Goal: Transaction & Acquisition: Purchase product/service

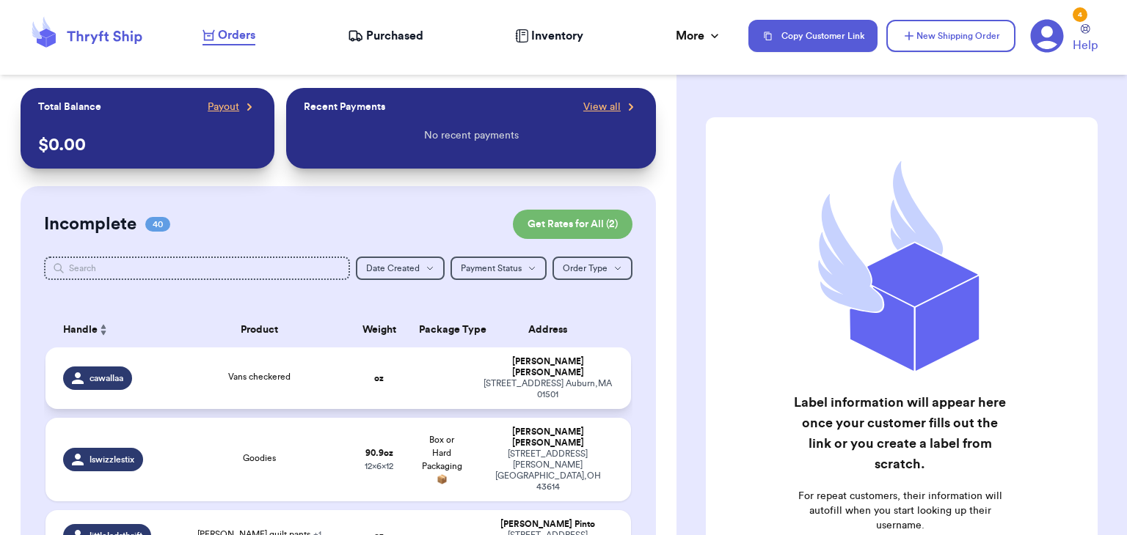
click at [274, 362] on td "Vans checkered" at bounding box center [259, 379] width 176 height 62
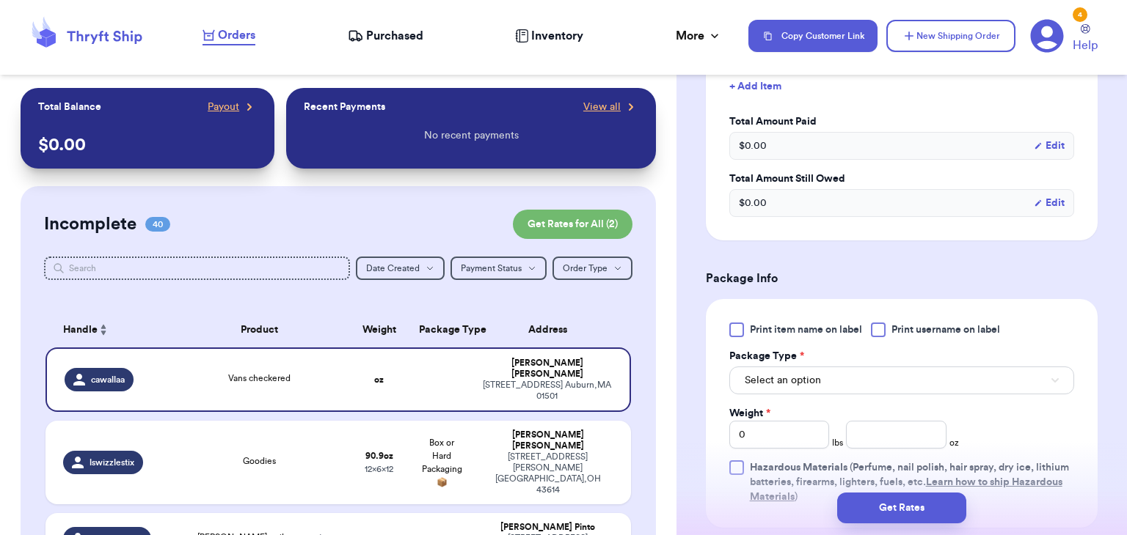
scroll to position [509, 0]
click at [875, 329] on div at bounding box center [878, 327] width 15 height 15
click at [0, 0] on input "Print username on label" at bounding box center [0, 0] width 0 height 0
click at [869, 373] on button "Select an option" at bounding box center [901, 379] width 345 height 28
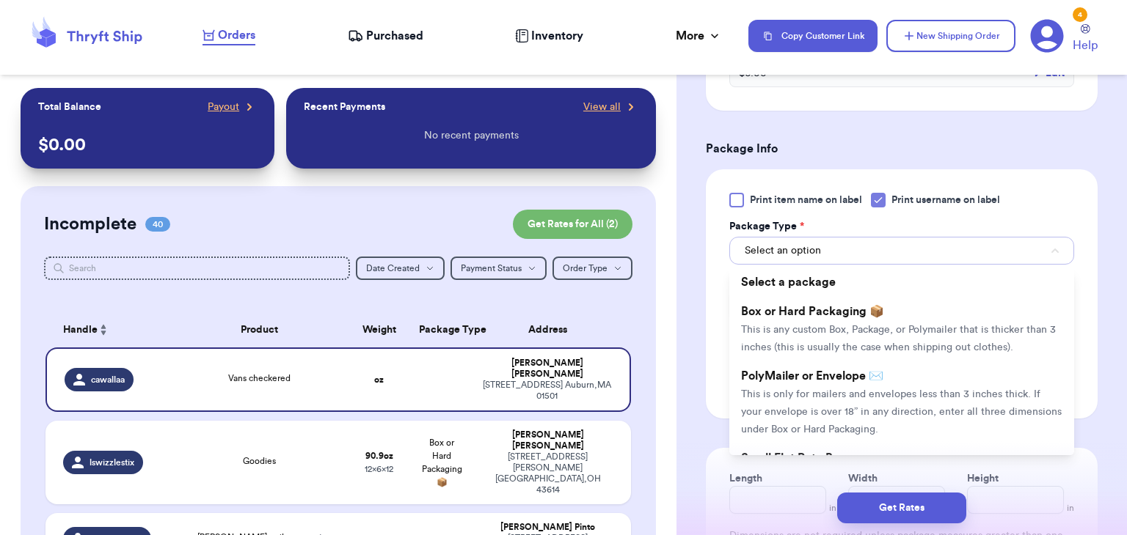
scroll to position [645, 0]
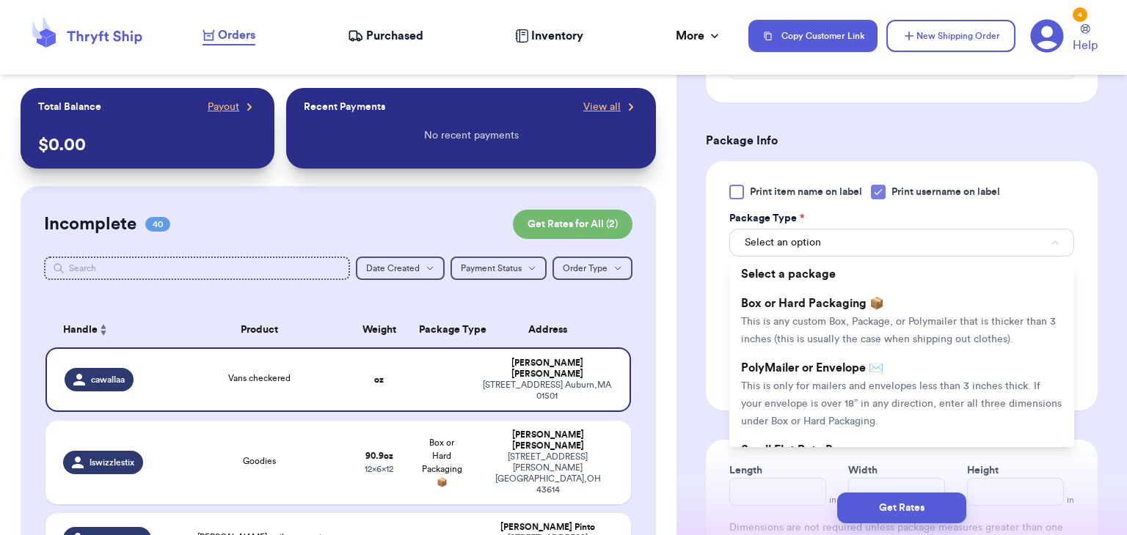
click at [869, 373] on li "PolyMailer or Envelope ✉️ This is only for mailers and envelopes less than 3 in…" at bounding box center [901, 394] width 345 height 82
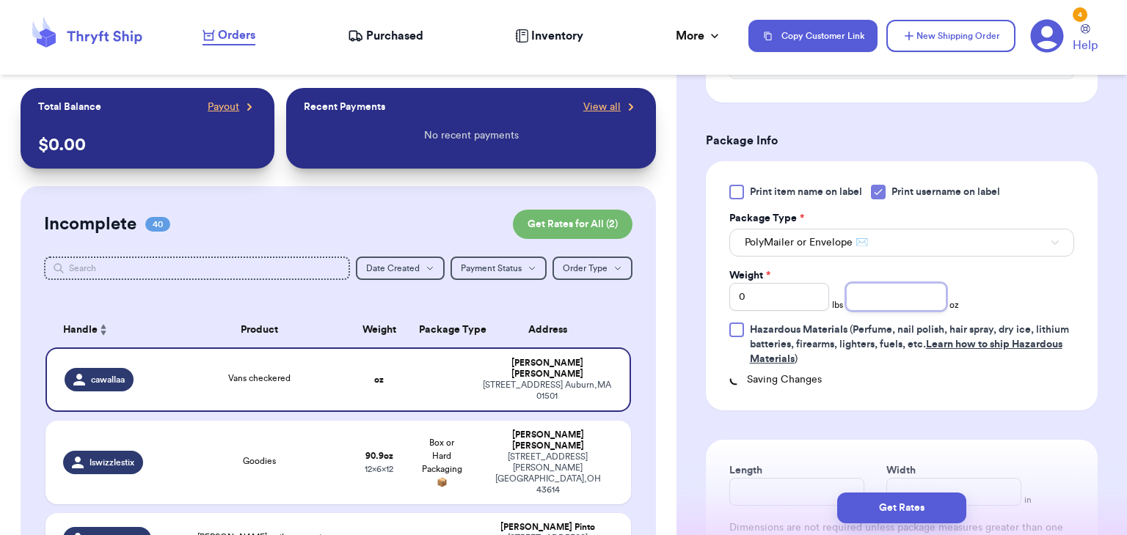
click at [886, 295] on input "number" at bounding box center [896, 297] width 100 height 28
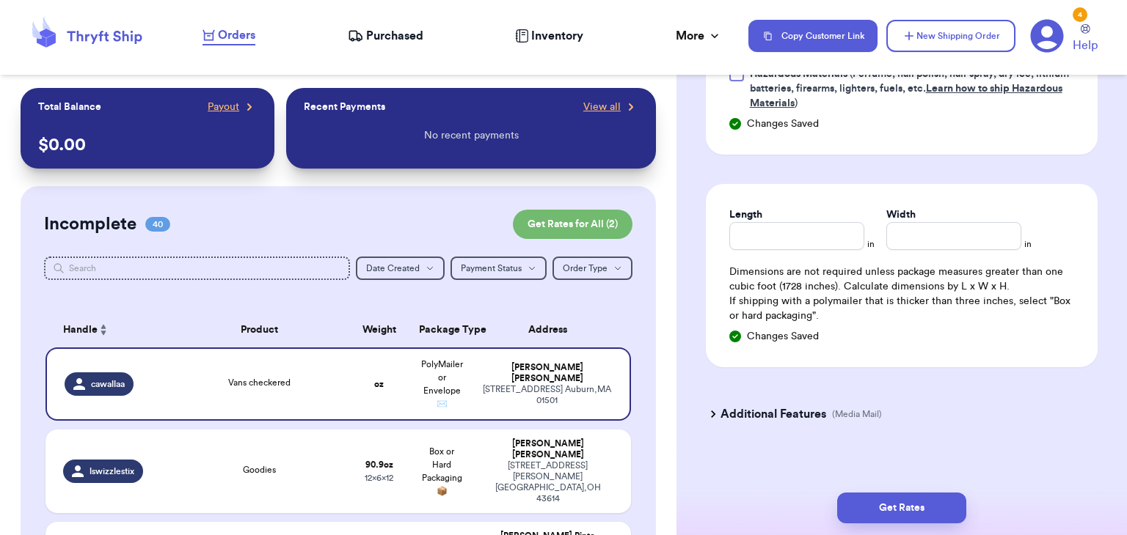
scroll to position [905, 0]
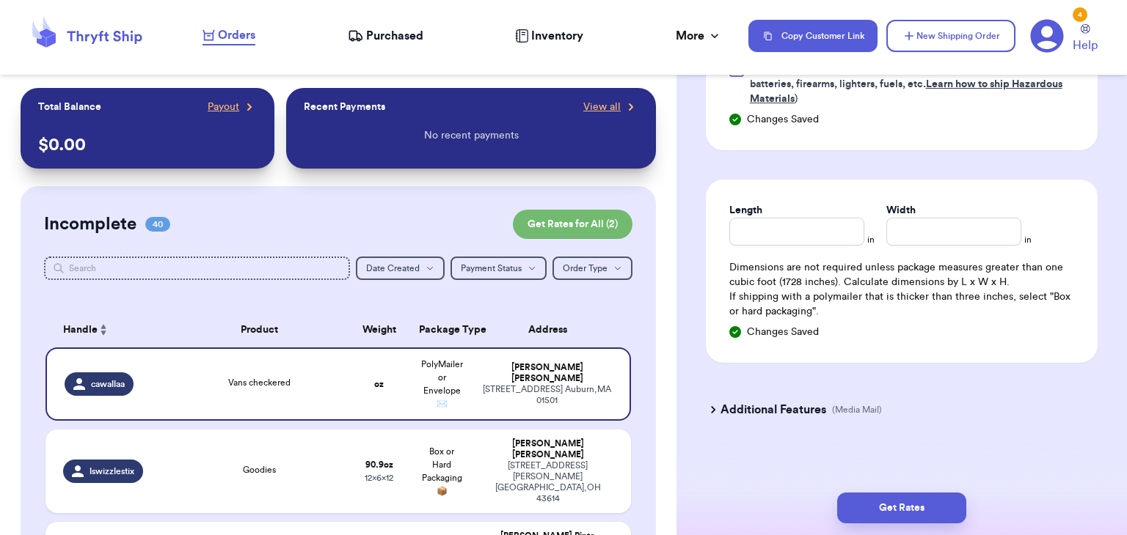
type input "8.3"
click at [831, 243] on input "Length" at bounding box center [796, 232] width 135 height 28
type input "8"
click at [927, 219] on input "Width *" at bounding box center [953, 232] width 135 height 28
type input "7.5"
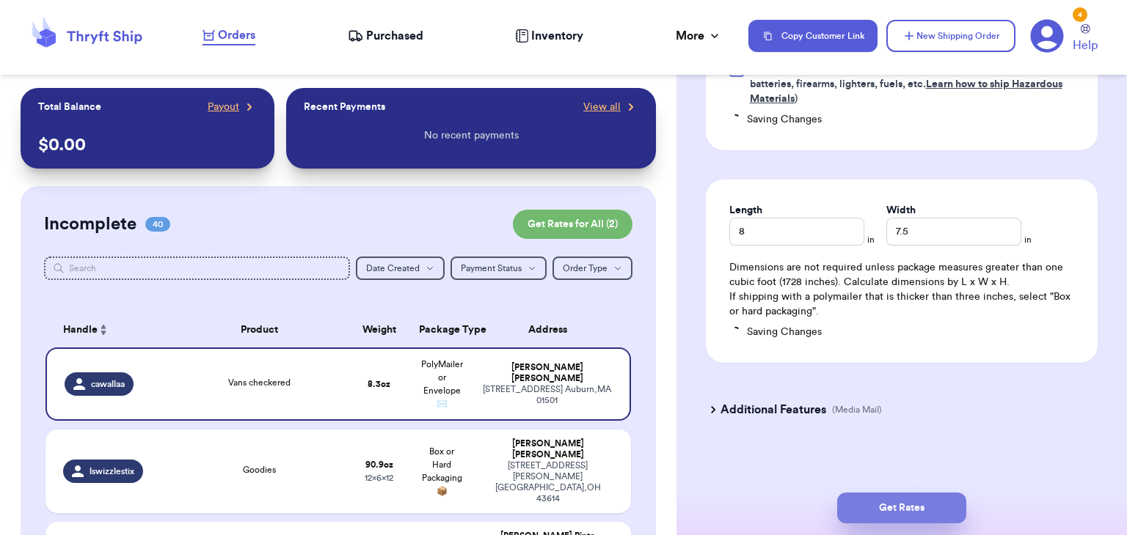
click at [906, 505] on button "Get Rates" at bounding box center [901, 508] width 129 height 31
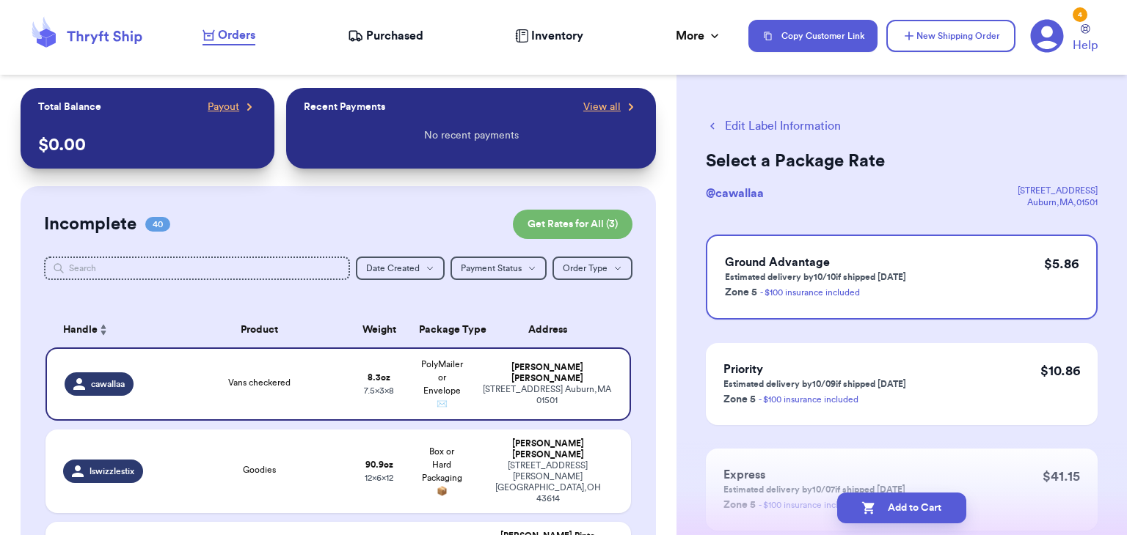
click at [906, 505] on button "Add to Cart" at bounding box center [901, 508] width 129 height 31
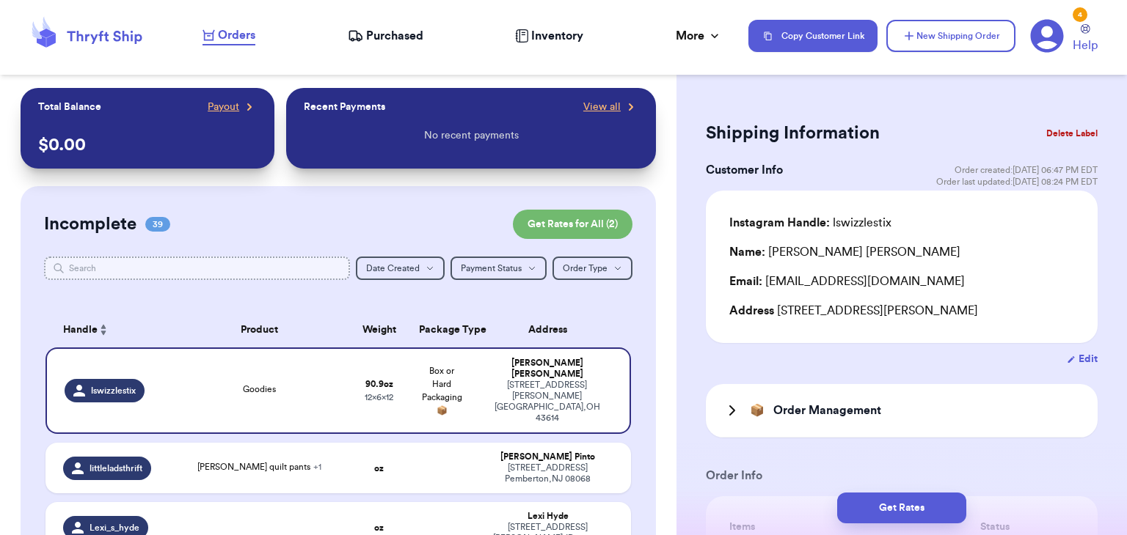
click at [282, 263] on input "text" at bounding box center [197, 268] width 306 height 23
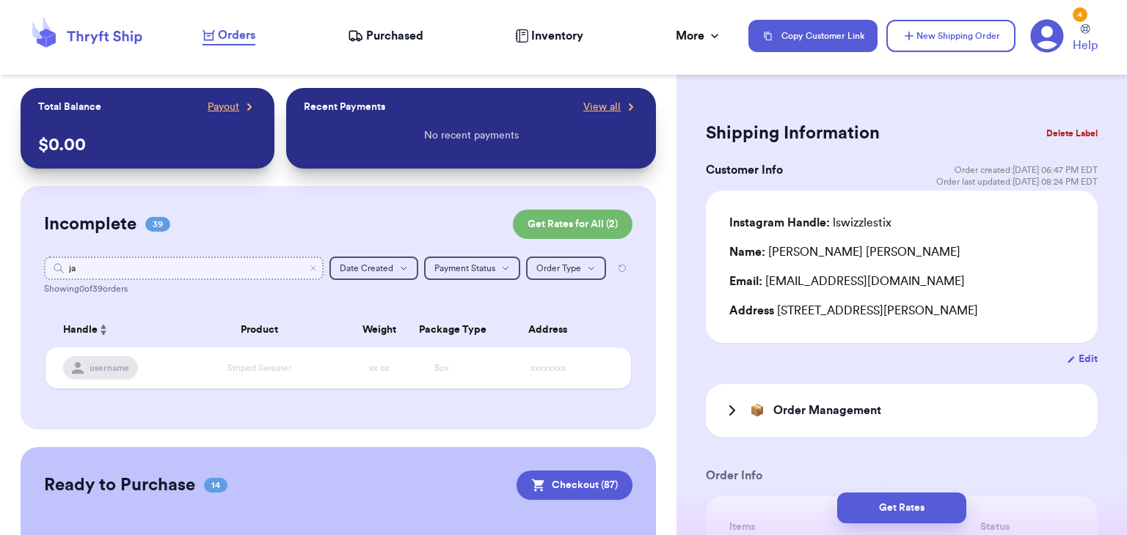
type input "j"
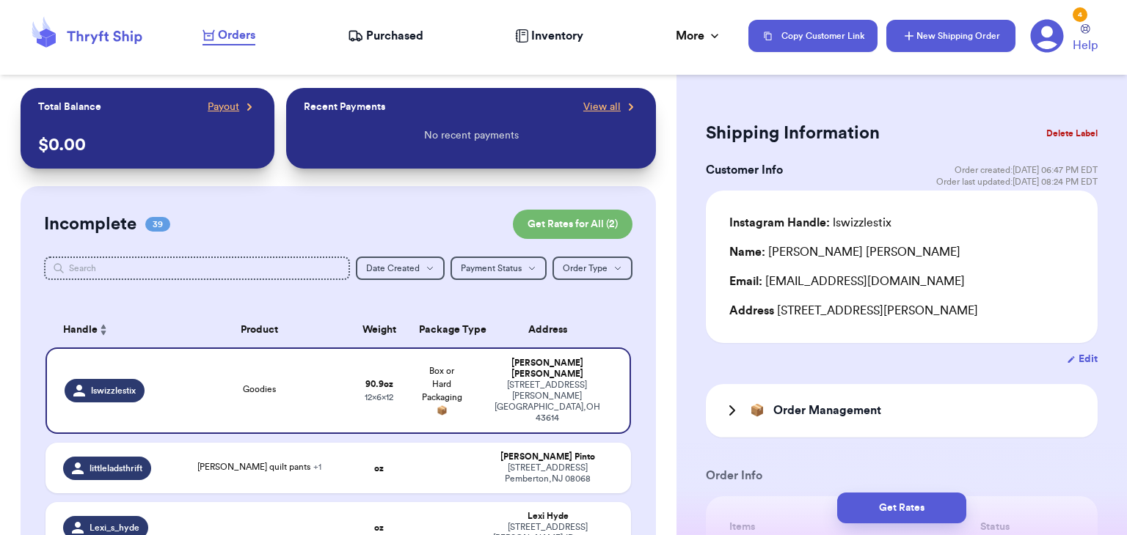
click at [928, 49] on button "New Shipping Order" at bounding box center [950, 36] width 129 height 32
type input "0"
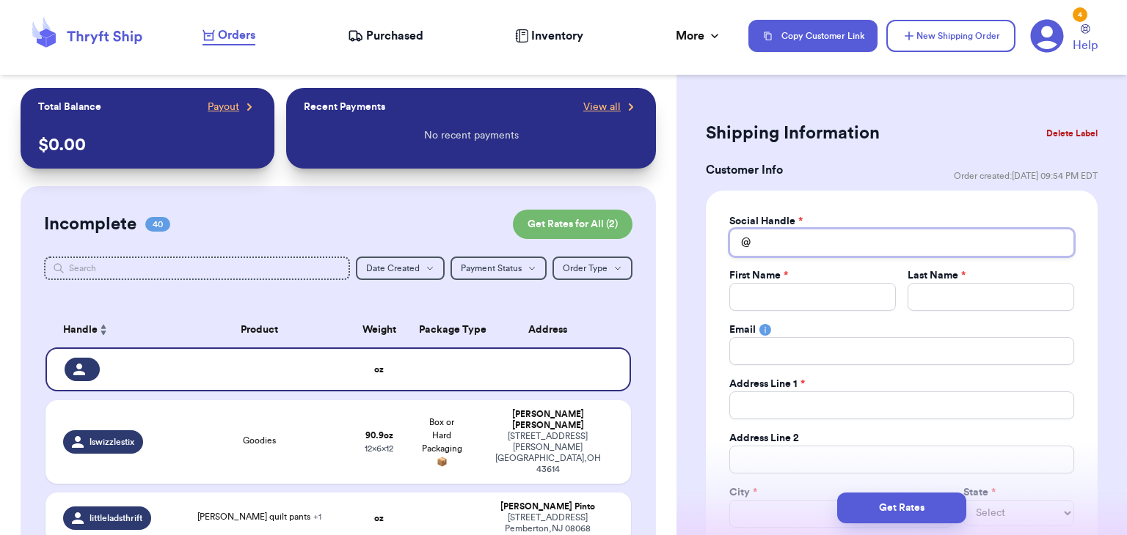
click at [938, 243] on input "Total Amount Paid" at bounding box center [901, 243] width 345 height 28
type input "a"
type input "an"
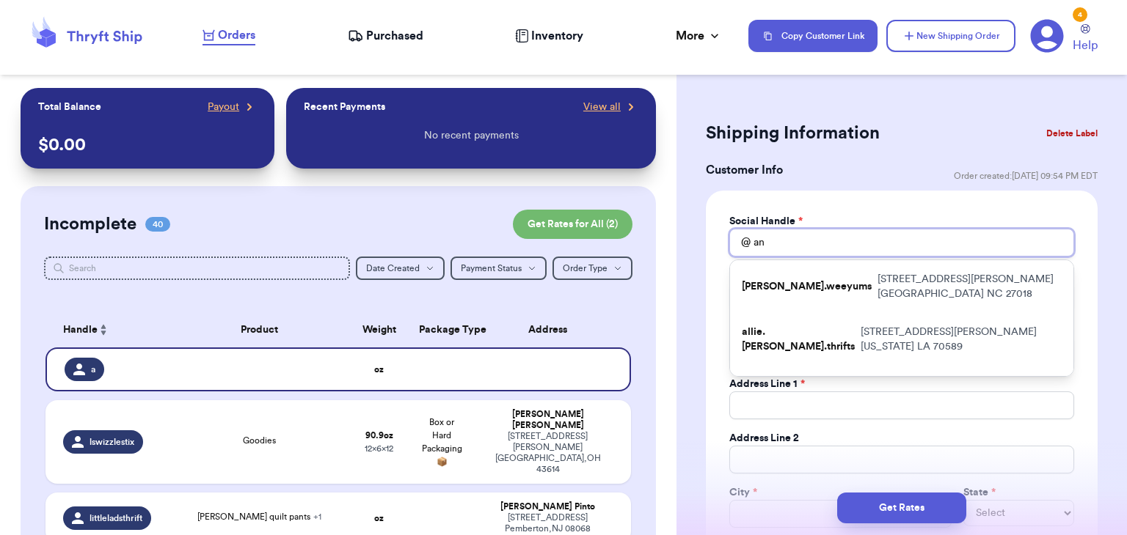
type input "ans"
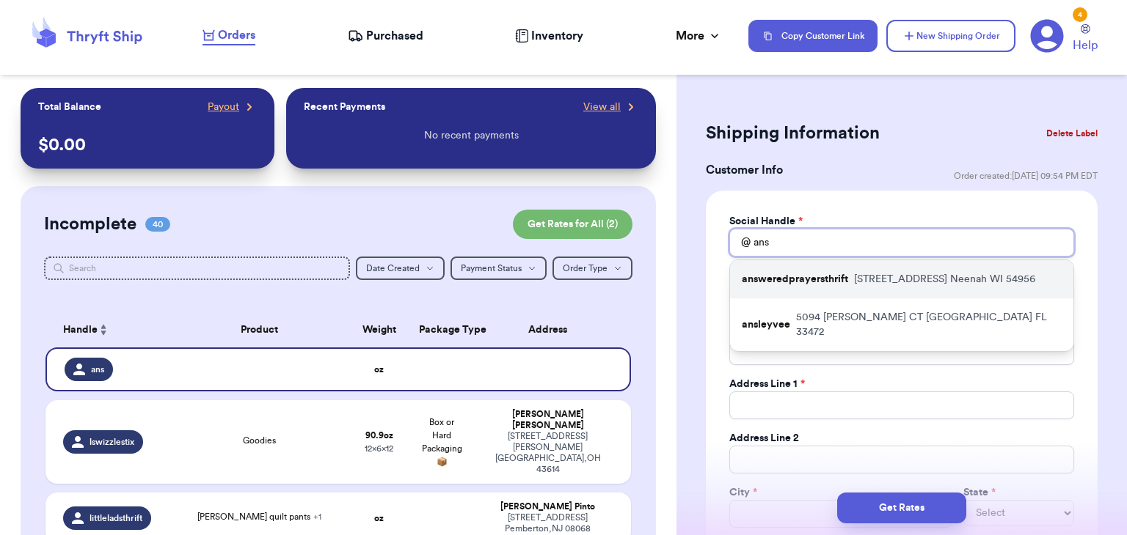
type input "ans"
click at [908, 287] on div "answeredprayersthrift [STREET_ADDRESS]" at bounding box center [901, 279] width 343 height 38
type input "answeredprayersthrift"
type input "[PERSON_NAME]"
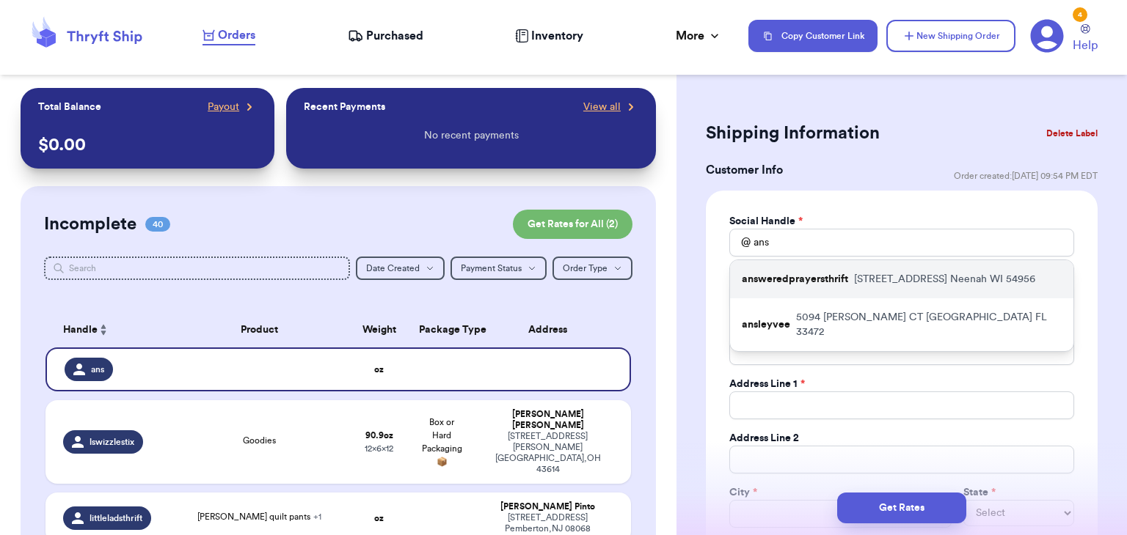
type input "[EMAIL_ADDRESS][DOMAIN_NAME]"
type input "[STREET_ADDRESS]"
type input "Neenah"
select select "WI"
type input "54956"
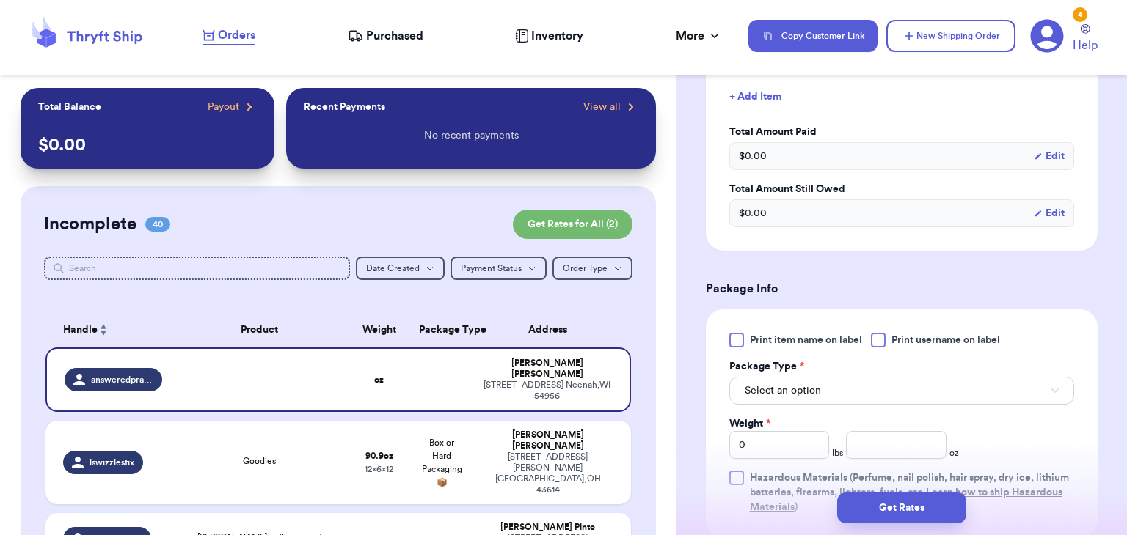
scroll to position [782, 0]
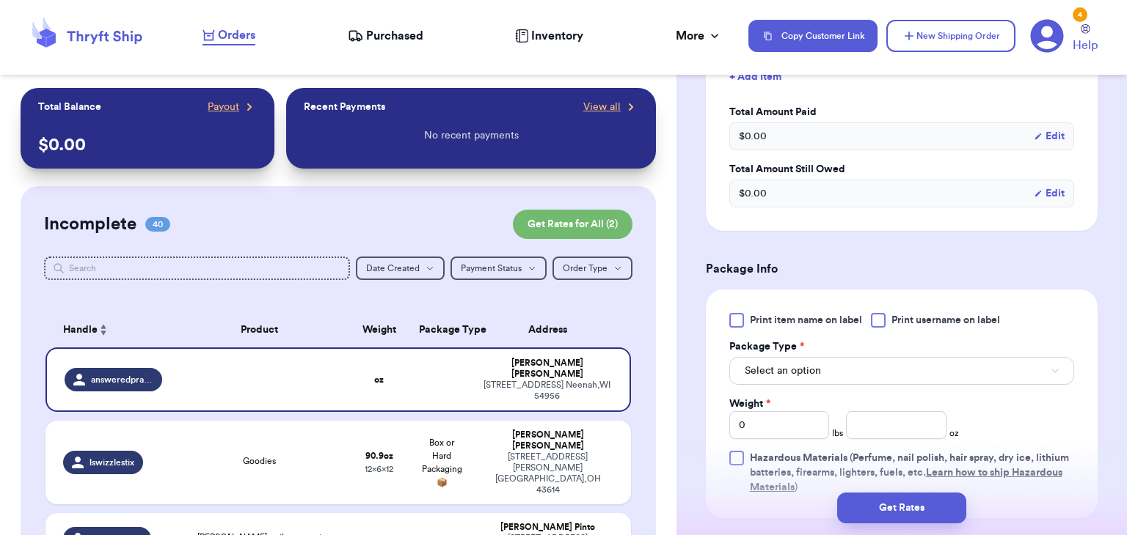
click at [879, 315] on div at bounding box center [878, 320] width 15 height 15
click at [0, 0] on input "Print username on label" at bounding box center [0, 0] width 0 height 0
click at [877, 374] on button "Select an option" at bounding box center [901, 371] width 345 height 28
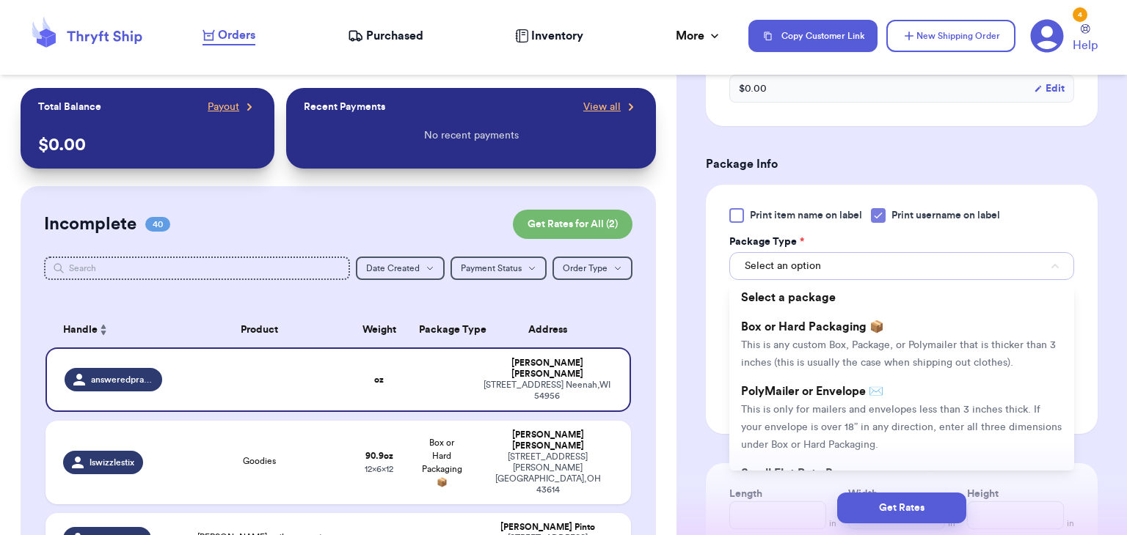
scroll to position [888, 0]
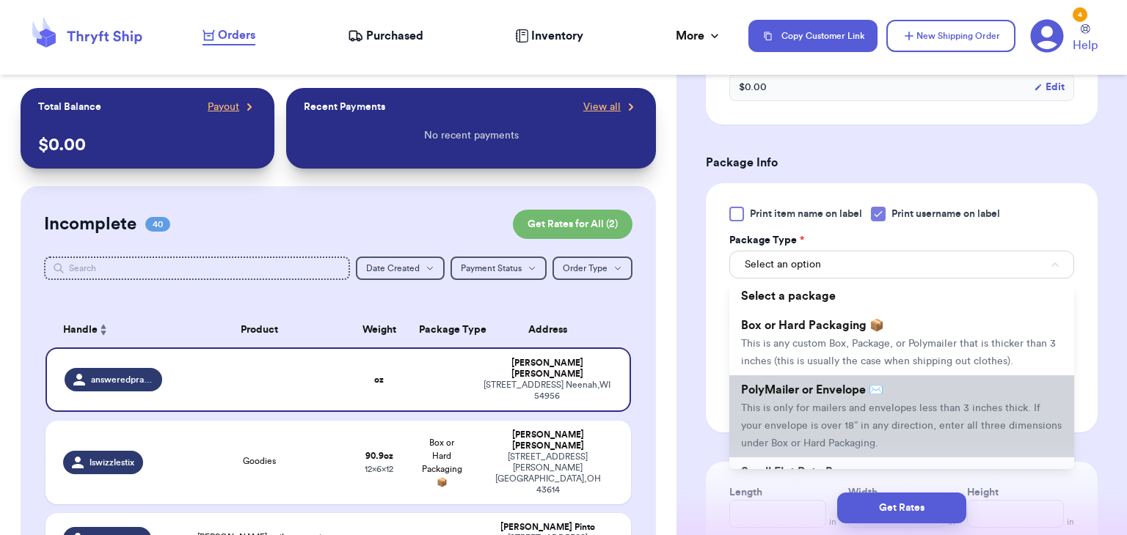
click at [879, 387] on span "PolyMailer or Envelope ✉️" at bounding box center [812, 390] width 142 height 12
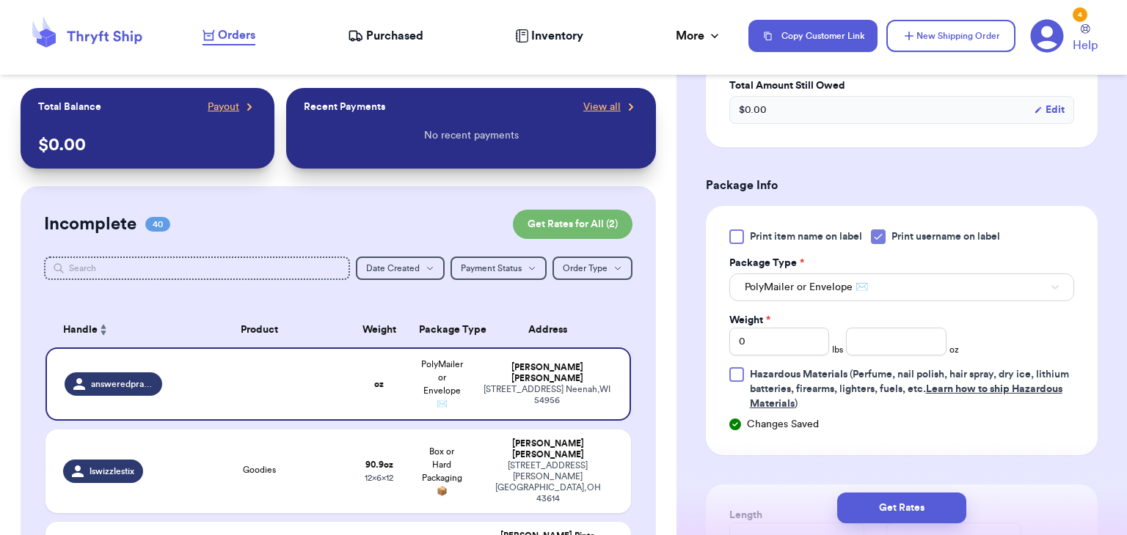
scroll to position [866, 0]
click at [895, 350] on input "number" at bounding box center [896, 341] width 100 height 28
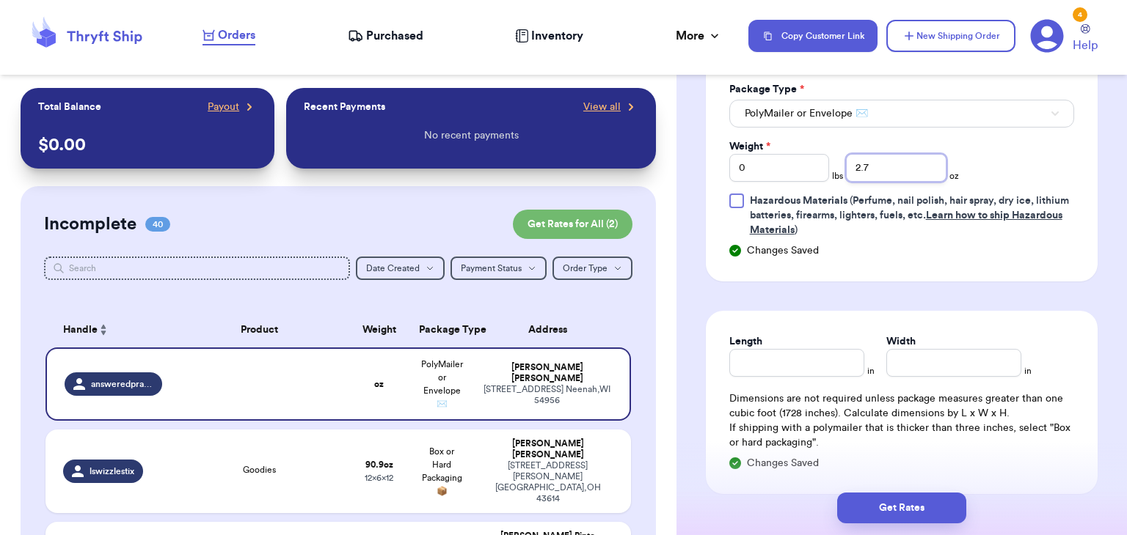
scroll to position [1041, 0]
type input "2.7"
click at [792, 368] on input "Length" at bounding box center [796, 361] width 135 height 28
type input "8"
click at [967, 367] on input "Width *" at bounding box center [953, 361] width 135 height 28
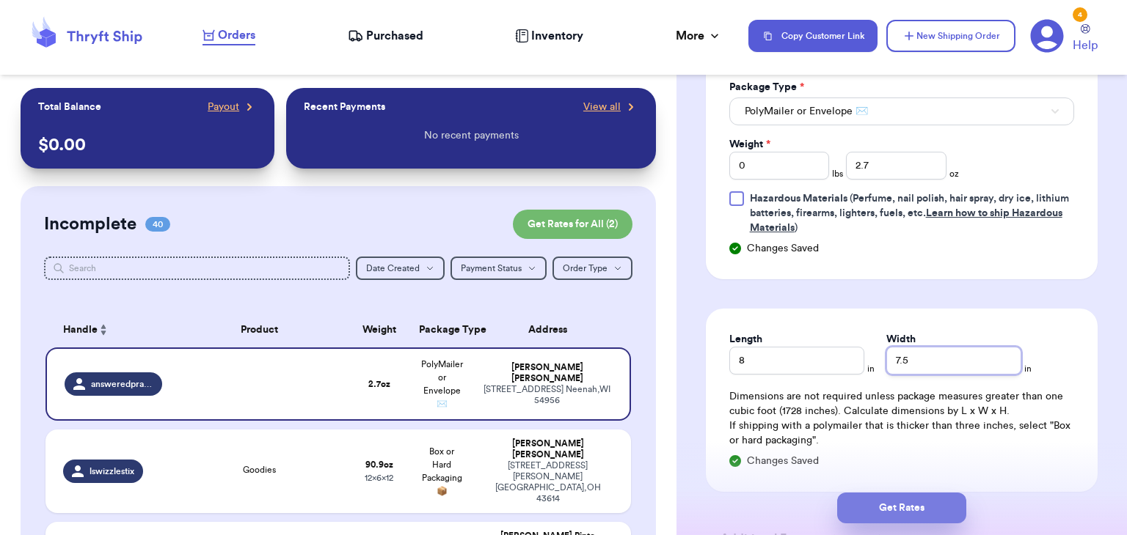
type input "7.5"
click at [916, 502] on button "Get Rates" at bounding box center [901, 508] width 129 height 31
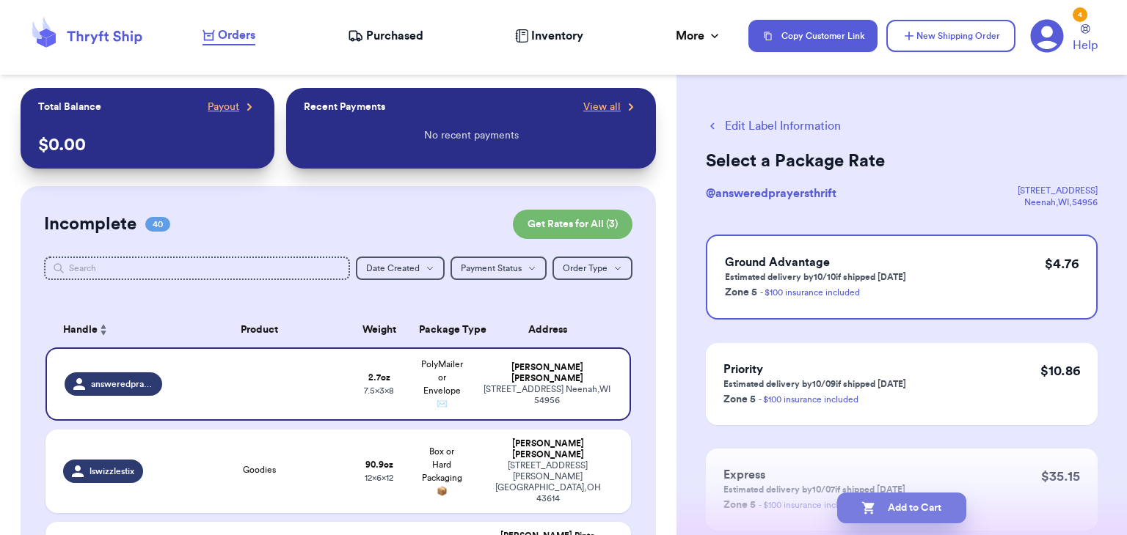
click at [885, 516] on button "Add to Cart" at bounding box center [901, 508] width 129 height 31
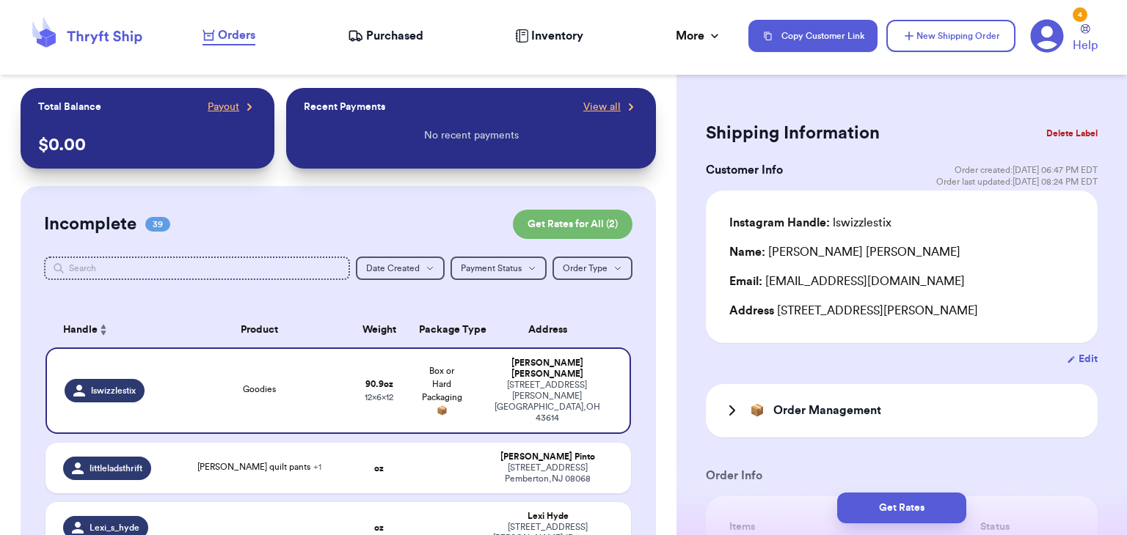
scroll to position [468, 0]
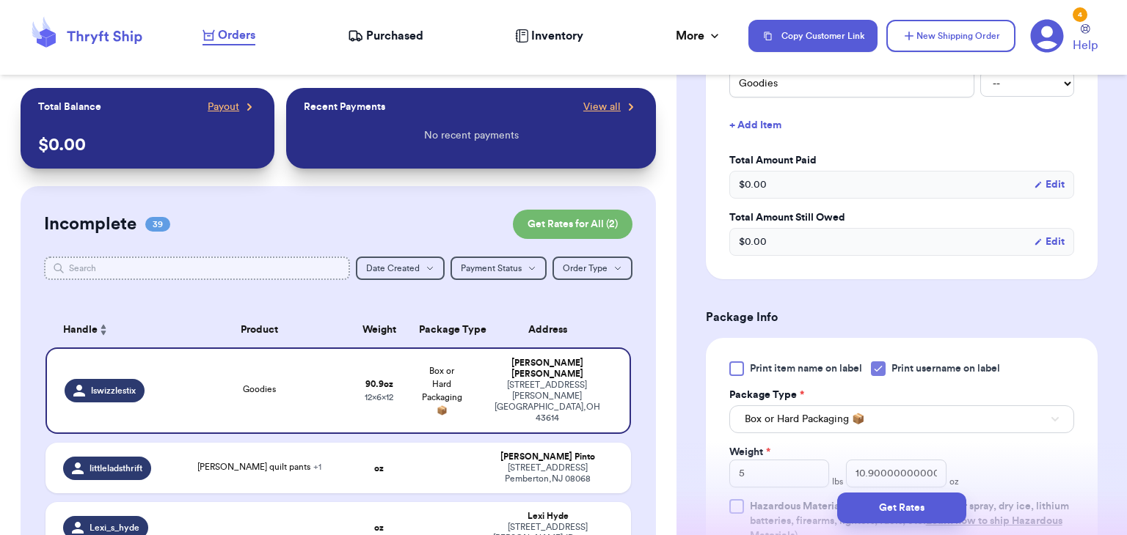
click at [166, 264] on input "text" at bounding box center [197, 268] width 306 height 23
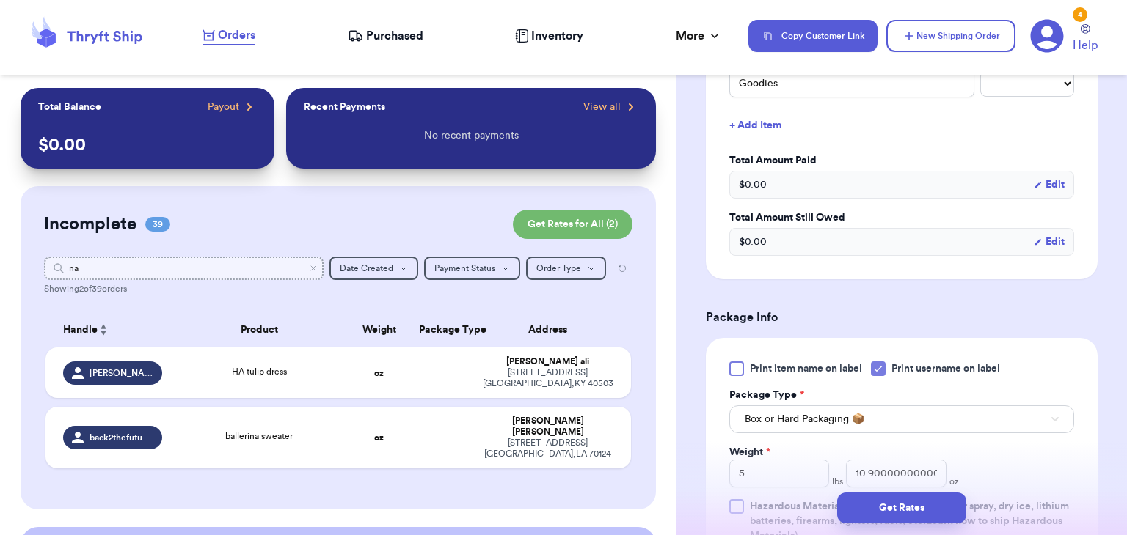
type input "n"
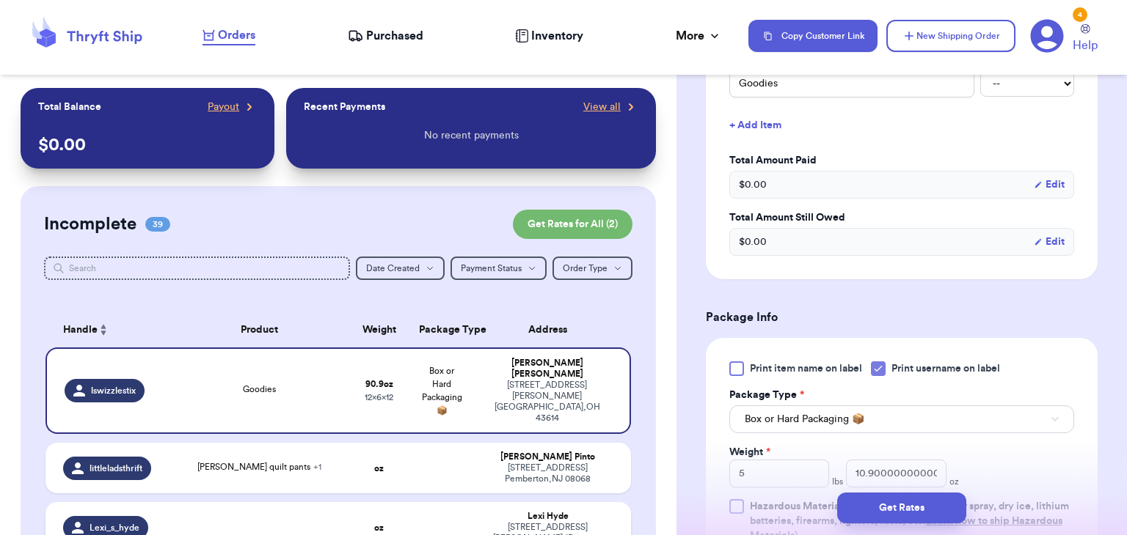
click at [204, 520] on td at bounding box center [259, 527] width 176 height 51
type input "0"
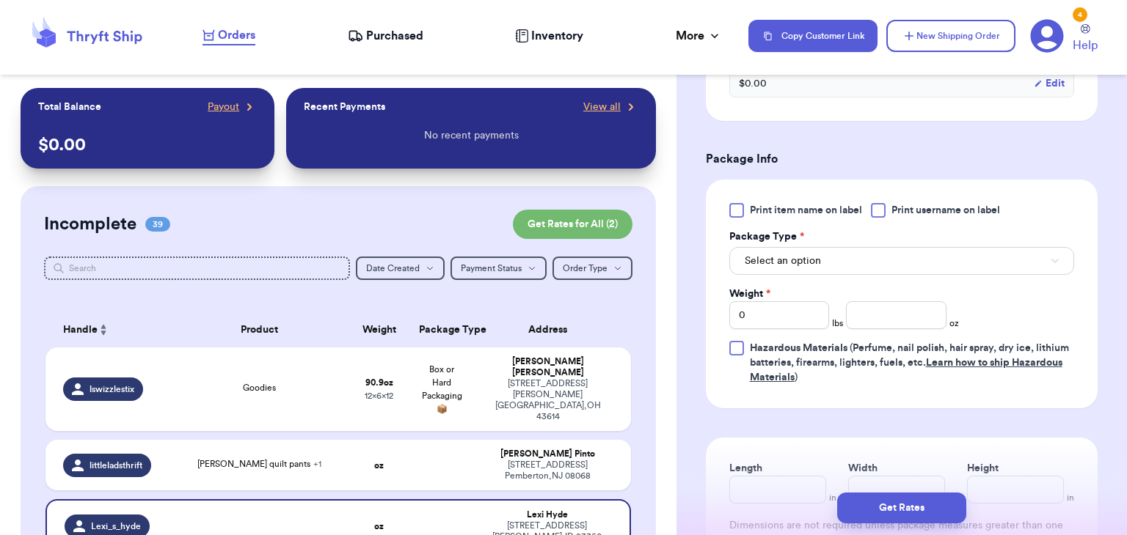
scroll to position [666, 0]
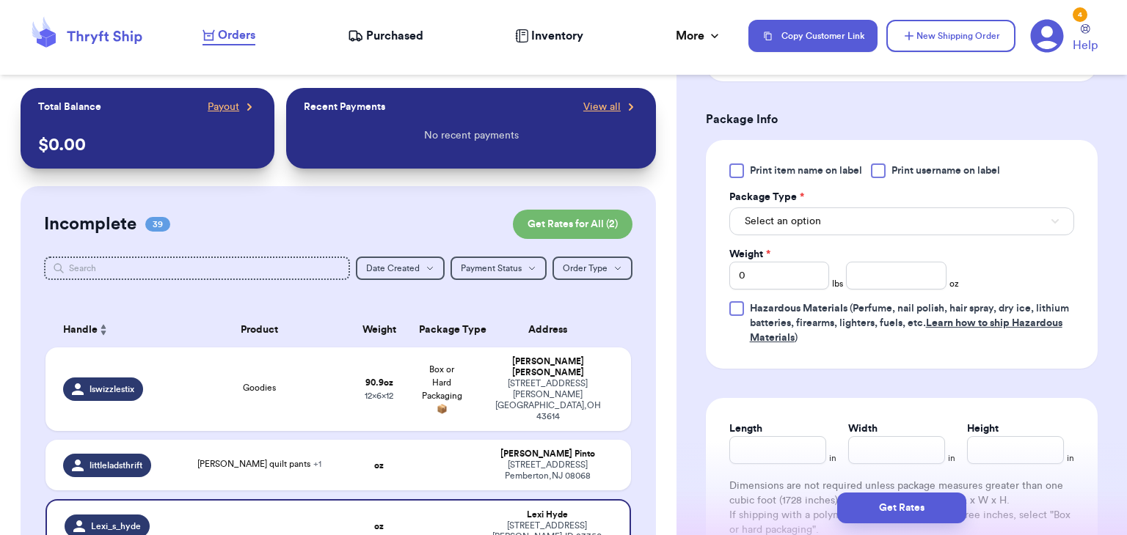
click at [881, 166] on div at bounding box center [878, 171] width 15 height 15
click at [0, 0] on input "Print username on label" at bounding box center [0, 0] width 0 height 0
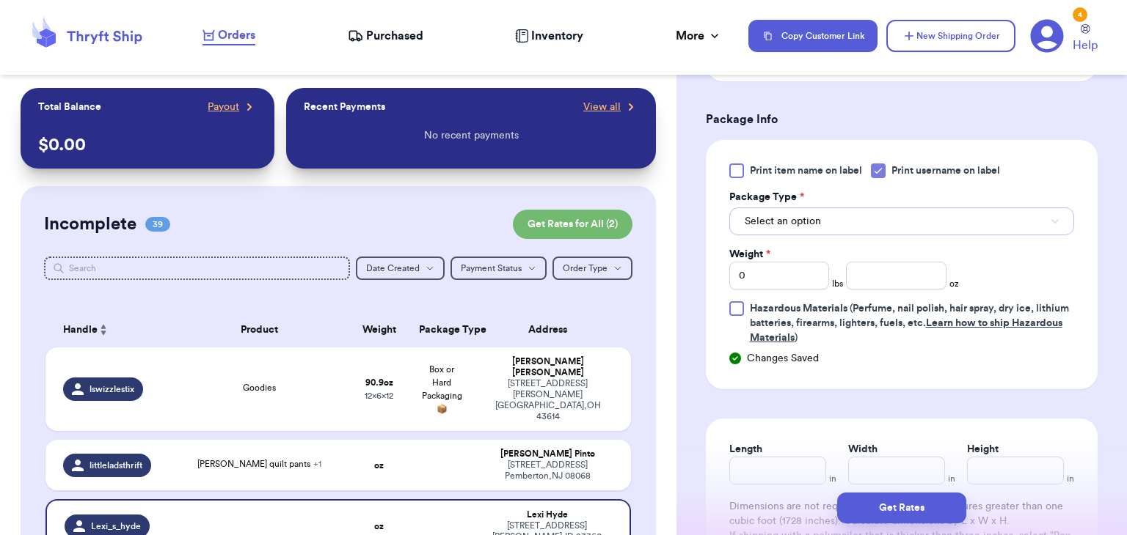
click at [796, 217] on span "Select an option" at bounding box center [782, 221] width 76 height 15
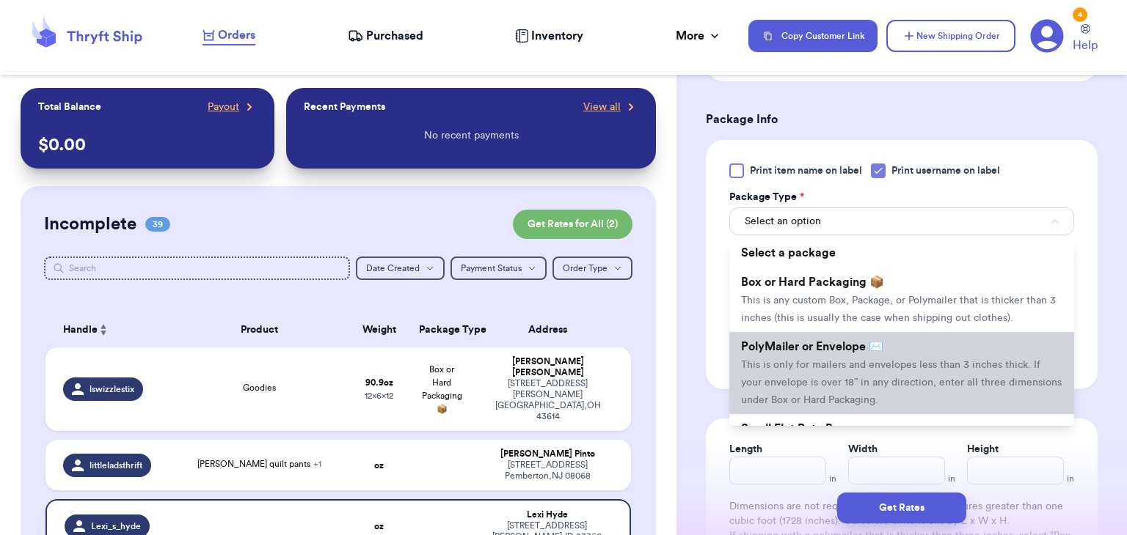
click at [831, 385] on span "This is only for mailers and envelopes less than 3 inches thick. If your envelo…" at bounding box center [901, 382] width 320 height 45
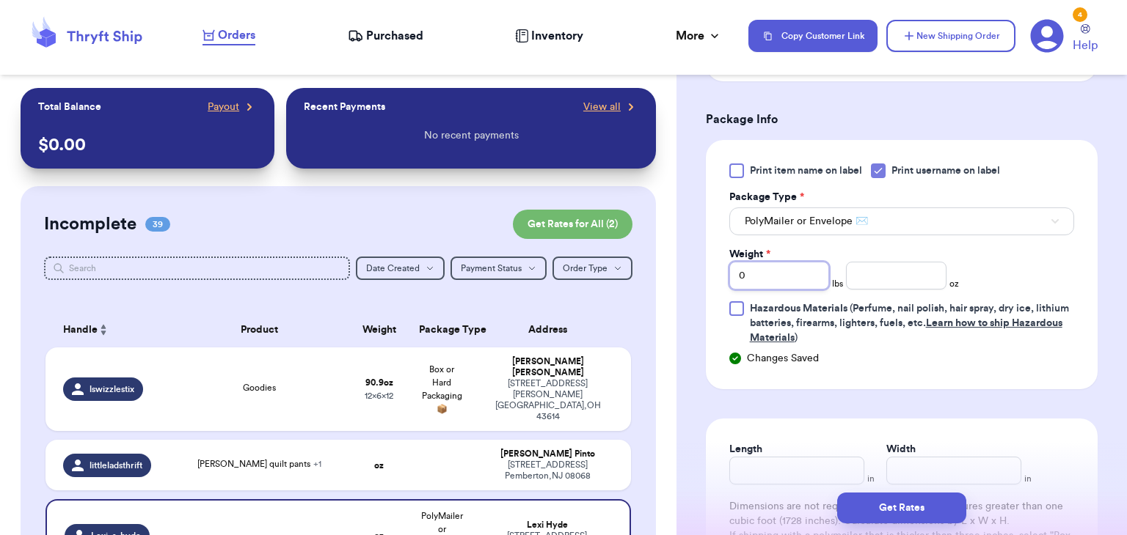
click at [799, 274] on input "0" at bounding box center [779, 276] width 100 height 28
type input "1"
click at [926, 271] on input "number" at bounding box center [896, 276] width 100 height 28
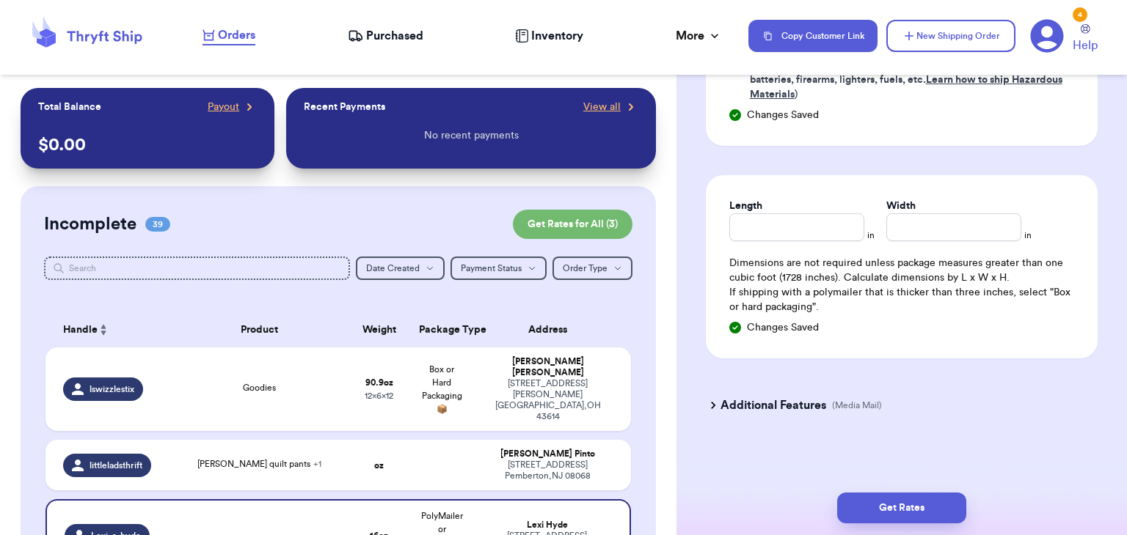
type input "1.2"
click at [788, 244] on div "Length in Width in Dimensions are not required unless package measures greater …" at bounding box center [902, 266] width 392 height 183
click at [789, 239] on div "Length in Width in Dimensions are not required unless package measures greater …" at bounding box center [902, 266] width 392 height 183
click at [790, 226] on input "Length" at bounding box center [796, 227] width 135 height 28
type input "10"
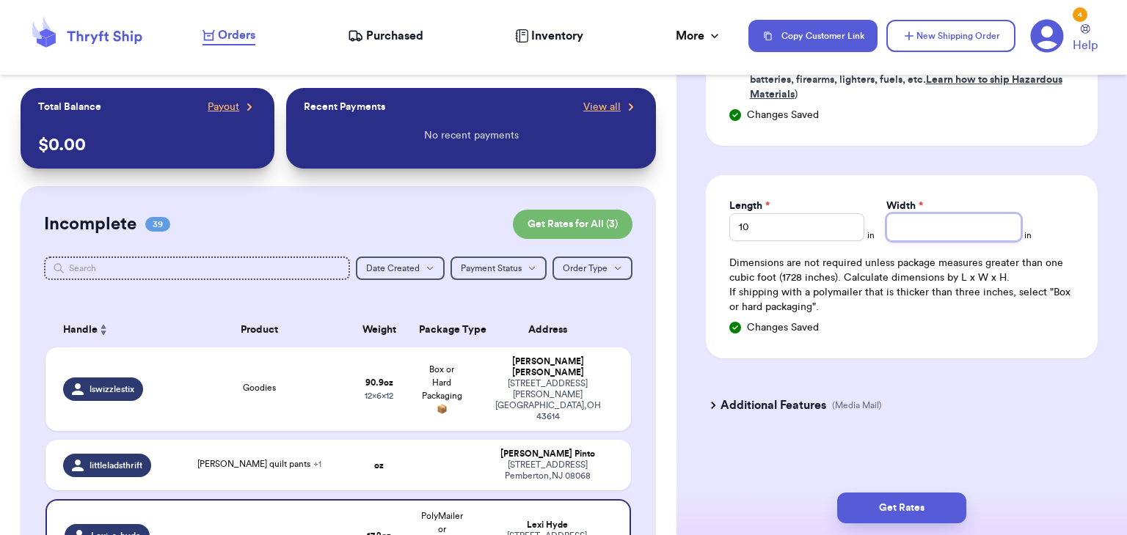
click at [893, 226] on input "Width *" at bounding box center [953, 227] width 135 height 28
type input "10"
click at [890, 502] on button "Get Rates" at bounding box center [901, 508] width 129 height 31
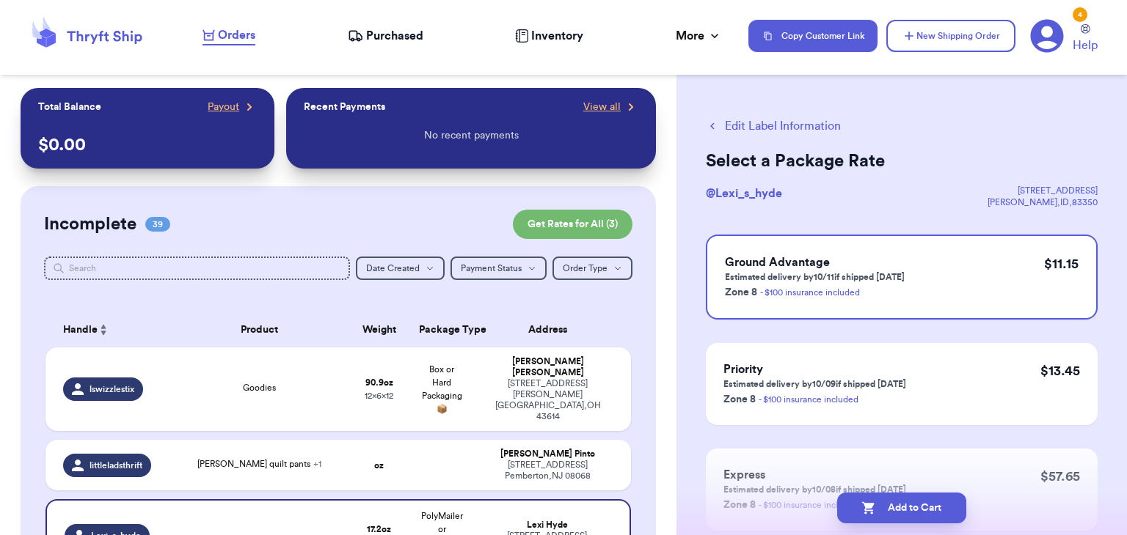
click at [724, 131] on button "Edit Label Information" at bounding box center [773, 126] width 135 height 18
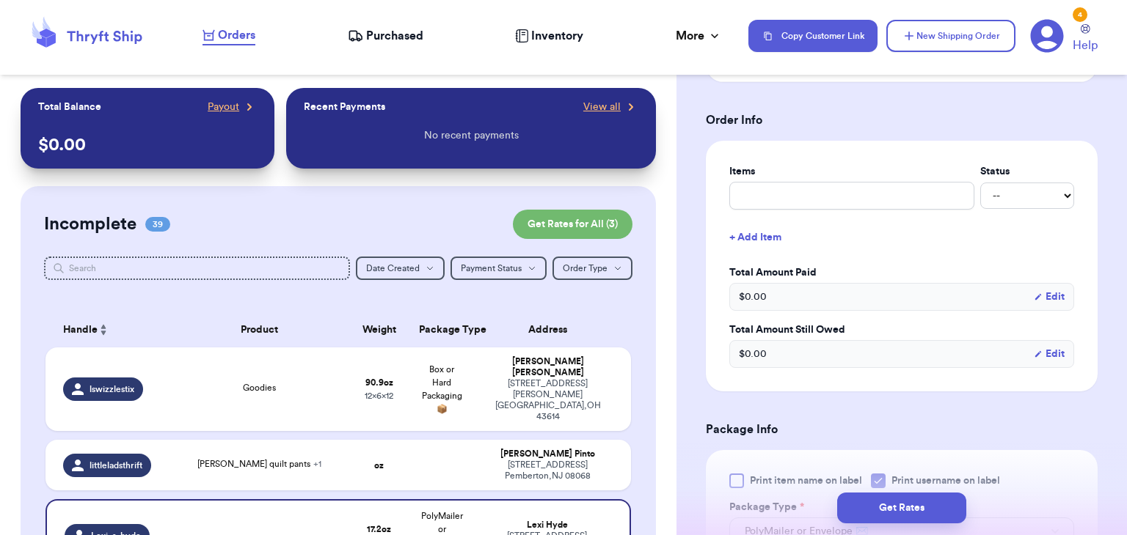
scroll to position [362, 0]
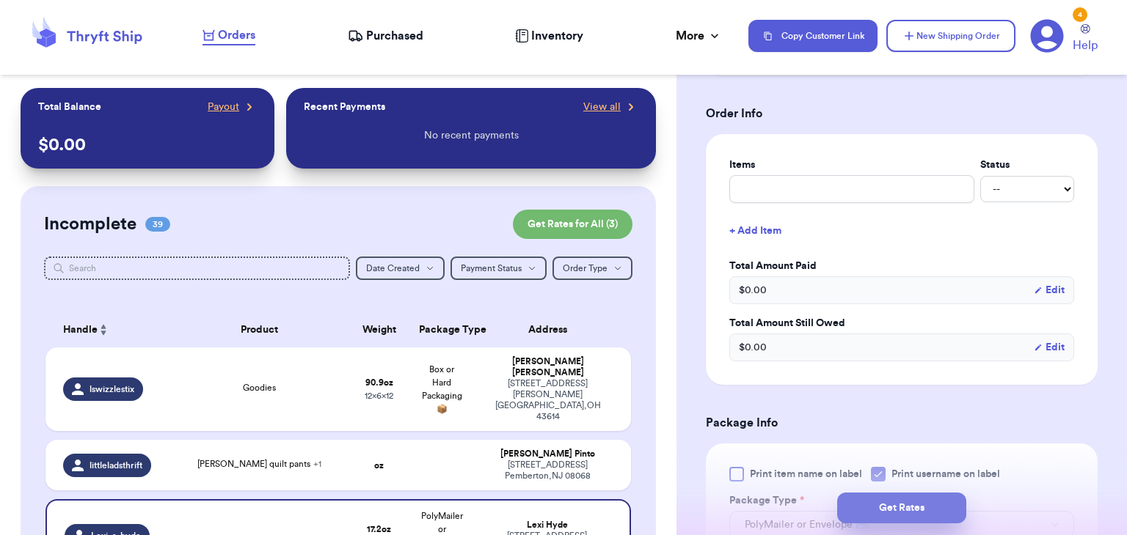
click at [897, 503] on button "Get Rates" at bounding box center [901, 508] width 129 height 31
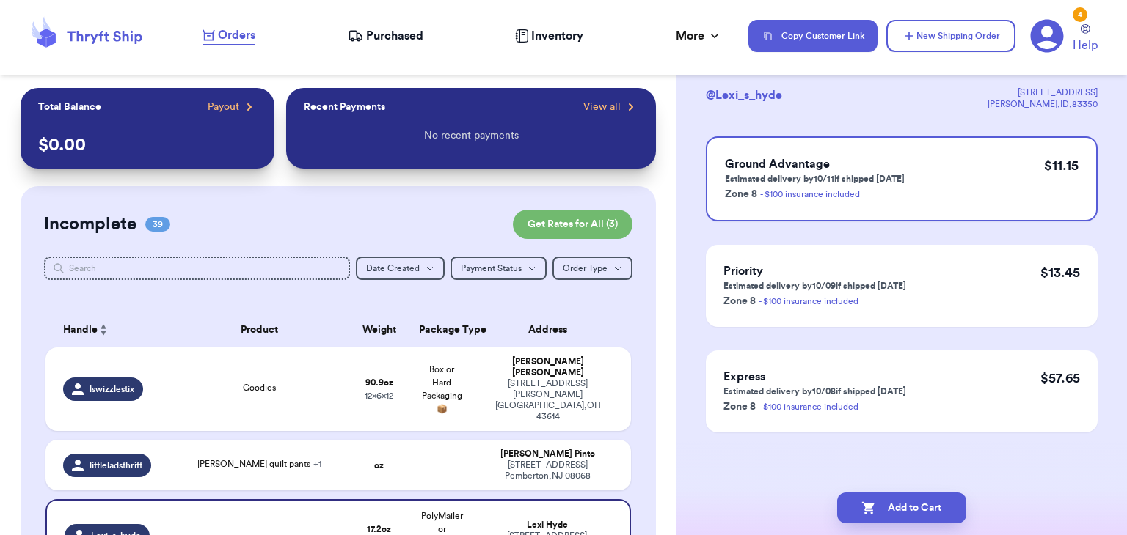
scroll to position [0, 0]
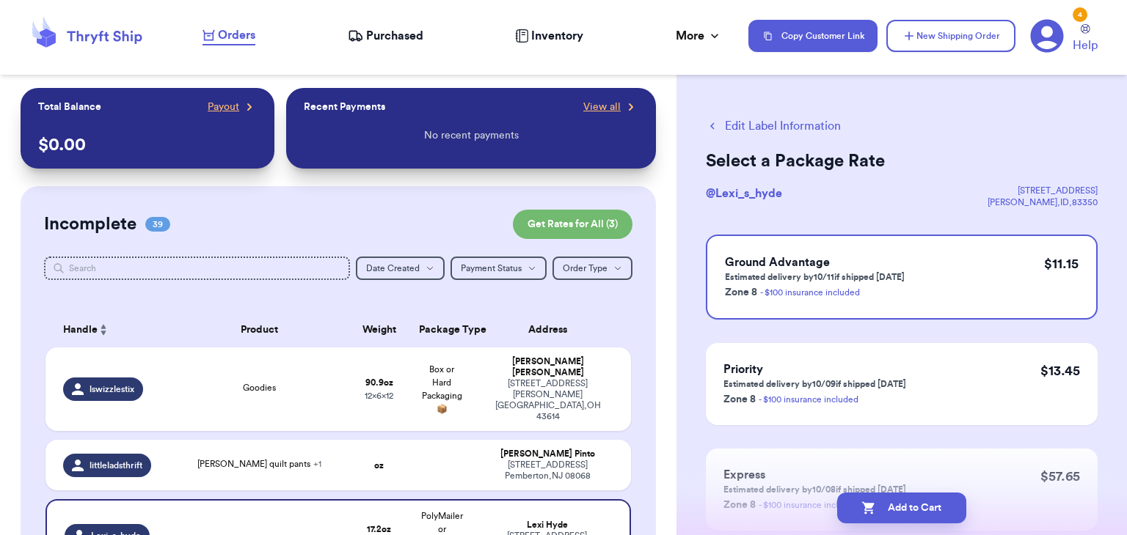
click at [897, 503] on button "Add to Cart" at bounding box center [901, 508] width 129 height 31
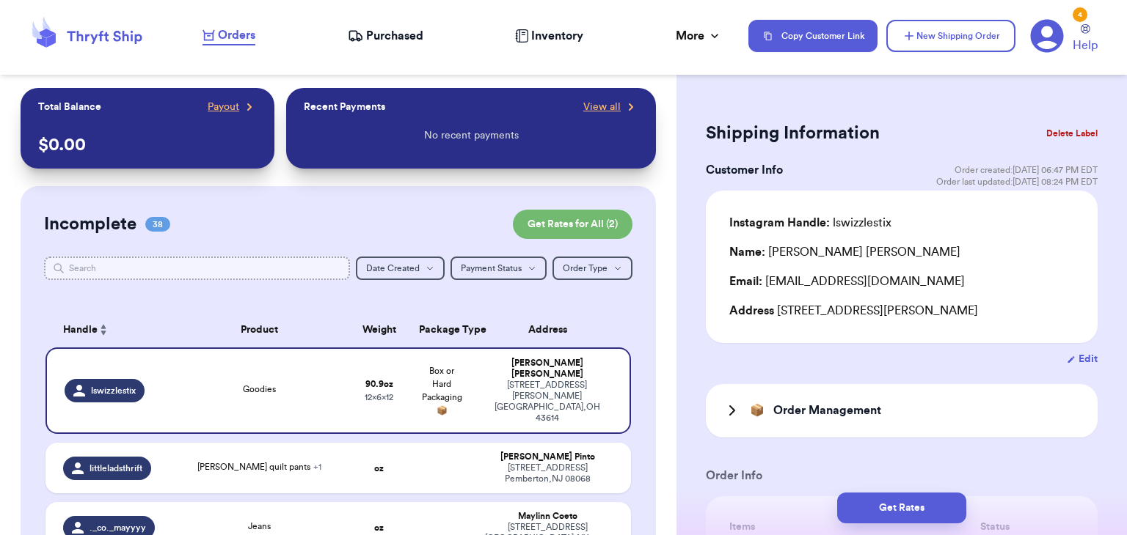
click at [305, 271] on input "text" at bounding box center [197, 268] width 306 height 23
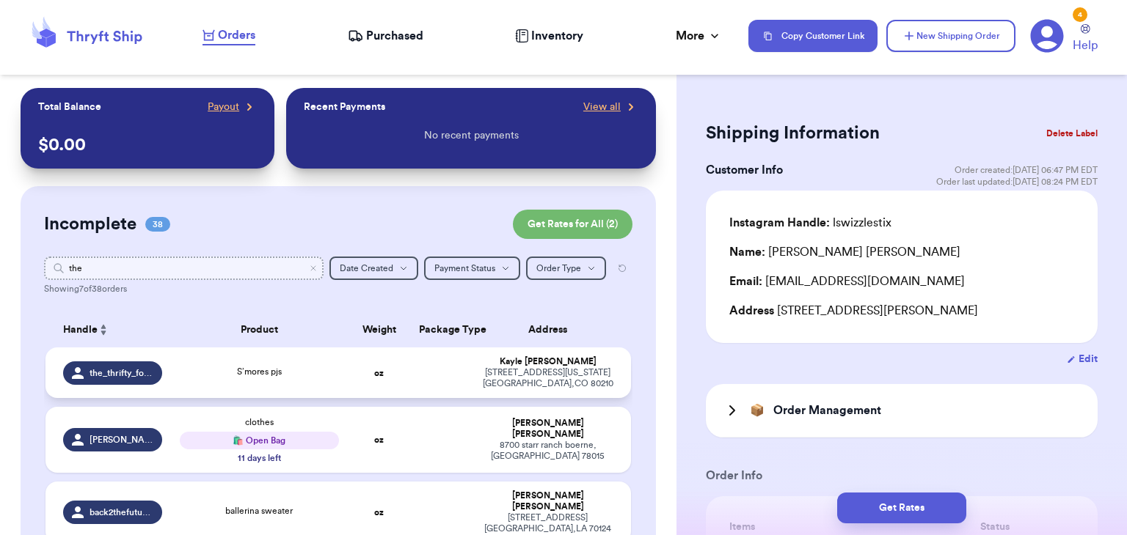
type input "the"
click at [278, 361] on td "S’mores pjs" at bounding box center [259, 373] width 176 height 51
type input "S’mores pjs"
type input "0"
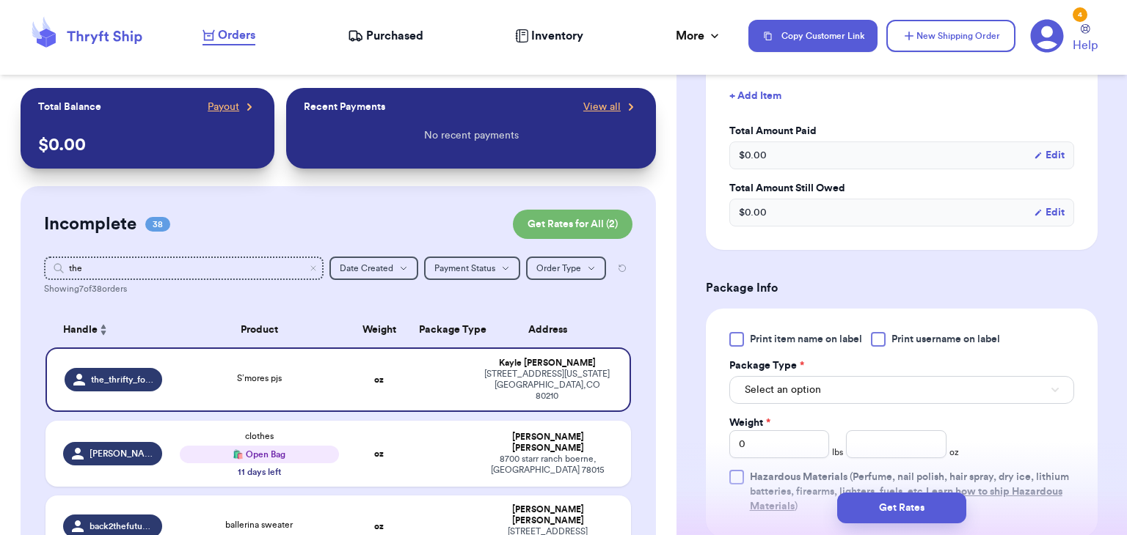
scroll to position [501, 0]
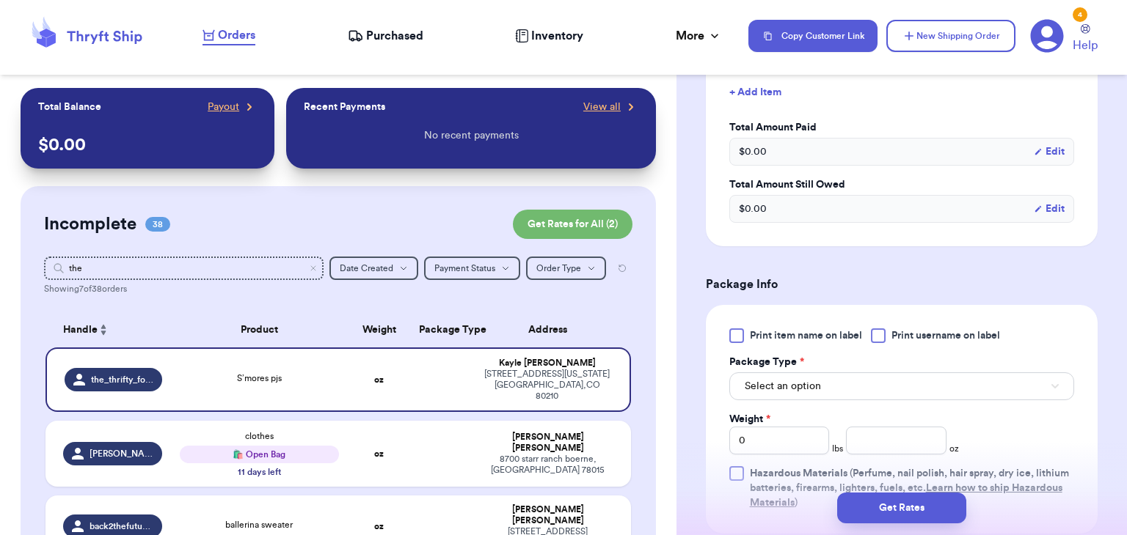
click at [883, 340] on div at bounding box center [878, 336] width 15 height 15
click at [0, 0] on input "Print username on label" at bounding box center [0, 0] width 0 height 0
click at [869, 387] on button "Select an option" at bounding box center [901, 387] width 345 height 28
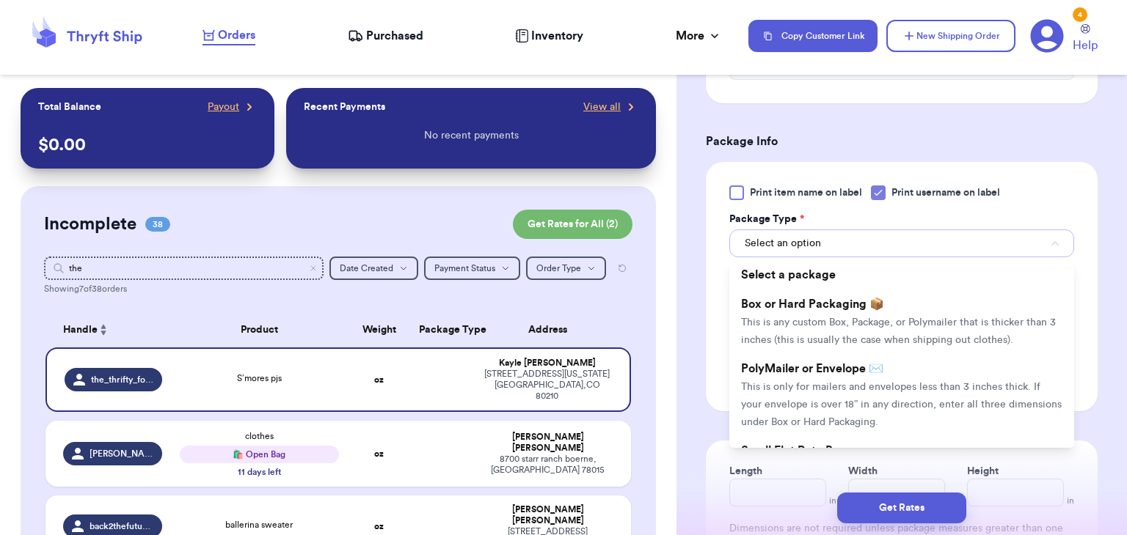
scroll to position [638, 0]
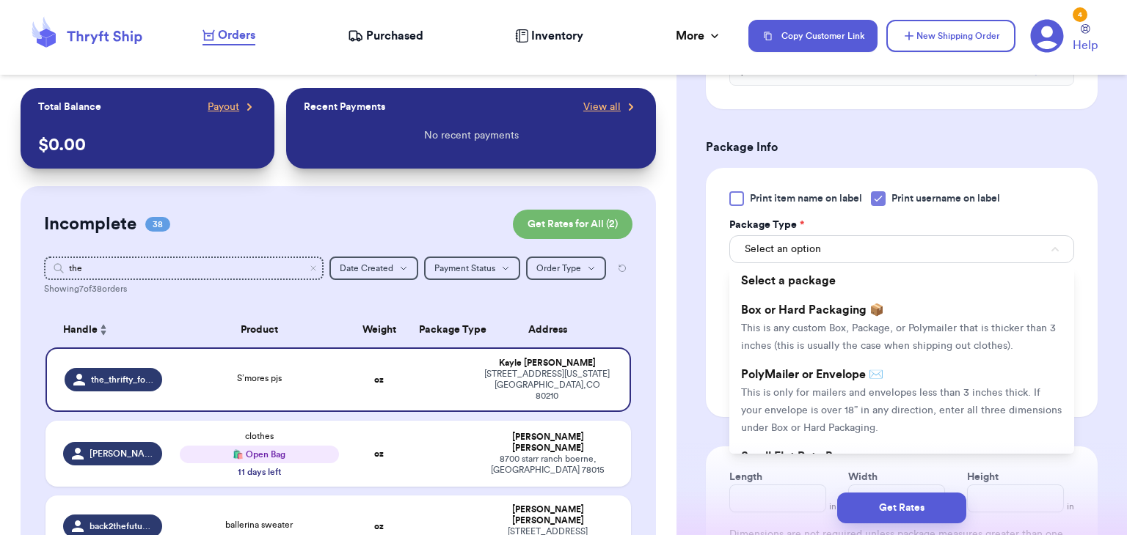
click at [869, 388] on span "This is only for mailers and envelopes less than 3 inches thick. If your envelo…" at bounding box center [901, 410] width 320 height 45
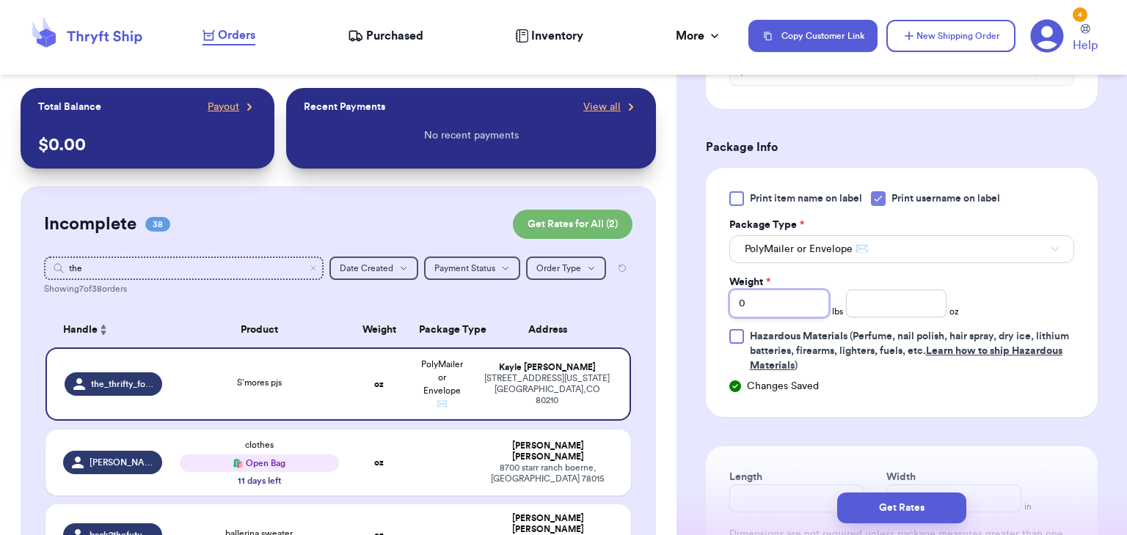
click at [809, 300] on input "0" at bounding box center [779, 304] width 100 height 28
type input "2"
click at [932, 300] on input "number" at bounding box center [896, 304] width 100 height 28
type input "9.3"
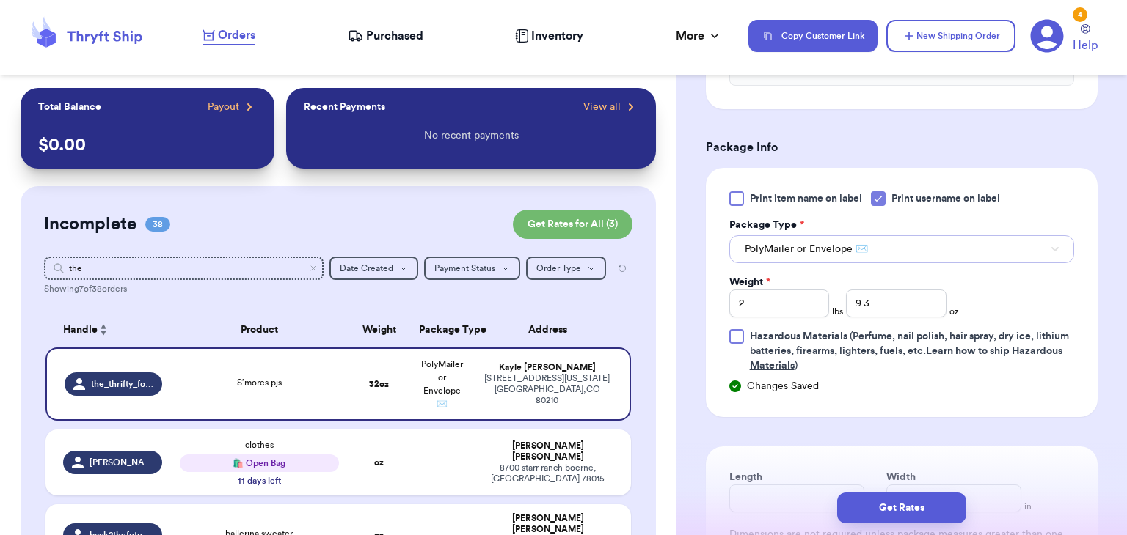
click at [969, 254] on button "PolyMailer or Envelope ✉️" at bounding box center [901, 249] width 345 height 28
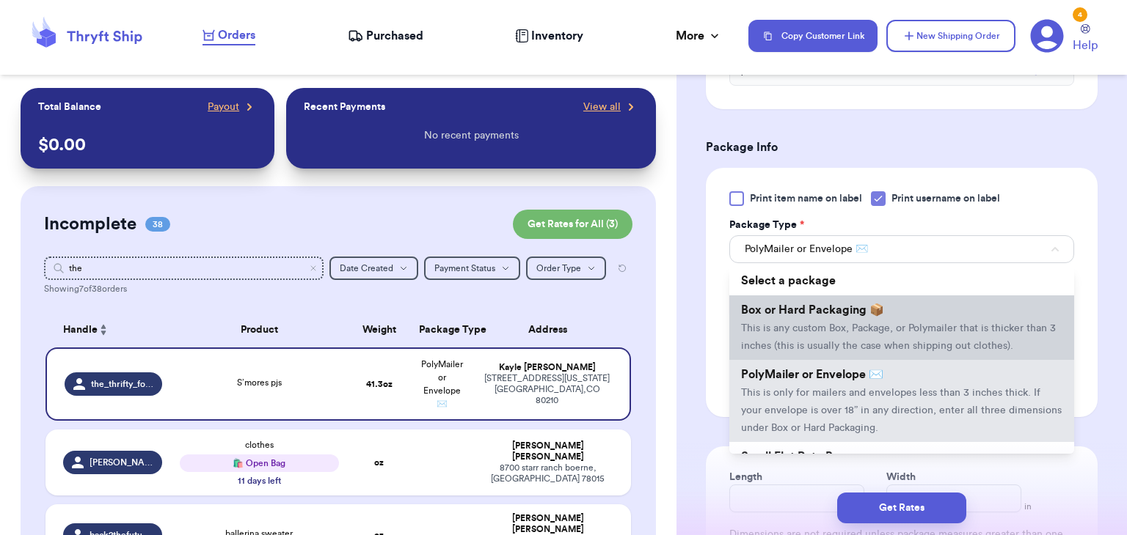
click at [961, 333] on li "Box or Hard Packaging 📦 This is any custom Box, Package, or Polymailer that is …" at bounding box center [901, 328] width 345 height 65
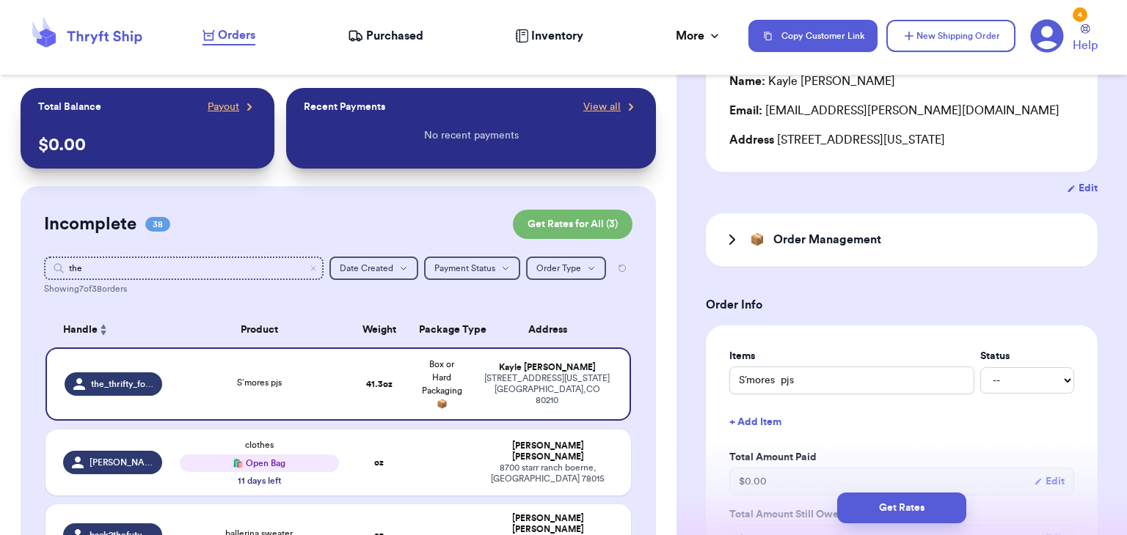
scroll to position [909, 0]
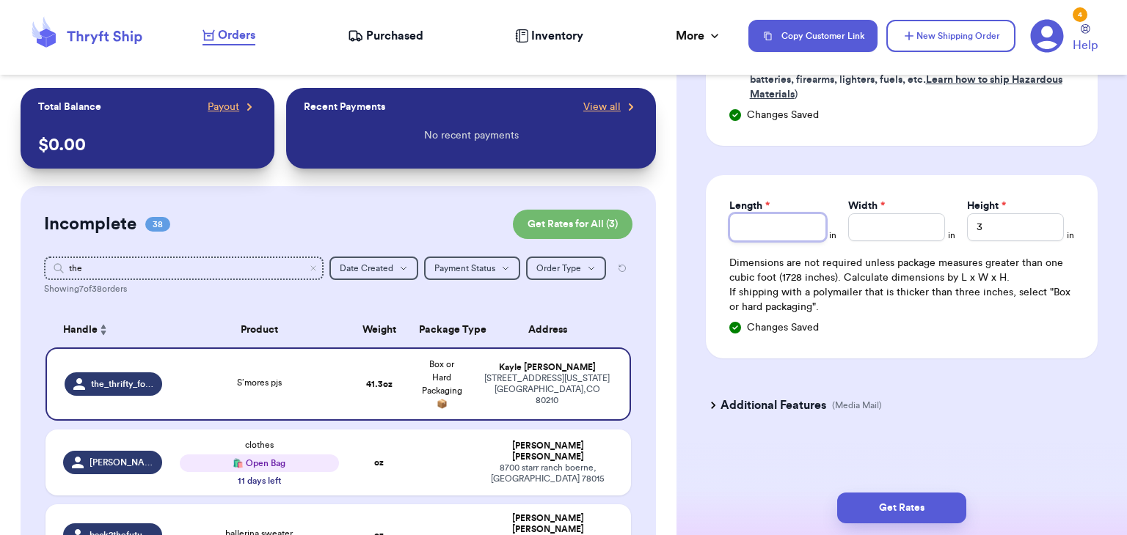
click at [762, 218] on input "Length *" at bounding box center [777, 227] width 97 height 28
type input "17"
click at [912, 221] on input "Width *" at bounding box center [896, 227] width 97 height 28
type input "8"
click at [1000, 226] on input "3" at bounding box center [1015, 227] width 97 height 28
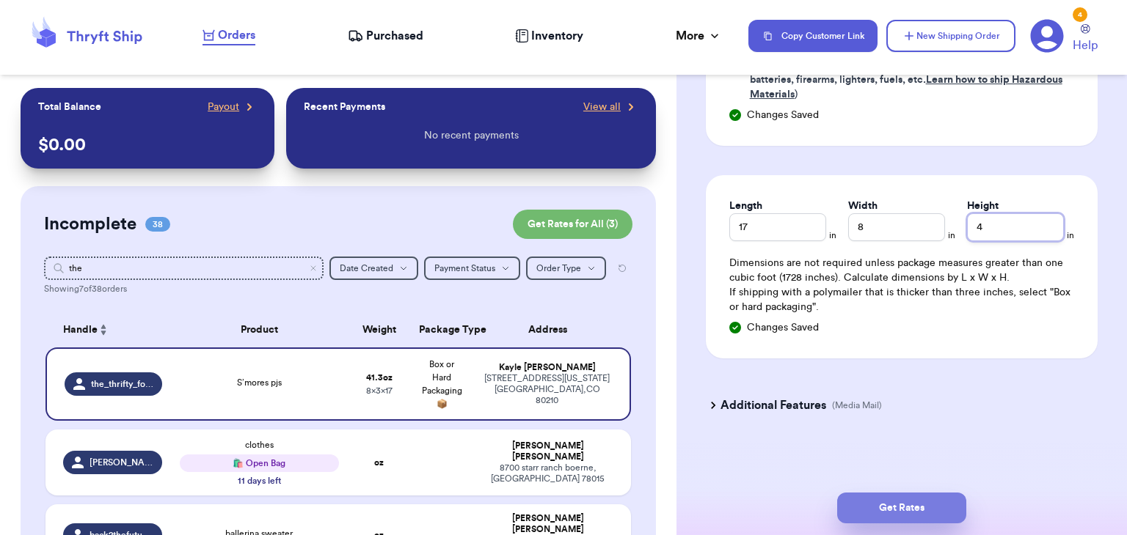
type input "4"
click at [879, 511] on button "Get Rates" at bounding box center [901, 508] width 129 height 31
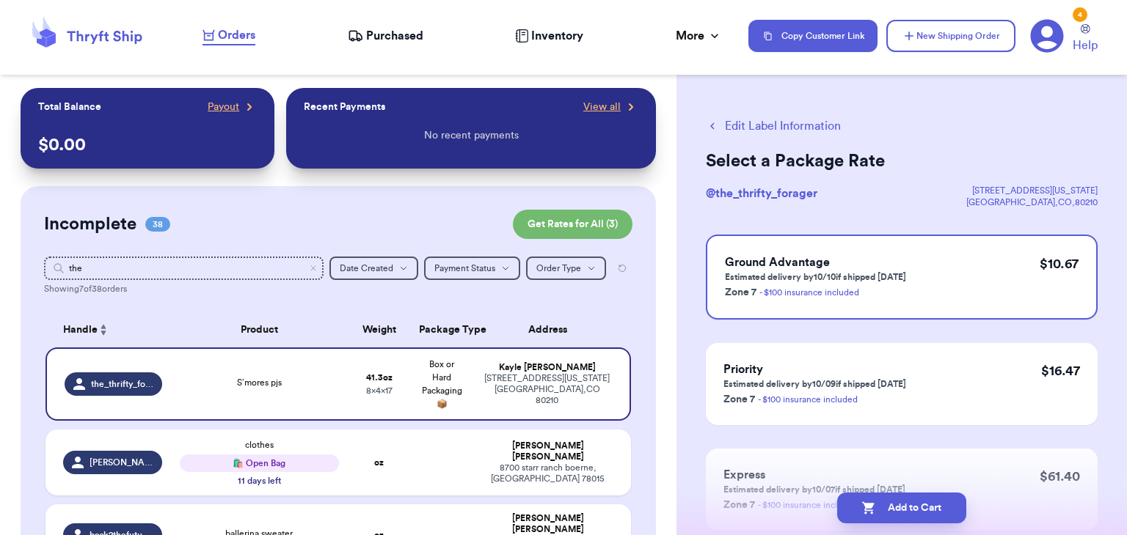
click at [879, 511] on button "Add to Cart" at bounding box center [901, 508] width 129 height 31
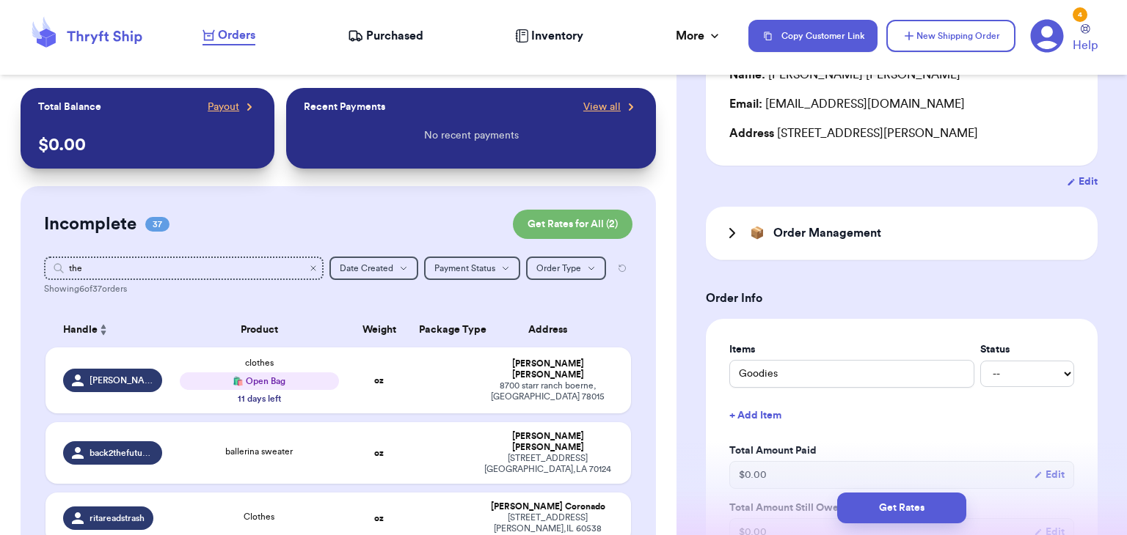
click at [315, 270] on icon "Clear search" at bounding box center [313, 268] width 9 height 9
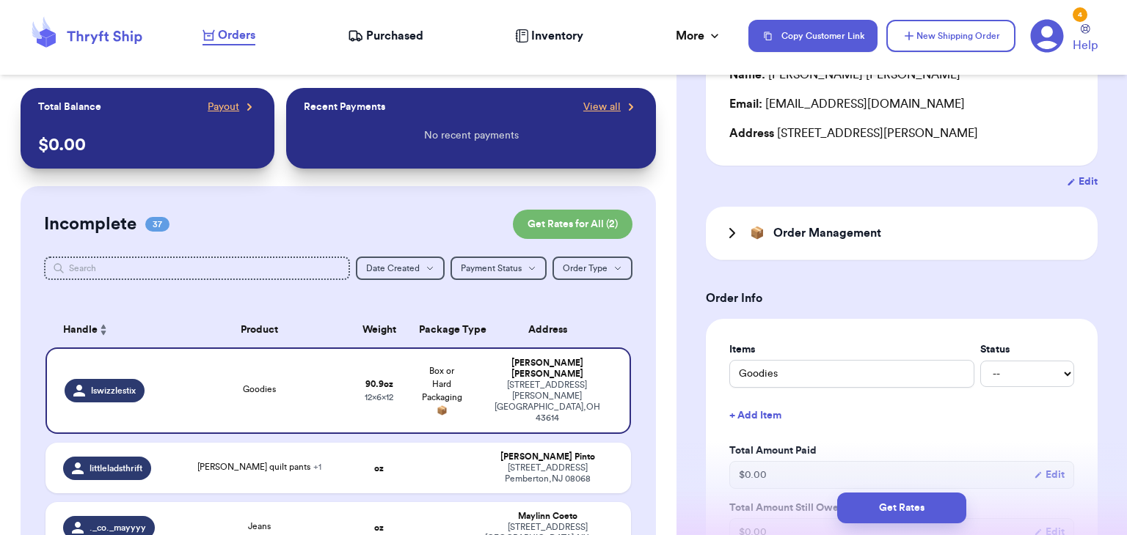
click at [238, 265] on input "text" at bounding box center [197, 268] width 306 height 23
type input "m"
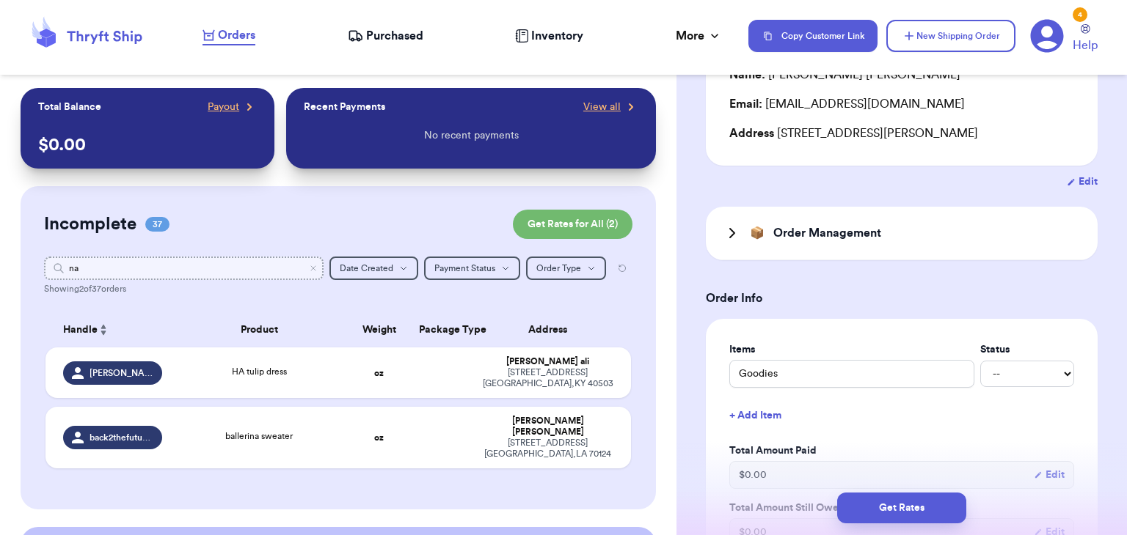
type input "n"
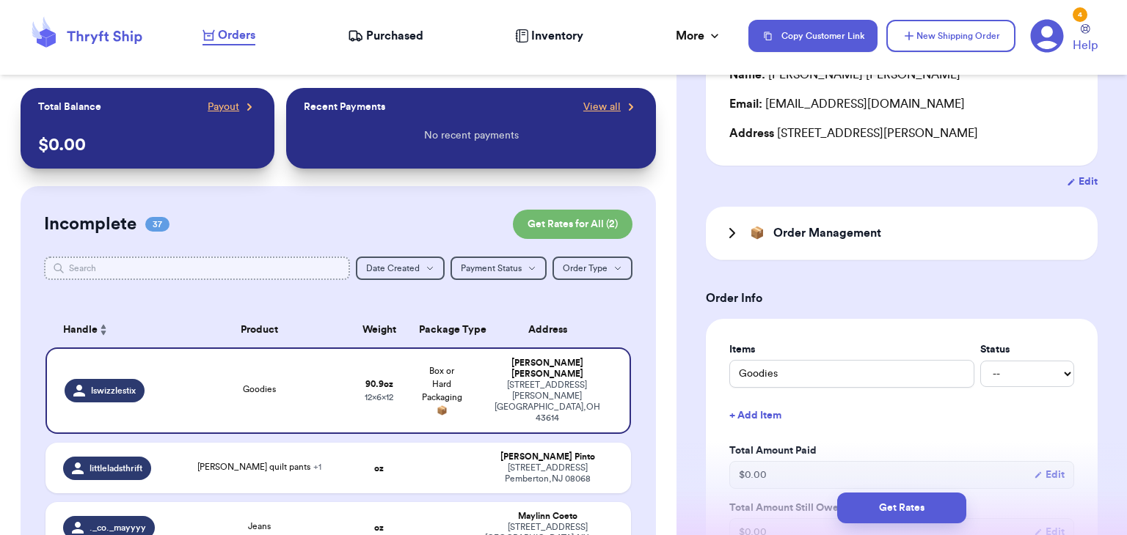
click at [246, 266] on input "text" at bounding box center [197, 268] width 306 height 23
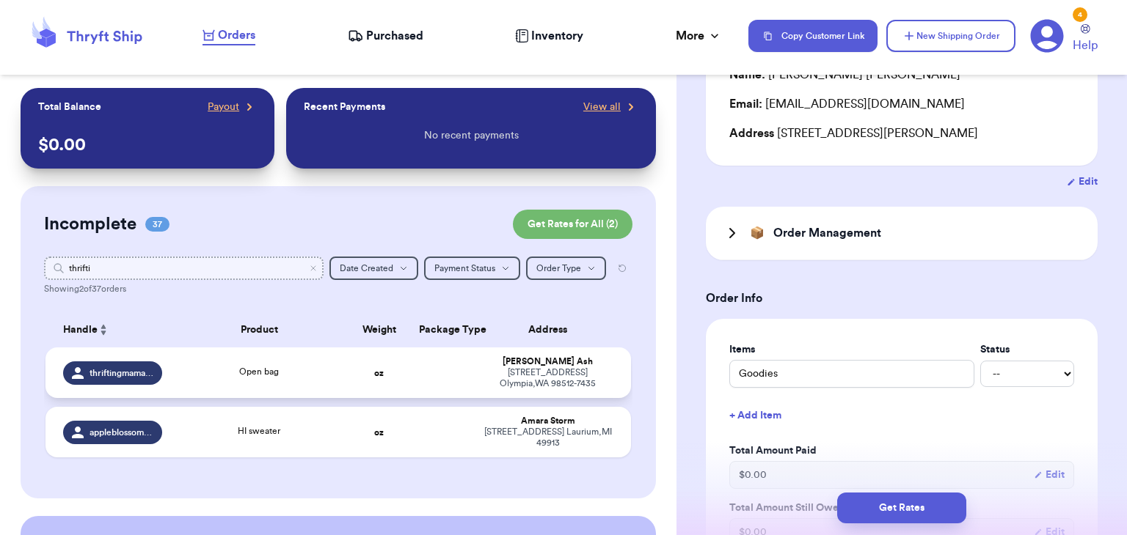
type input "thrifti"
click at [239, 381] on td "Open bag" at bounding box center [259, 373] width 176 height 51
type input "Open bag"
type input "0"
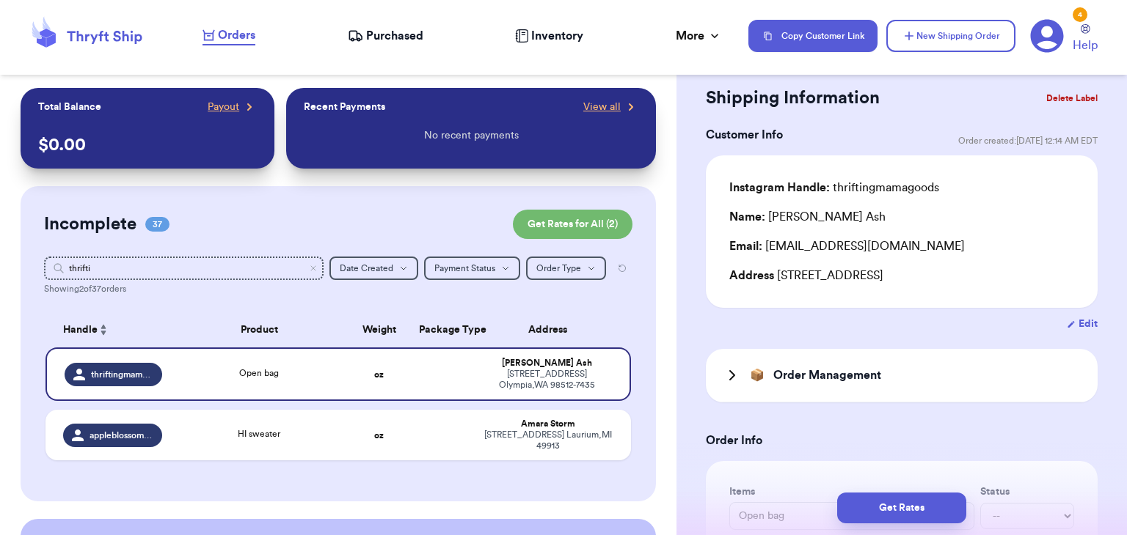
scroll to position [21, 0]
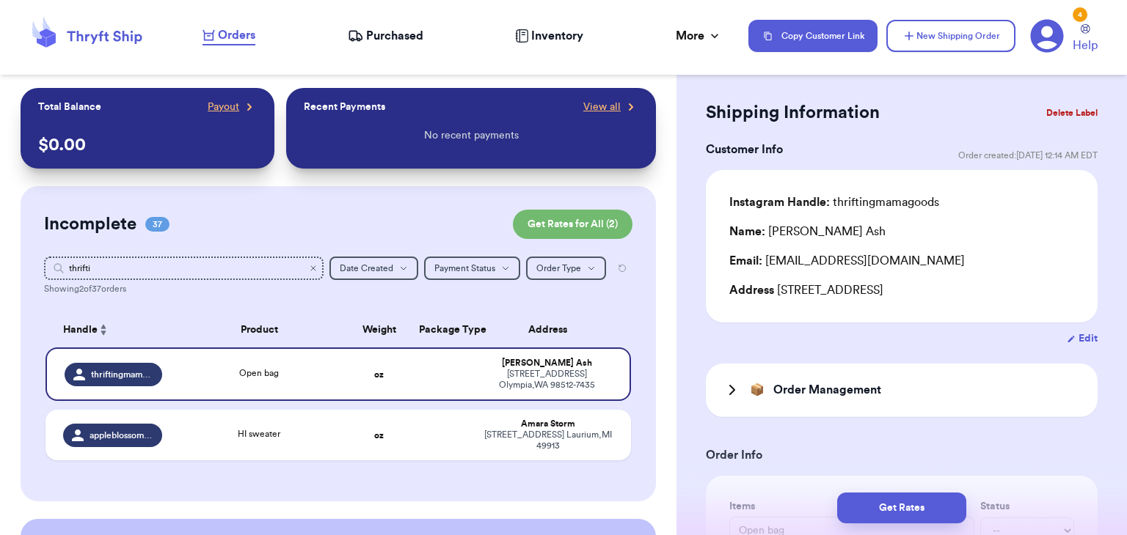
click at [315, 270] on icon "Clear search" at bounding box center [313, 268] width 9 height 9
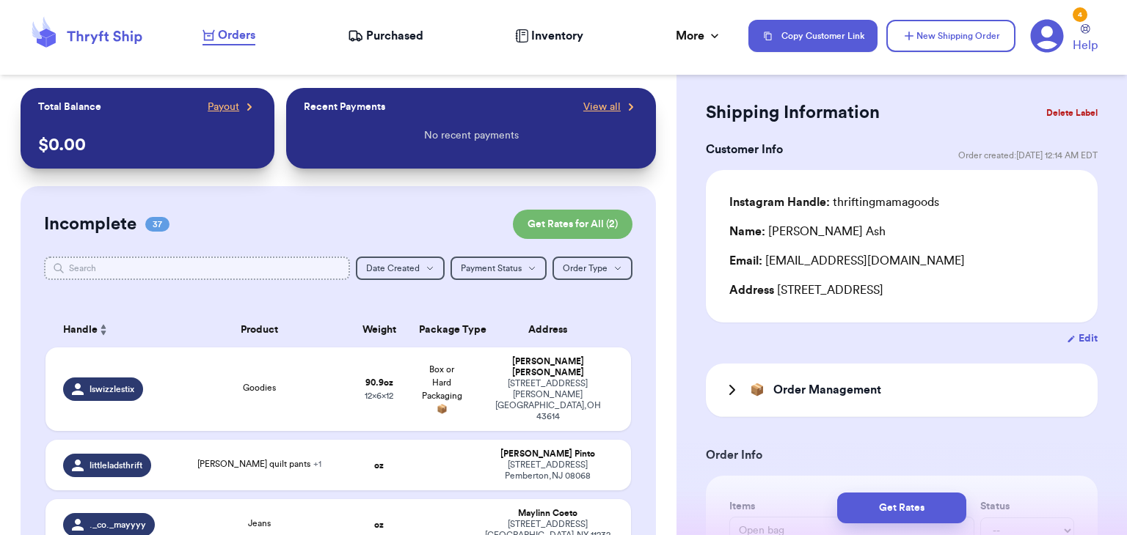
click at [302, 271] on input "text" at bounding box center [197, 268] width 306 height 23
type input "y"
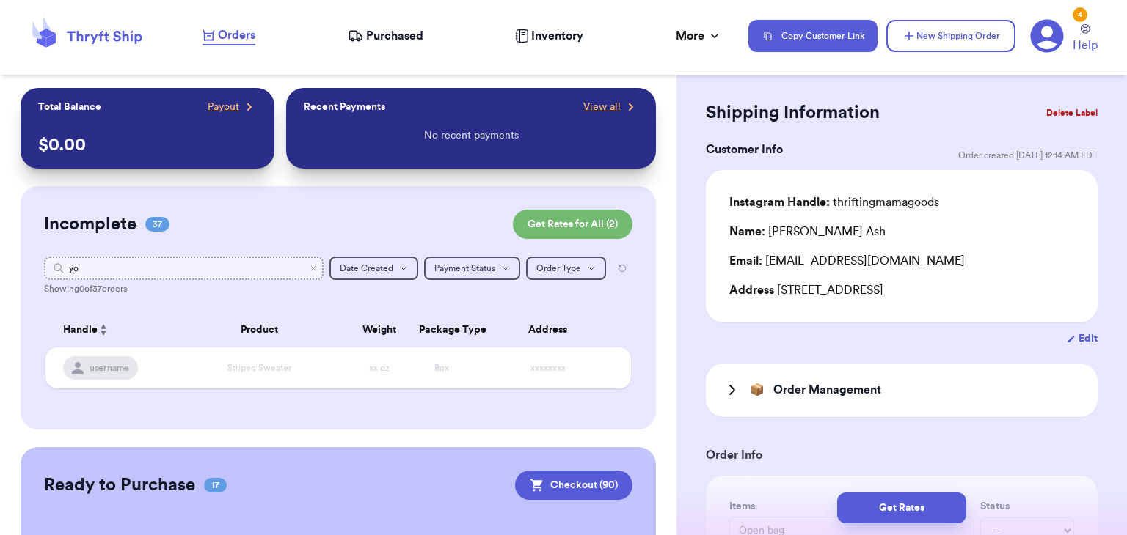
type input "you"
type input "y"
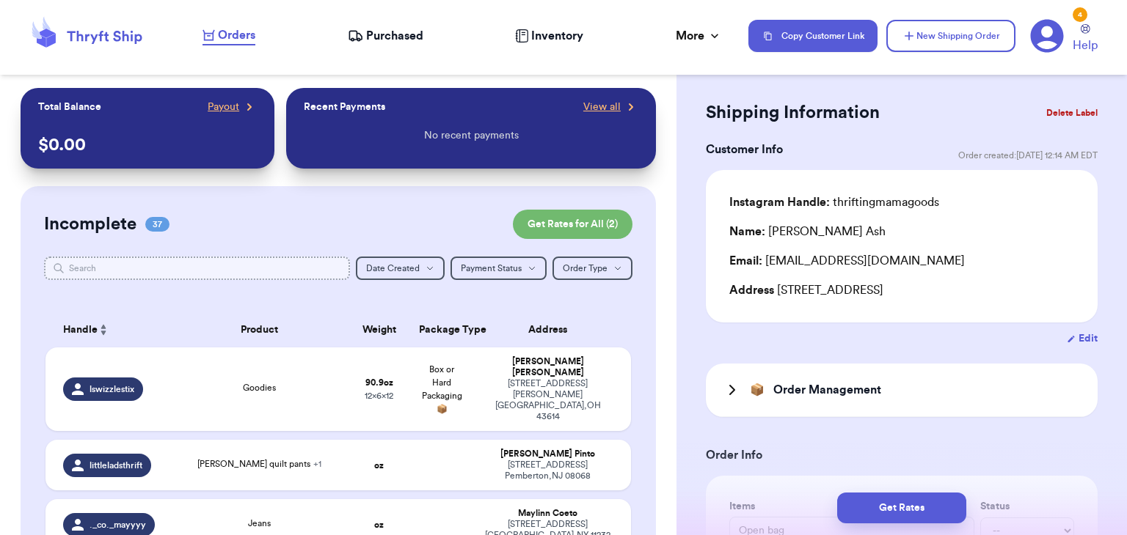
click at [153, 258] on input "text" at bounding box center [197, 268] width 306 height 23
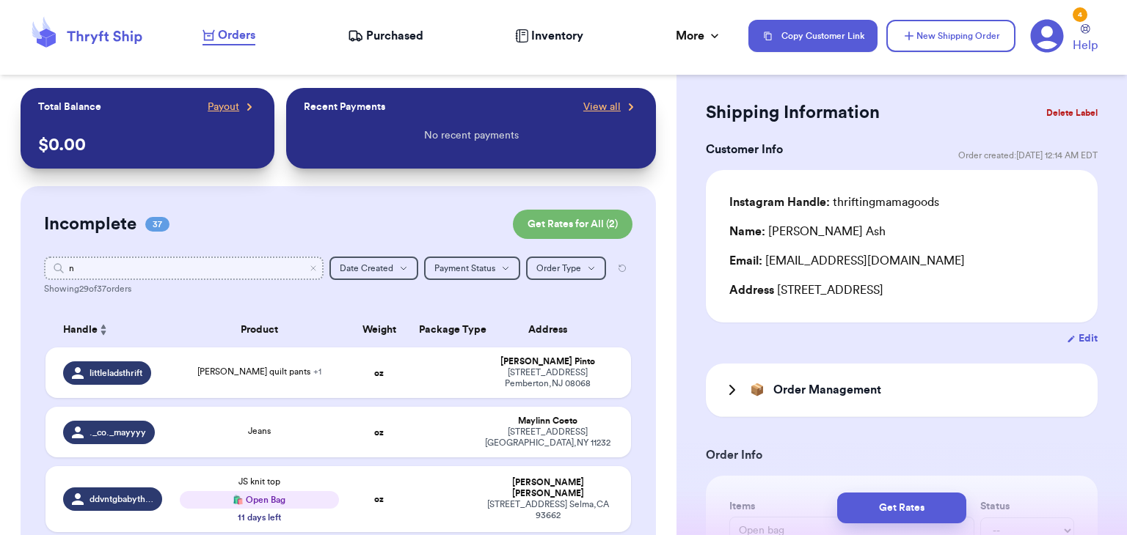
type input "no"
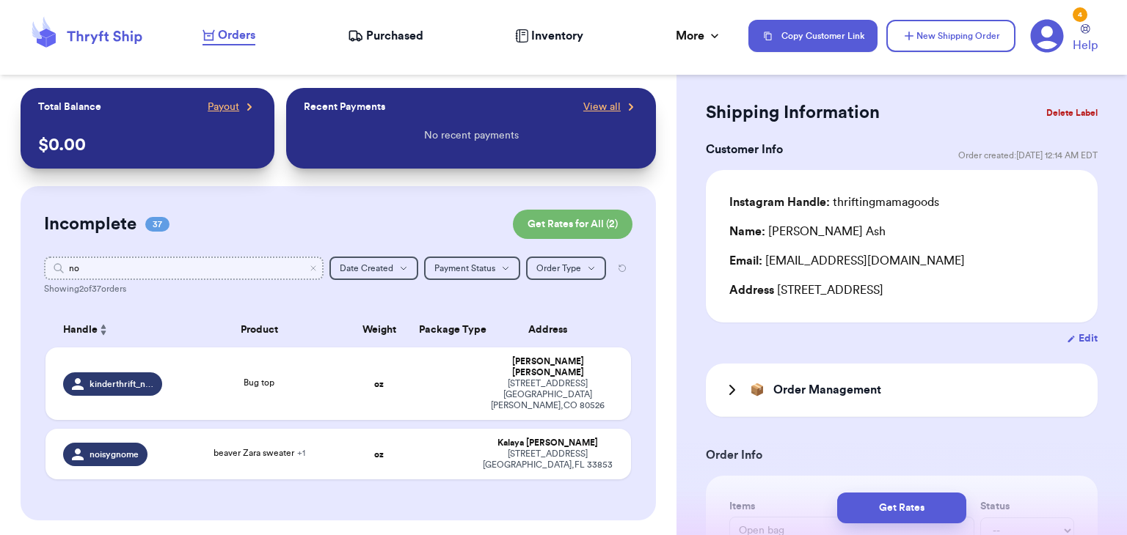
type input "noi"
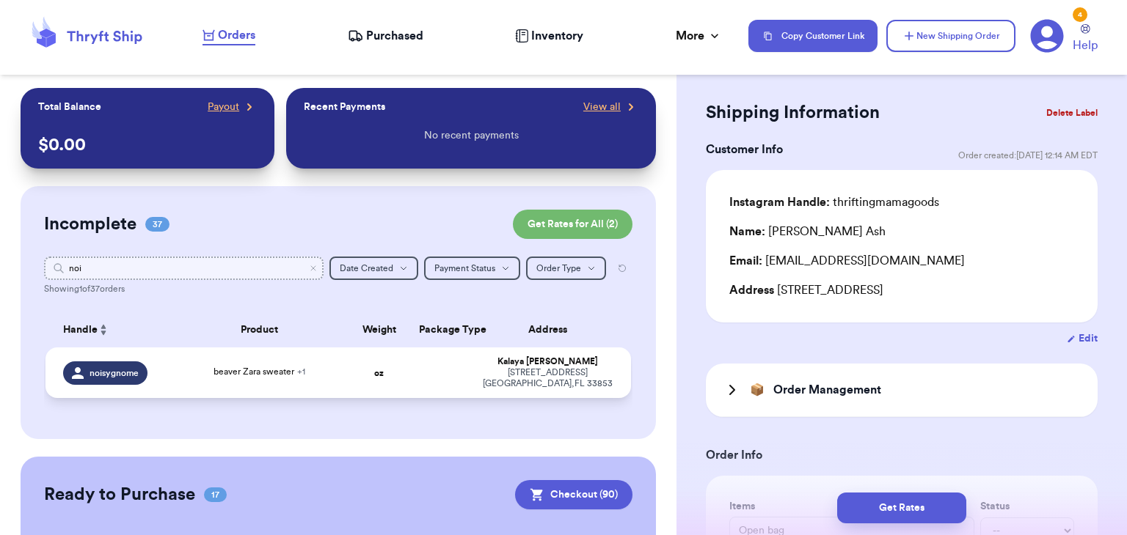
type input "noi"
click at [273, 374] on span "beaver Zara sweater + 1" at bounding box center [259, 371] width 92 height 9
type input "beaver Zara sweater"
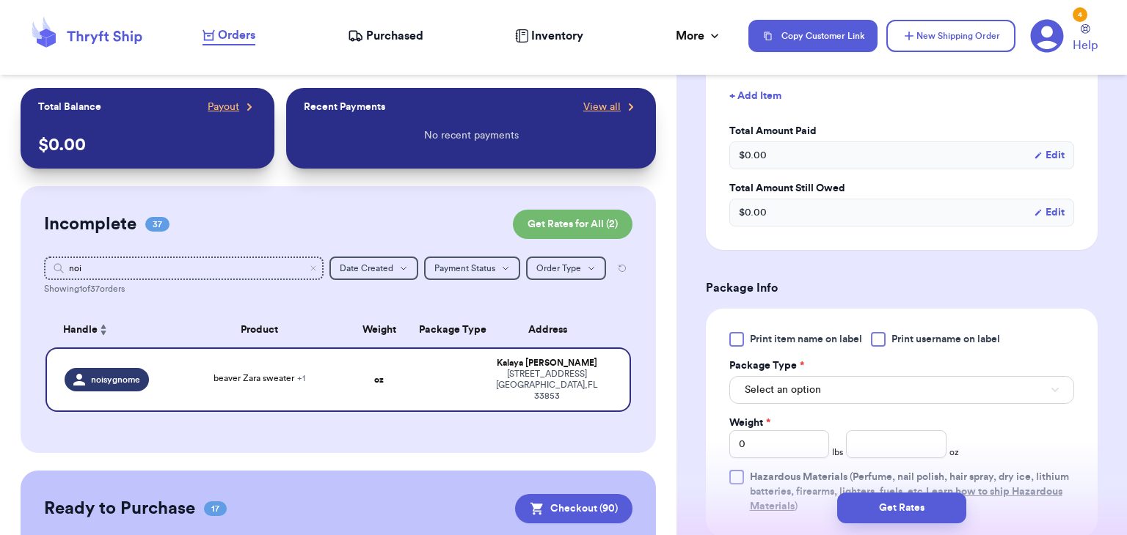
click at [880, 336] on div at bounding box center [878, 339] width 15 height 15
click at [0, 0] on input "Print username on label" at bounding box center [0, 0] width 0 height 0
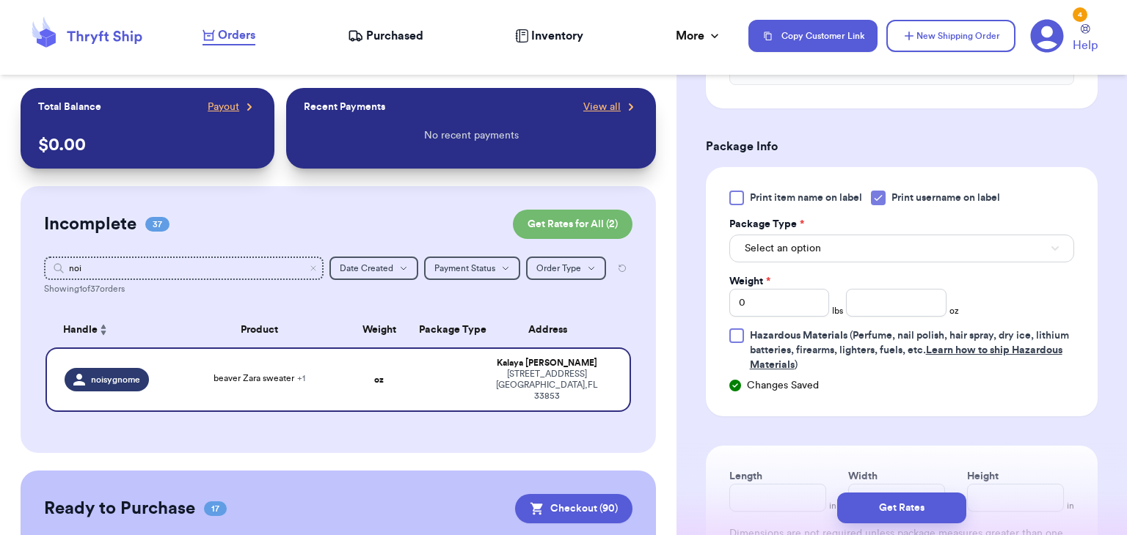
scroll to position [692, 0]
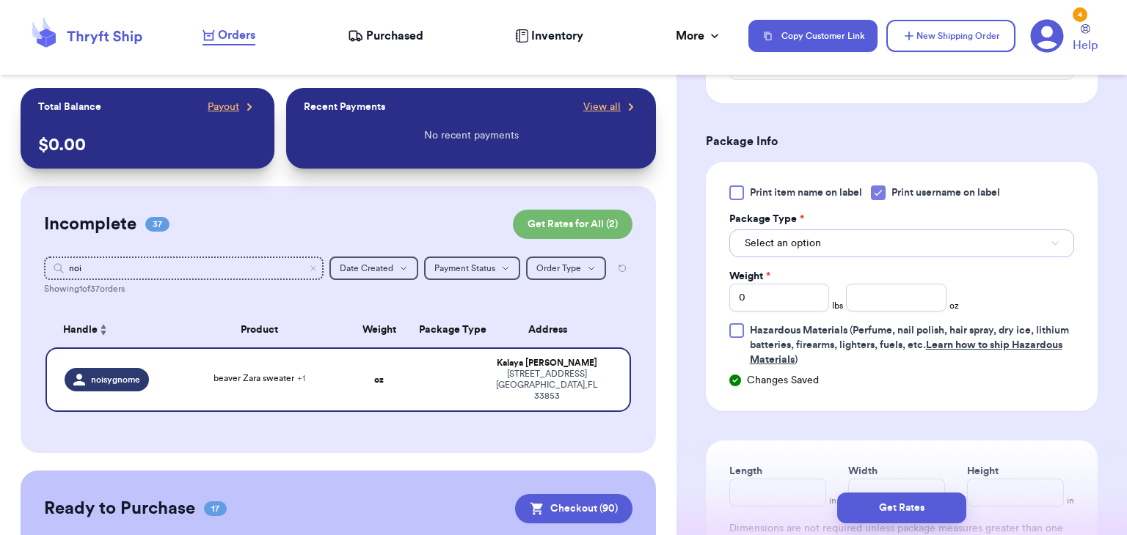
click at [873, 241] on button "Select an option" at bounding box center [901, 244] width 345 height 28
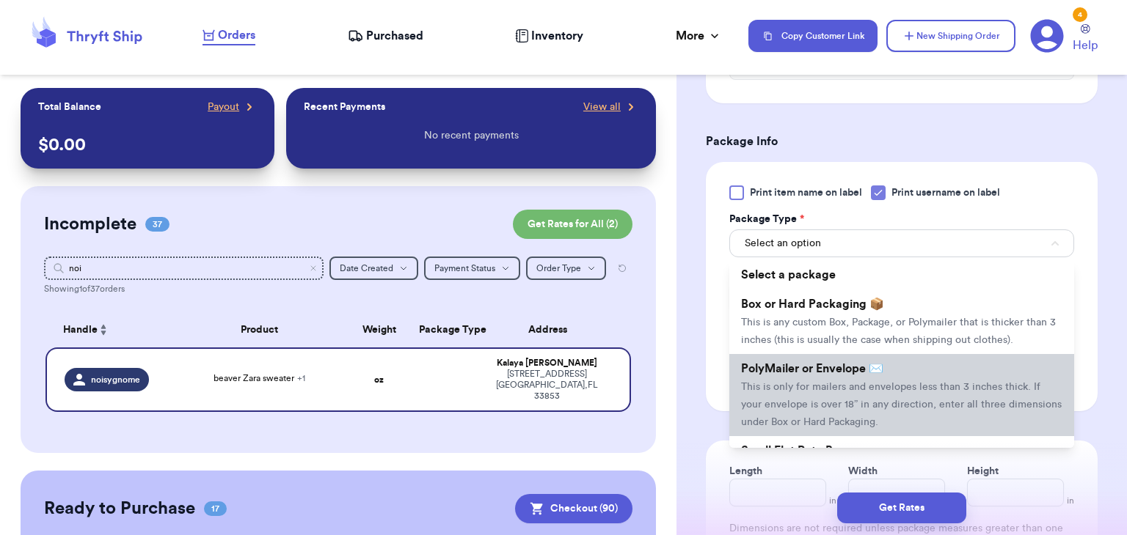
click at [862, 365] on span "PolyMailer or Envelope ✉️" at bounding box center [812, 369] width 142 height 12
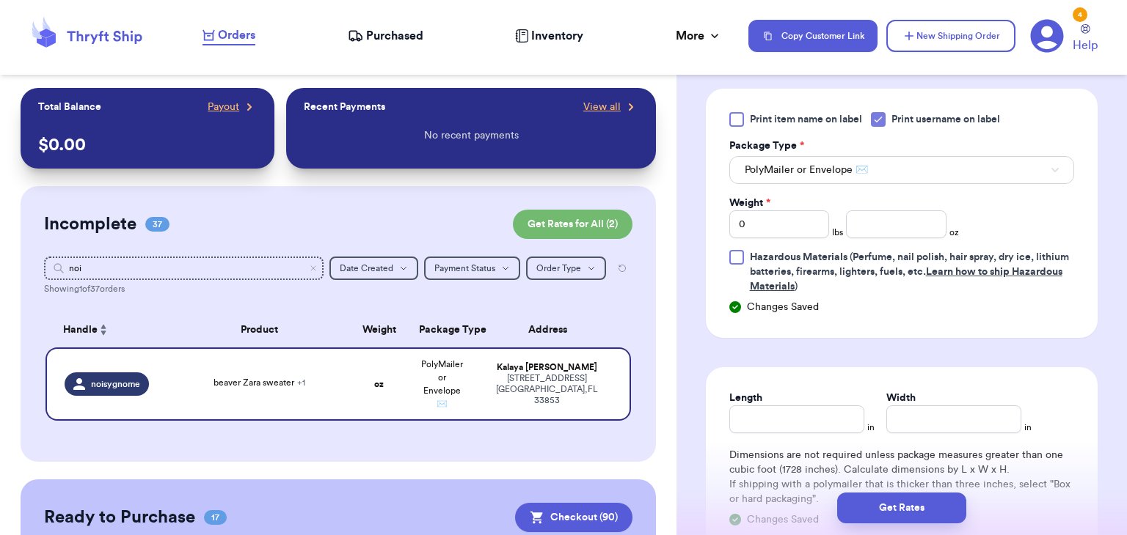
scroll to position [771, 0]
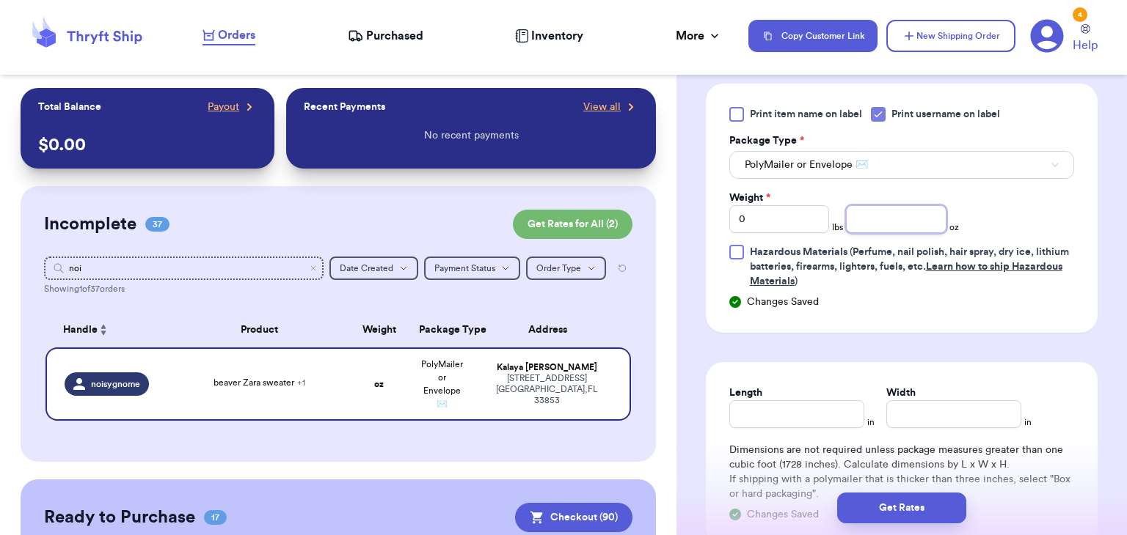
click at [890, 222] on input "number" at bounding box center [896, 219] width 100 height 28
type input "7.6"
click at [814, 403] on input "Length" at bounding box center [796, 414] width 135 height 28
type input "9"
click at [896, 414] on input "Width *" at bounding box center [953, 414] width 135 height 28
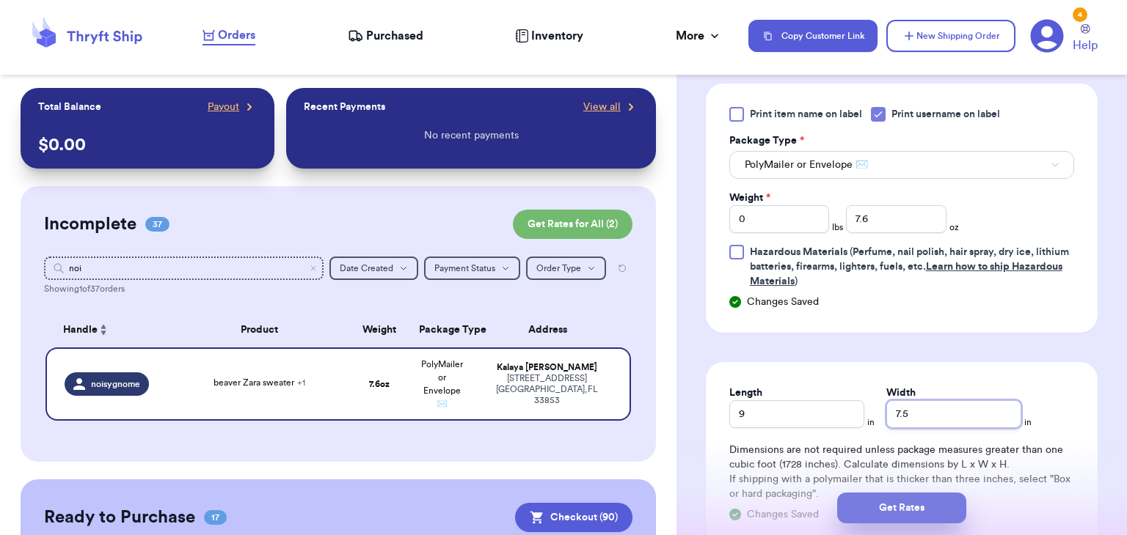
type input "7.5"
click at [924, 518] on button "Get Rates" at bounding box center [901, 508] width 129 height 31
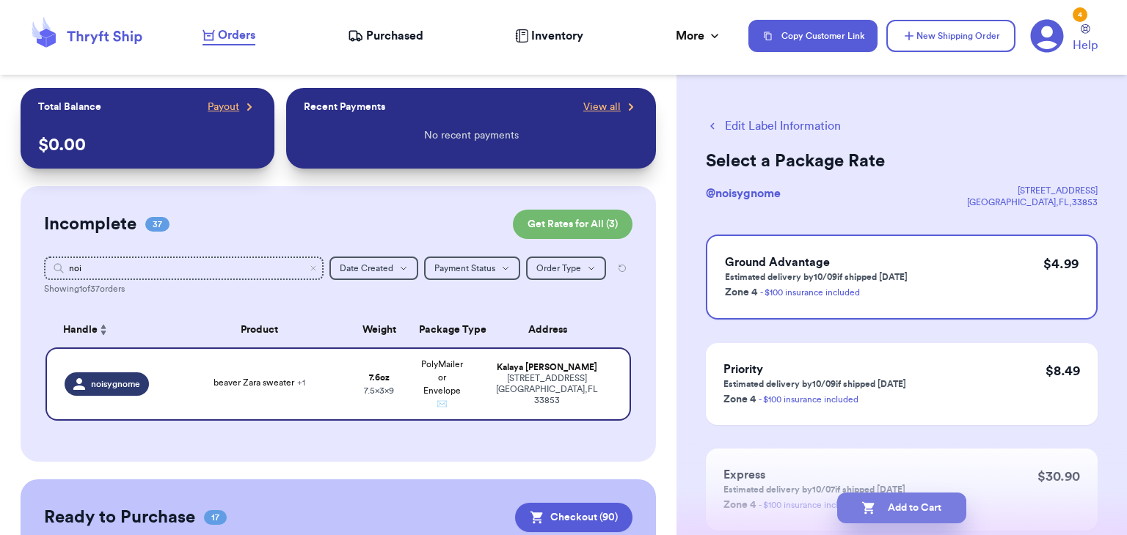
click at [952, 513] on button "Add to Cart" at bounding box center [901, 508] width 129 height 31
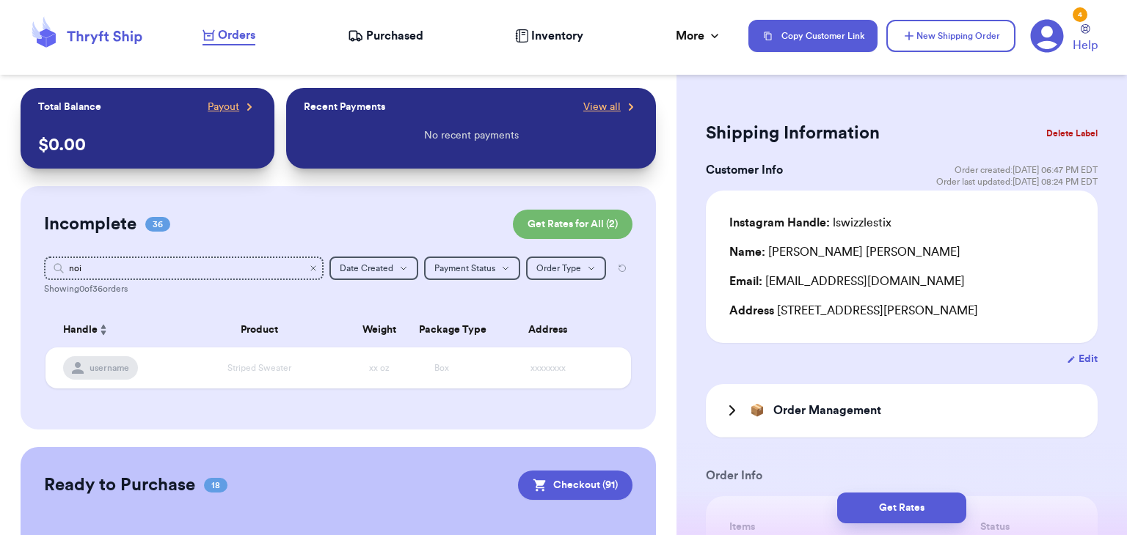
click at [313, 266] on icon "Clear search" at bounding box center [313, 268] width 9 height 9
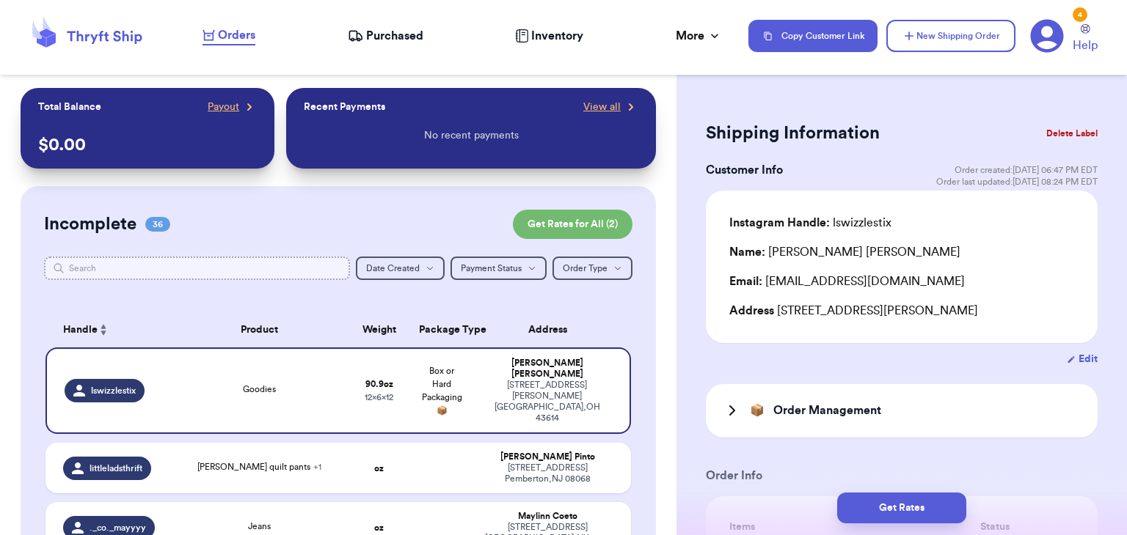
click at [258, 270] on input "text" at bounding box center [197, 268] width 306 height 23
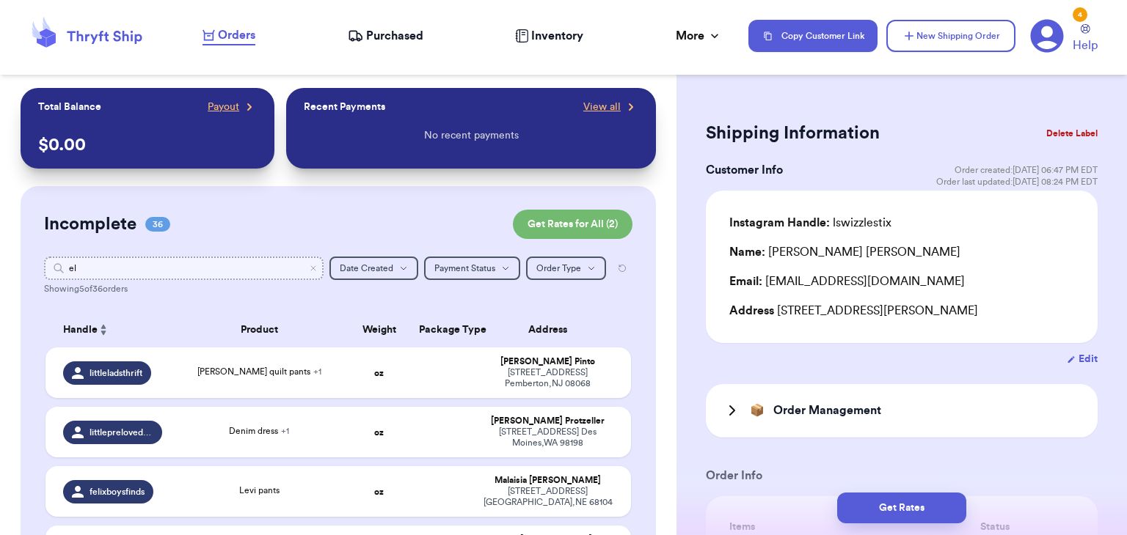
type input "e"
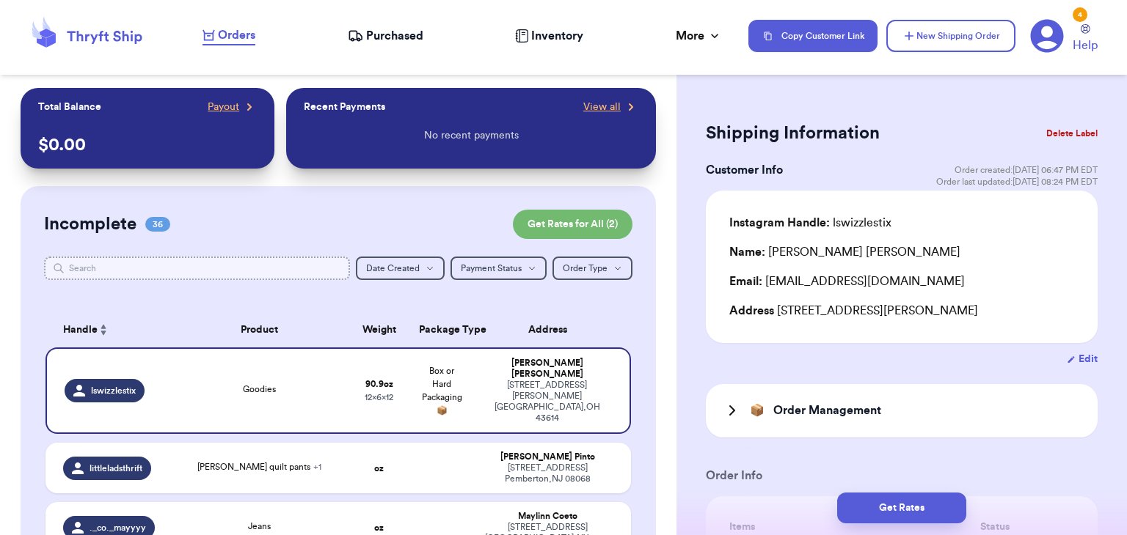
click at [236, 257] on input "text" at bounding box center [197, 268] width 306 height 23
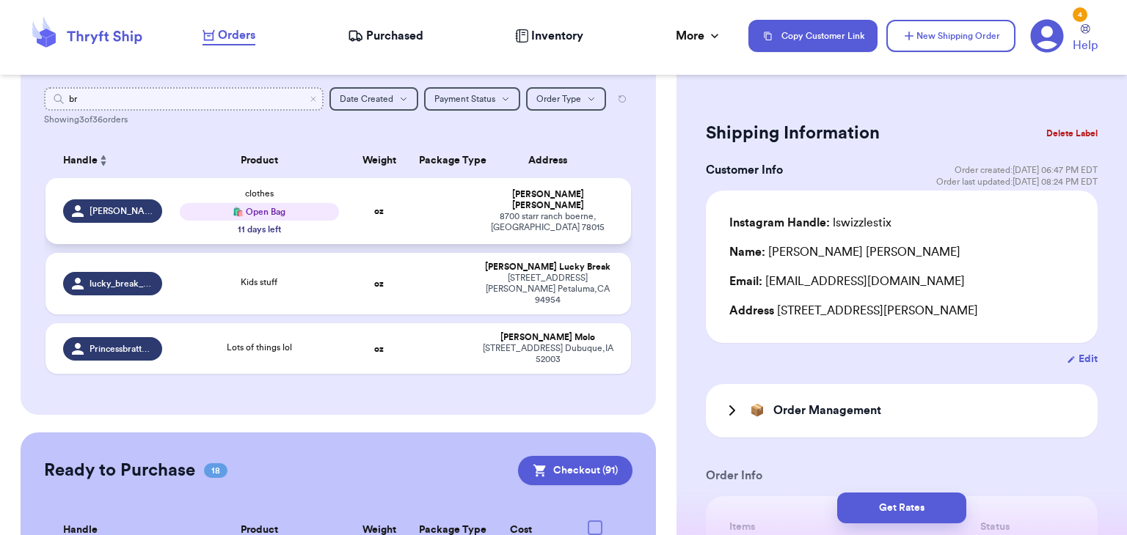
scroll to position [175, 0]
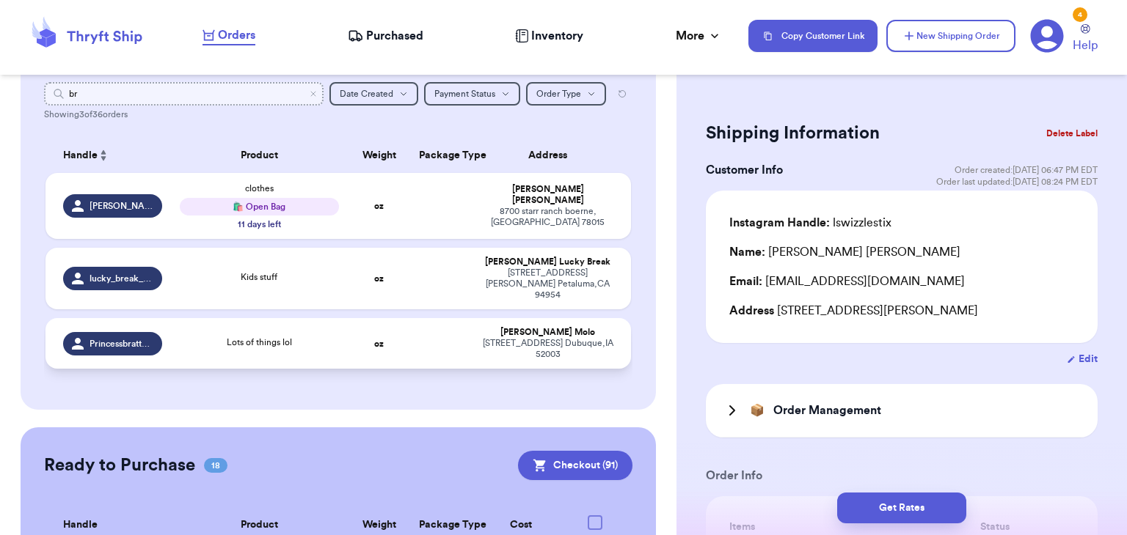
type input "br"
click at [329, 336] on div "Lots of things lol" at bounding box center [259, 344] width 158 height 16
type input "Lots of things lol"
type input "0"
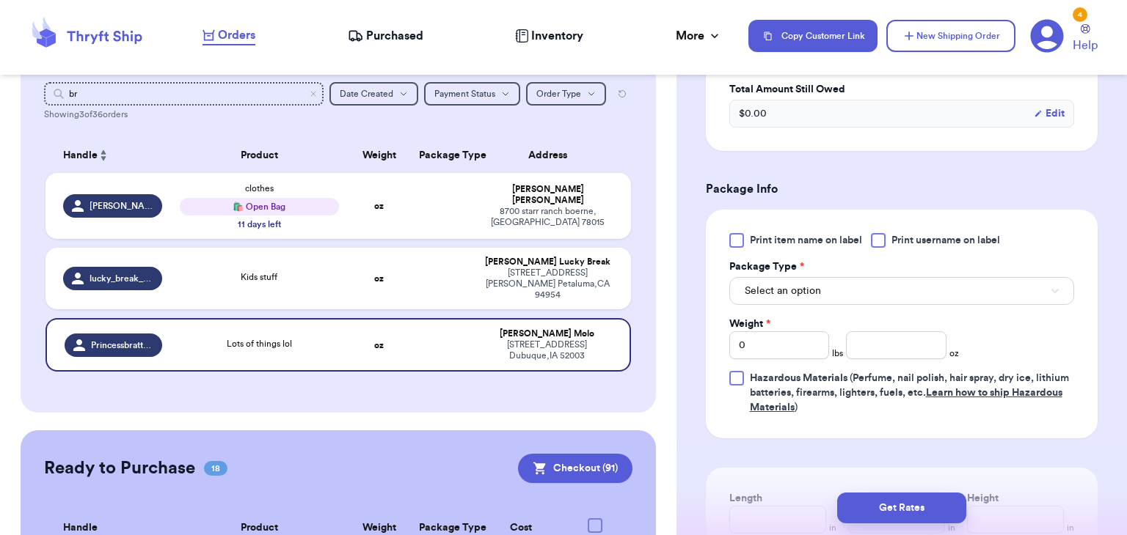
scroll to position [602, 0]
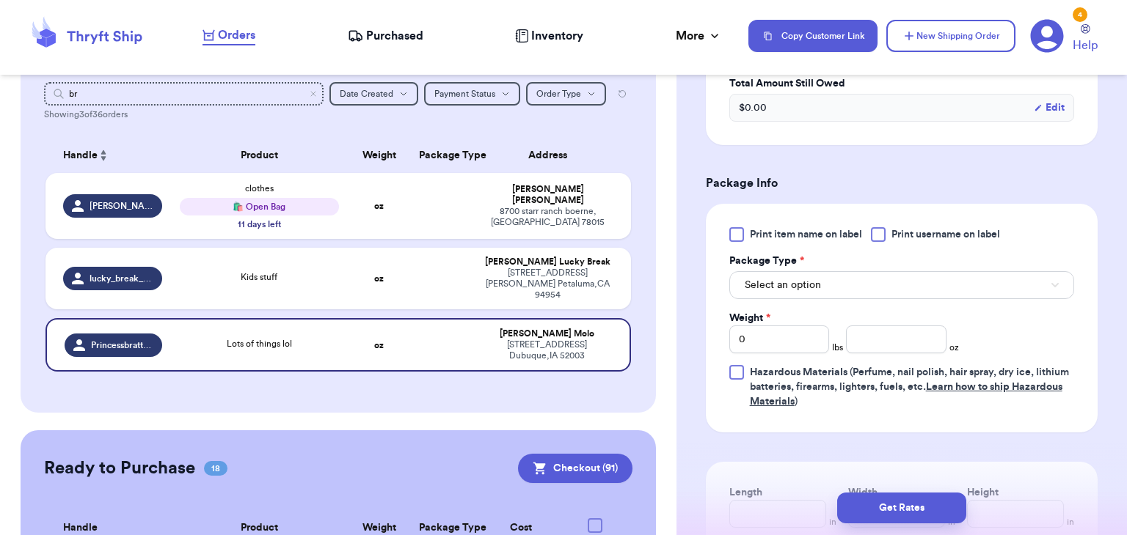
click at [883, 231] on div at bounding box center [878, 234] width 15 height 15
click at [0, 0] on input "Print username on label" at bounding box center [0, 0] width 0 height 0
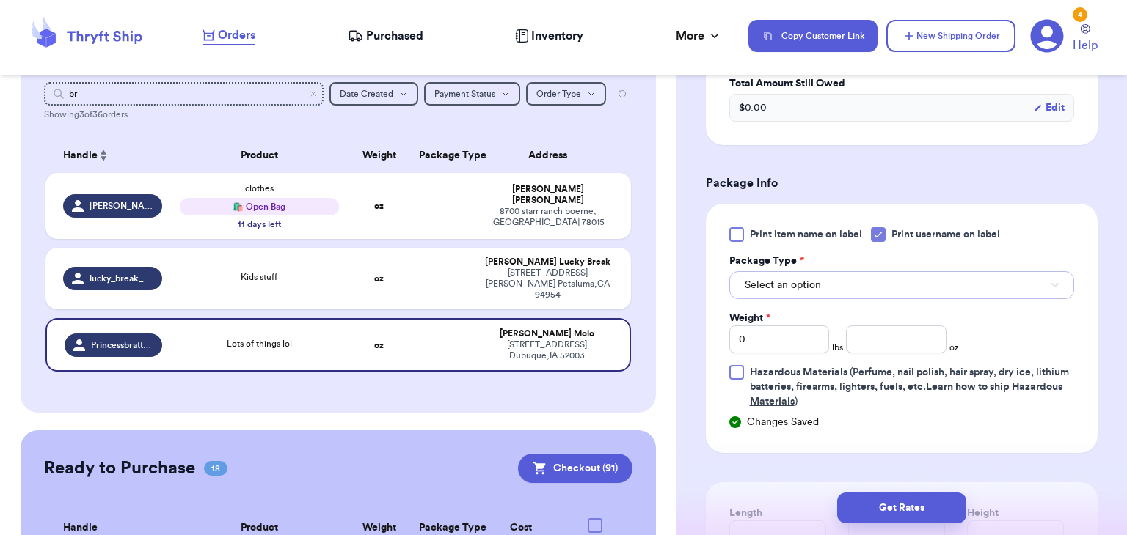
click at [882, 289] on button "Select an option" at bounding box center [901, 285] width 345 height 28
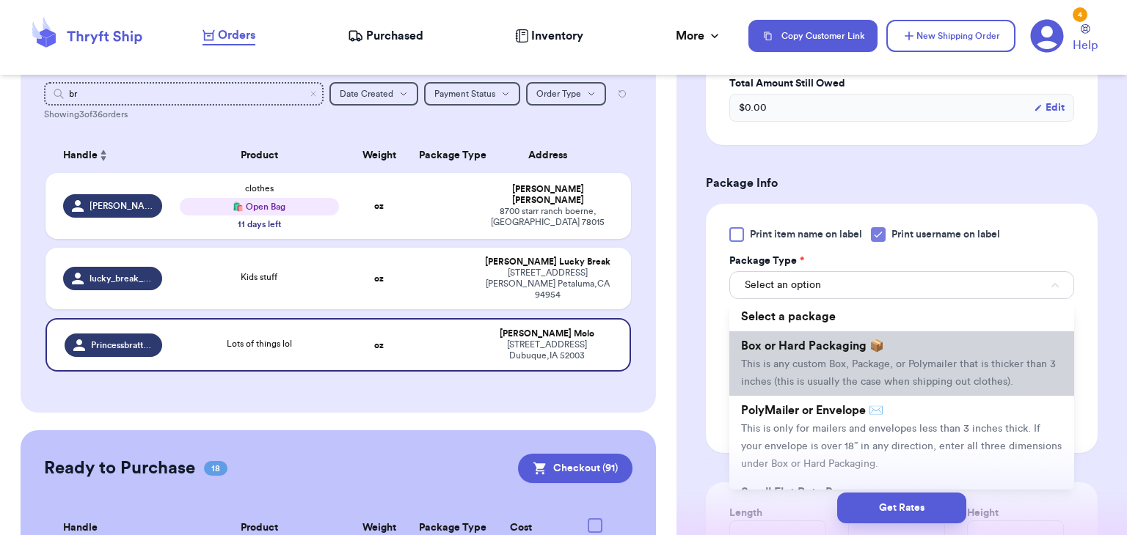
click at [855, 340] on span "Box or Hard Packaging 📦" at bounding box center [812, 346] width 143 height 12
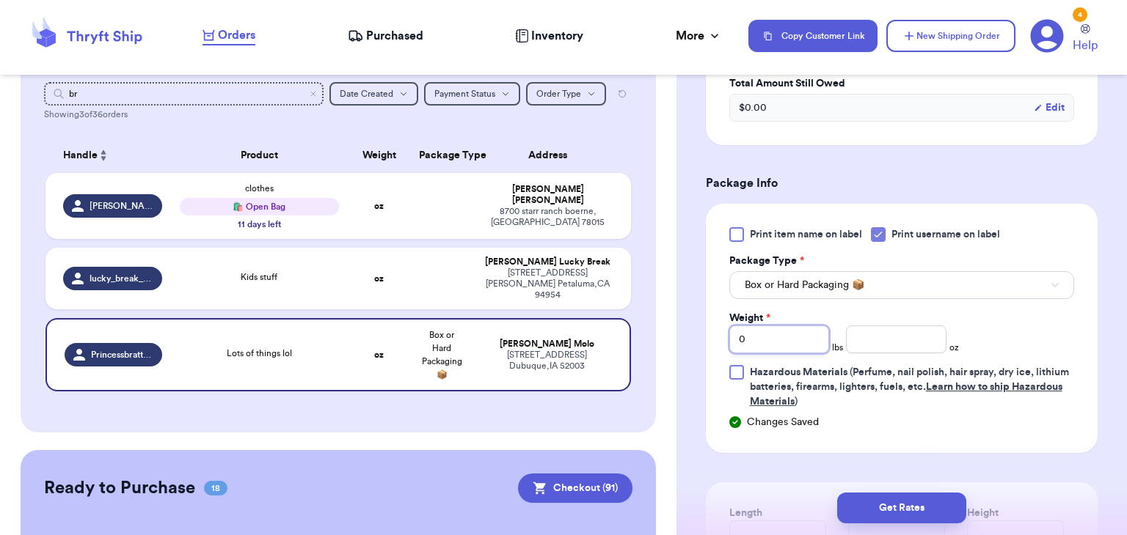
click at [752, 340] on input "0" at bounding box center [779, 340] width 100 height 28
type input "3"
click at [879, 346] on input "number" at bounding box center [896, 340] width 100 height 28
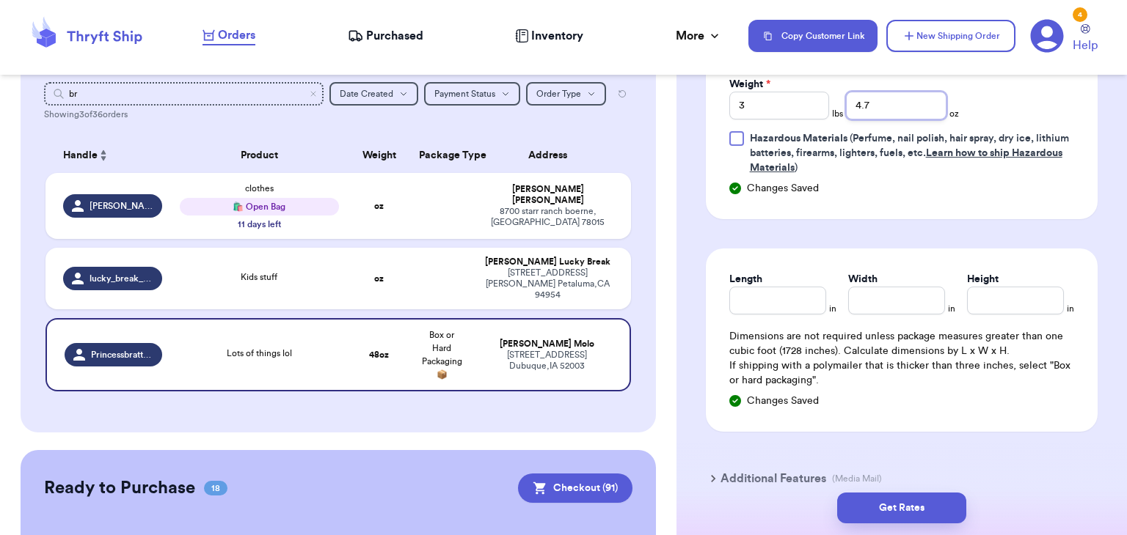
scroll to position [838, 0]
type input "4.7"
click at [775, 293] on input "Length" at bounding box center [777, 299] width 97 height 28
type input "16"
click at [880, 287] on input "Width *" at bounding box center [896, 299] width 97 height 28
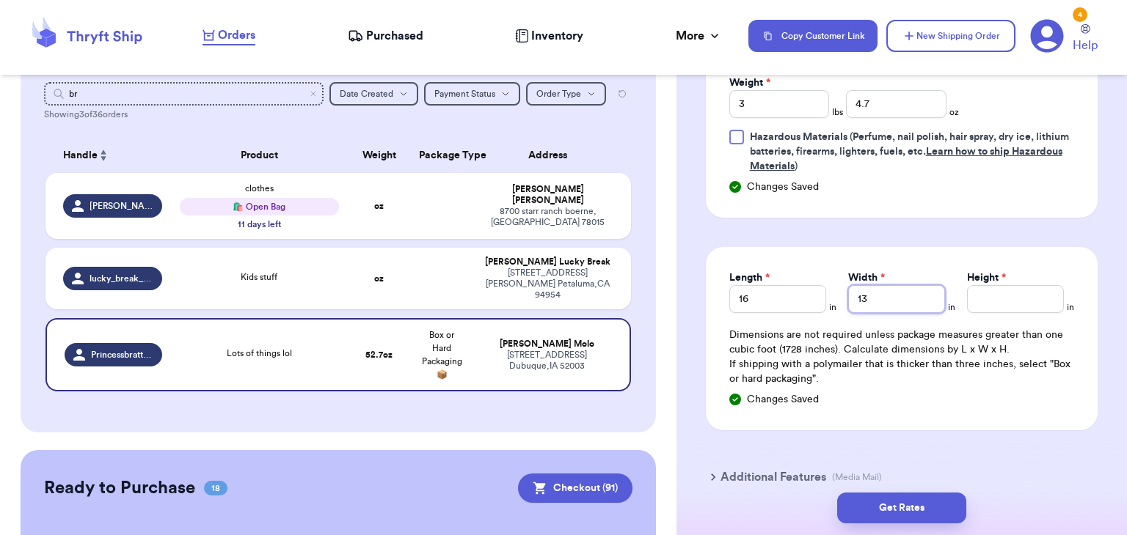
type input "13"
click at [1007, 305] on input "Height *" at bounding box center [1015, 299] width 97 height 28
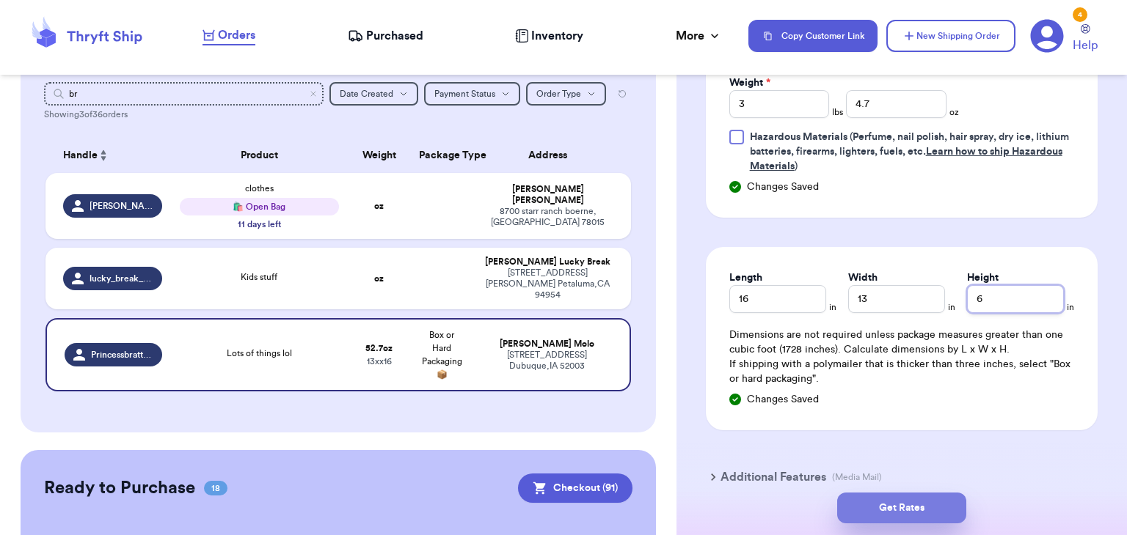
type input "6"
click at [880, 519] on button "Get Rates" at bounding box center [901, 508] width 129 height 31
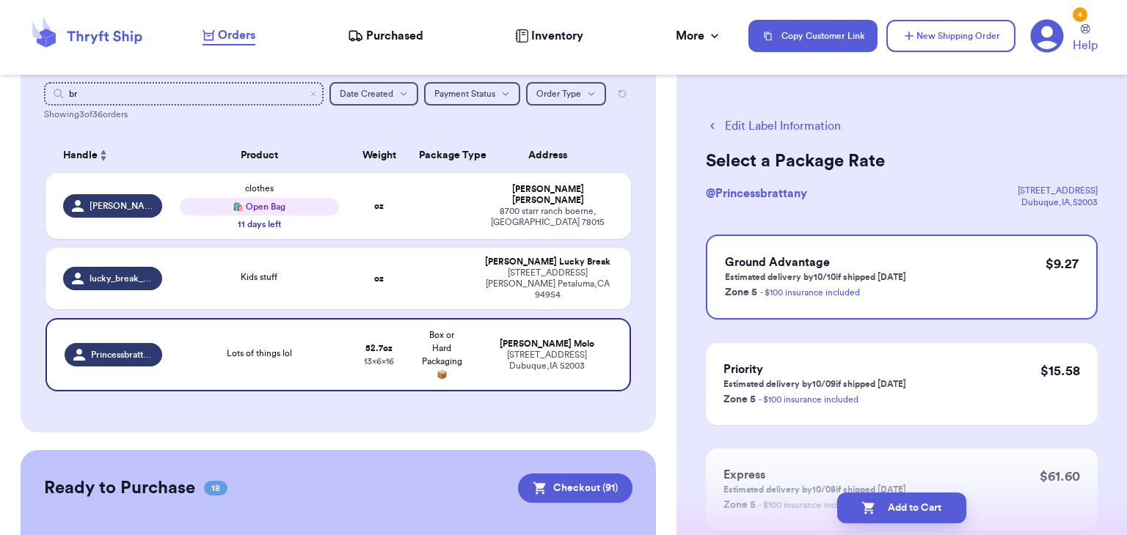
click at [880, 519] on button "Add to Cart" at bounding box center [901, 508] width 129 height 31
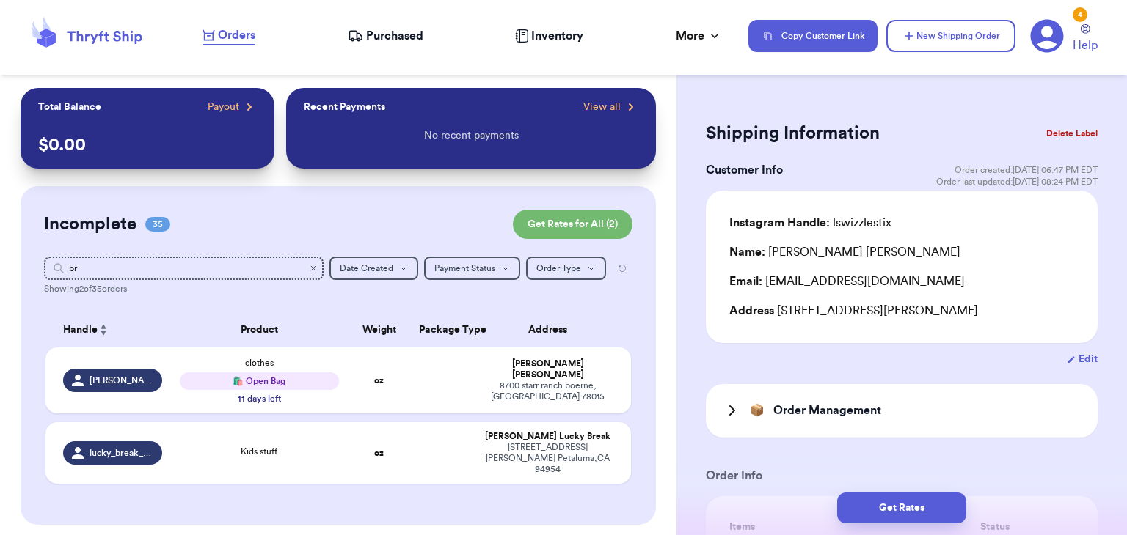
click at [313, 272] on icon "Clear search" at bounding box center [313, 268] width 9 height 9
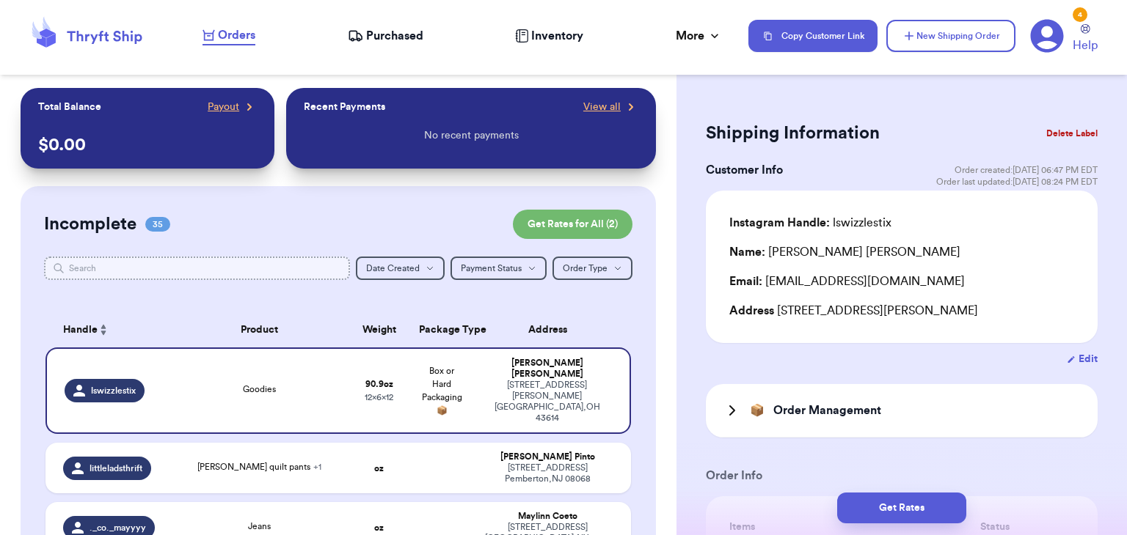
click at [304, 271] on input "text" at bounding box center [197, 268] width 306 height 23
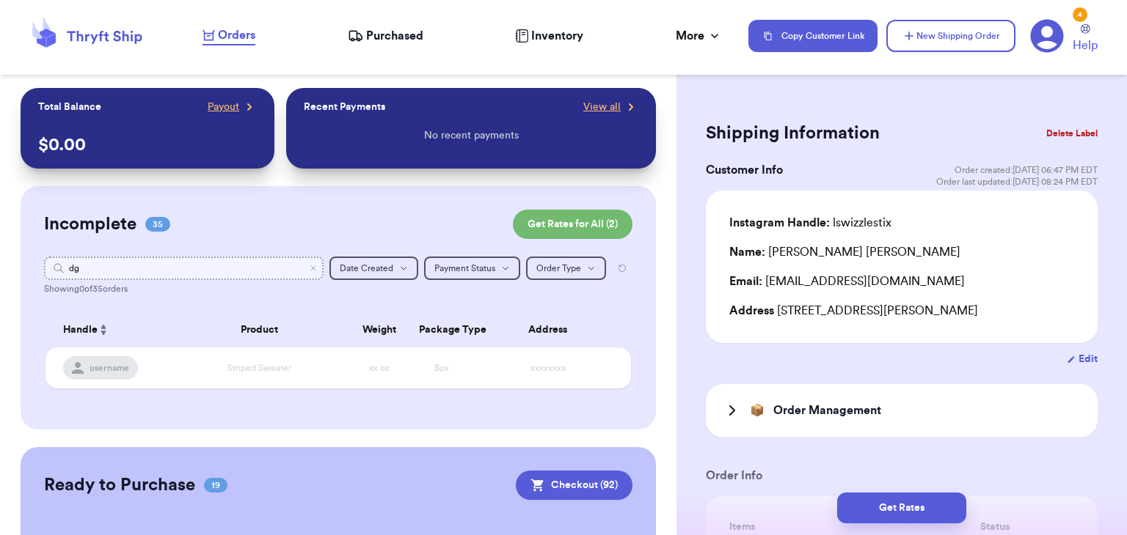
type input "d"
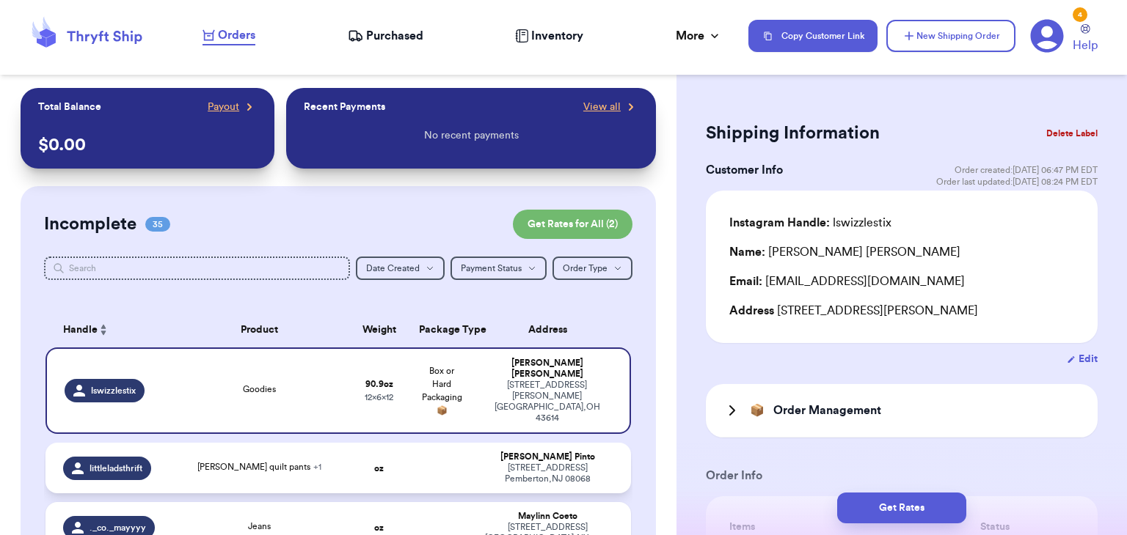
click at [290, 463] on span "[PERSON_NAME] quilt pants + 1" at bounding box center [259, 467] width 124 height 9
type input "[PERSON_NAME] quilt pants"
type input "0"
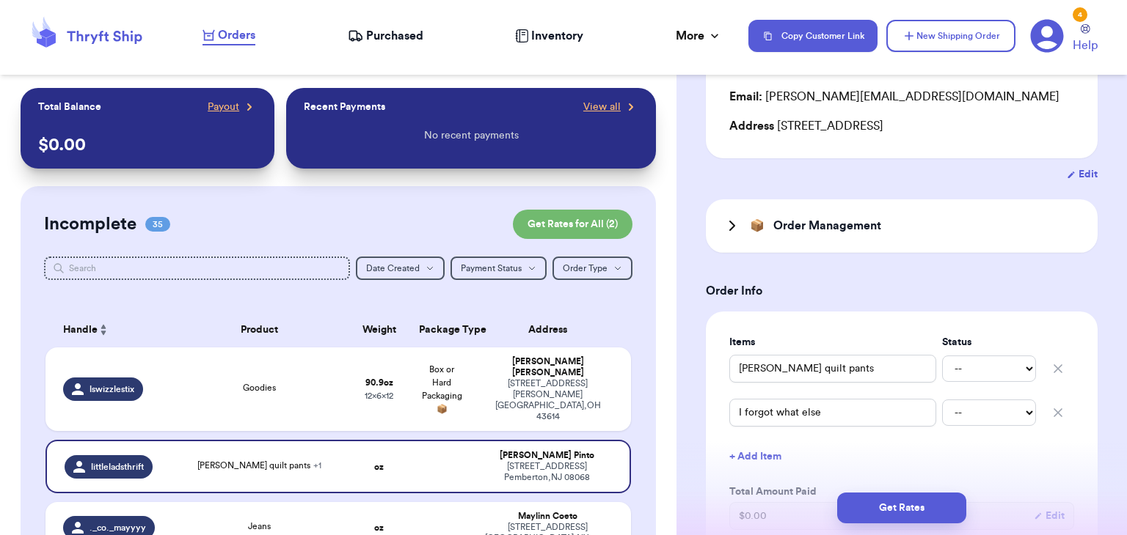
scroll to position [186, 0]
click at [809, 359] on input "[PERSON_NAME] quilt pants" at bounding box center [832, 367] width 207 height 28
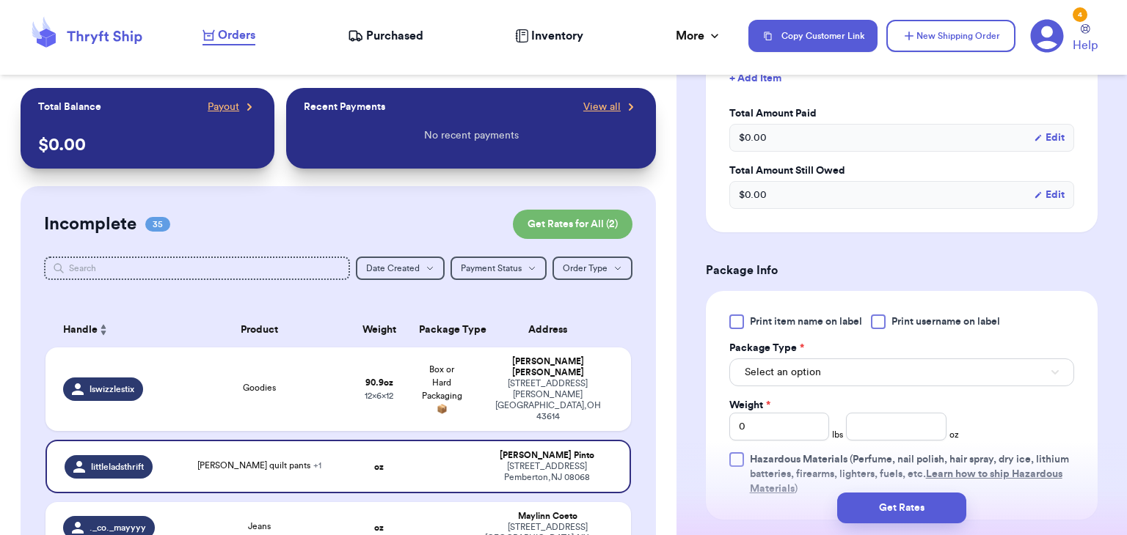
scroll to position [567, 0]
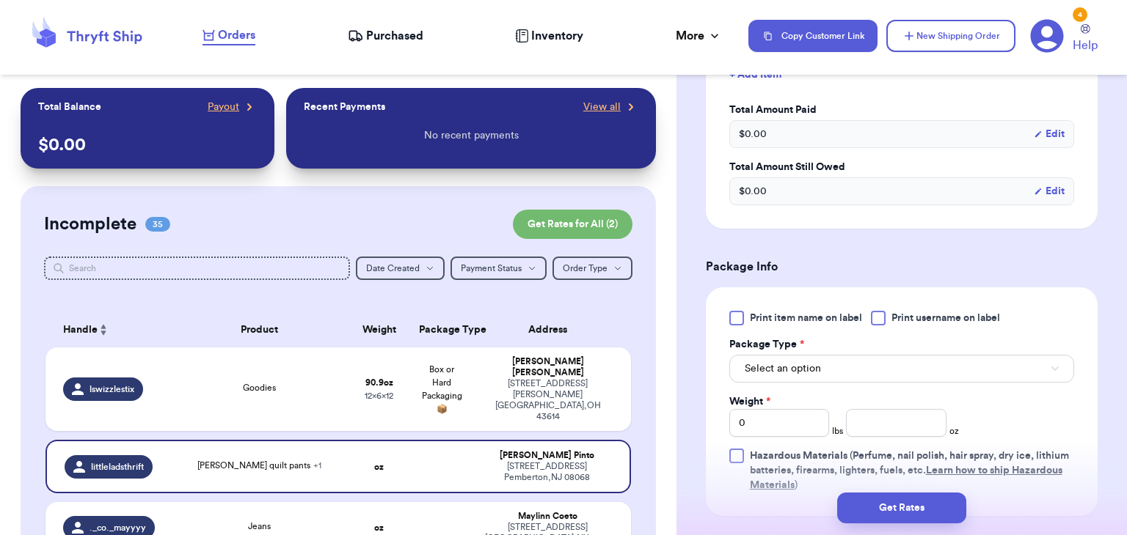
click at [879, 318] on div at bounding box center [878, 318] width 15 height 15
click at [0, 0] on input "Print username on label" at bounding box center [0, 0] width 0 height 0
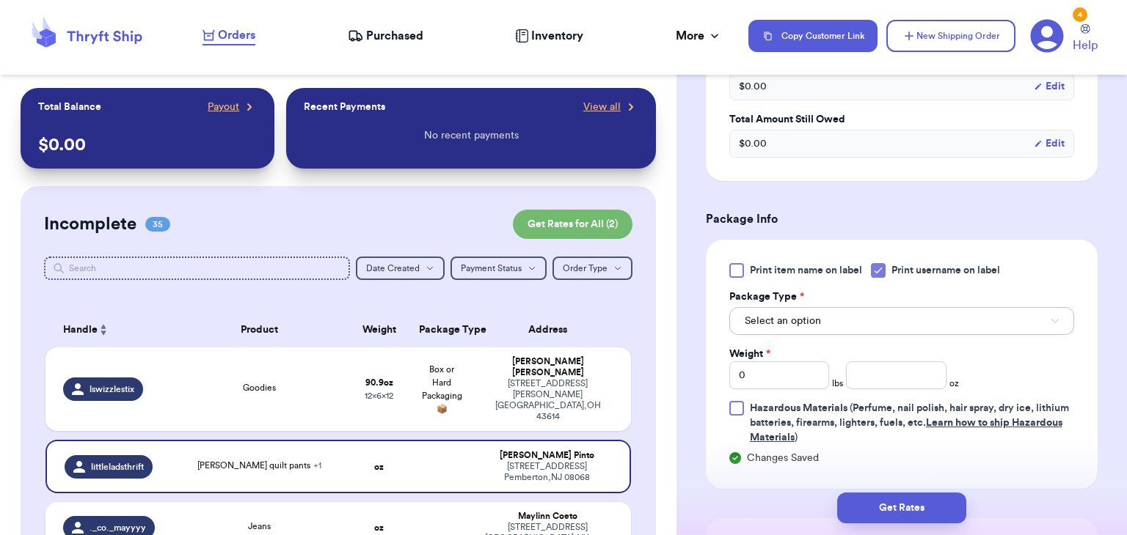
click at [879, 318] on button "Select an option" at bounding box center [901, 321] width 345 height 28
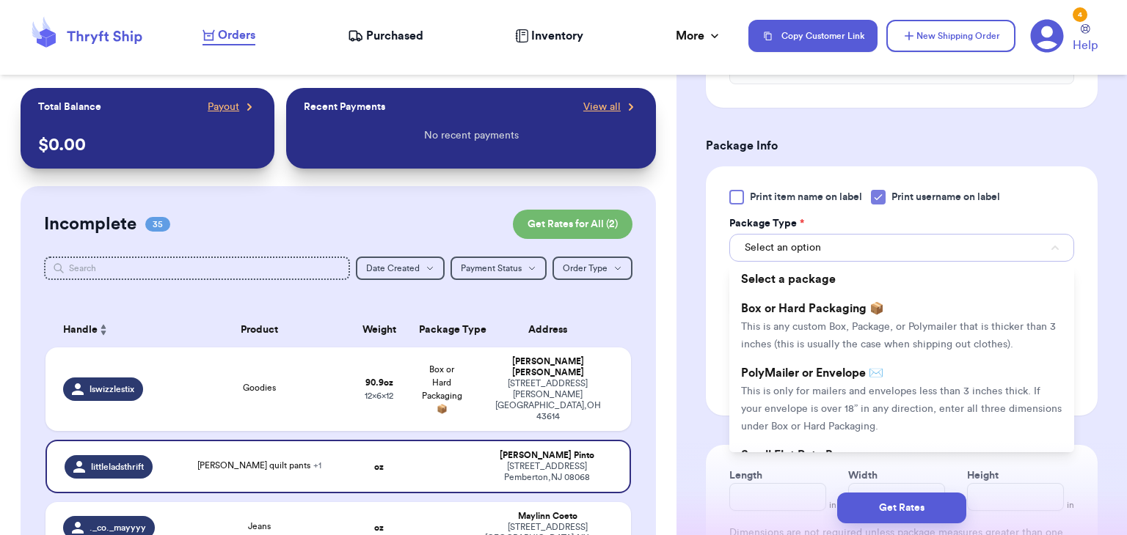
scroll to position [692, 0]
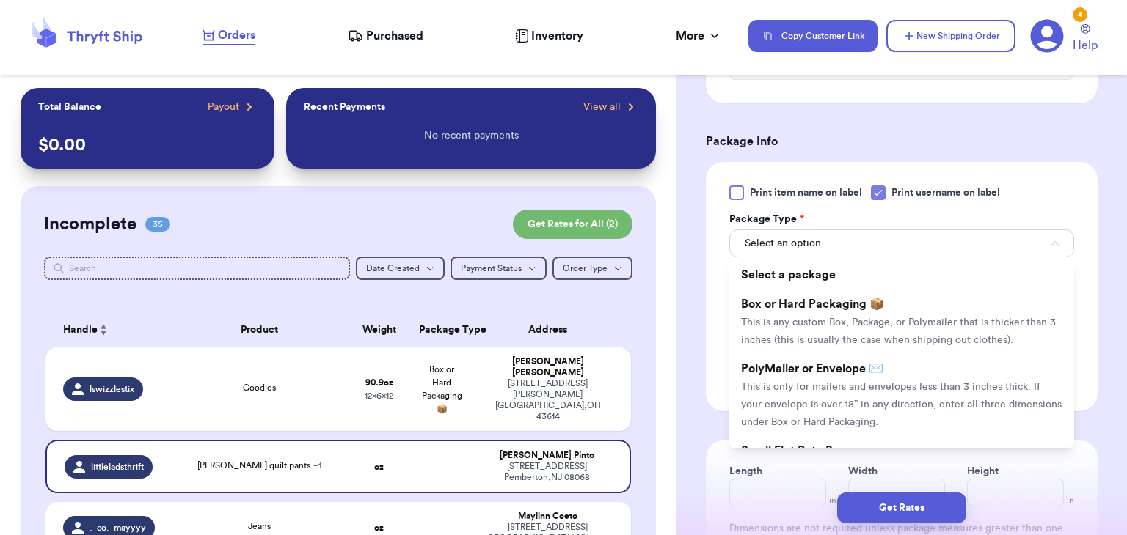
click at [879, 318] on span "This is any custom Box, Package, or Polymailer that is thicker than 3 inches (t…" at bounding box center [898, 332] width 315 height 28
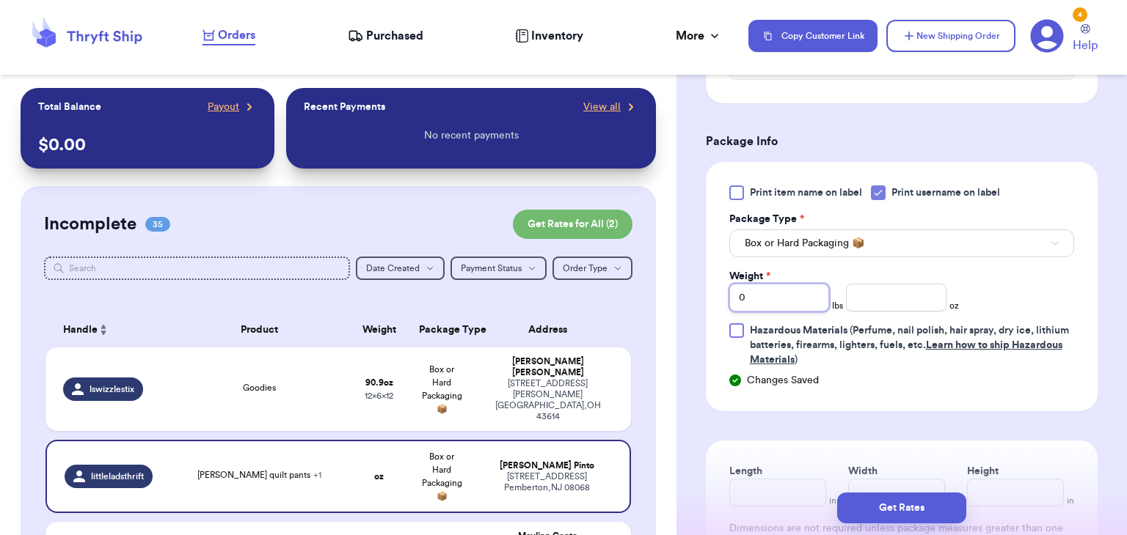
click at [812, 301] on input "0" at bounding box center [779, 298] width 100 height 28
type input "1"
click at [876, 308] on input "number" at bounding box center [896, 298] width 100 height 28
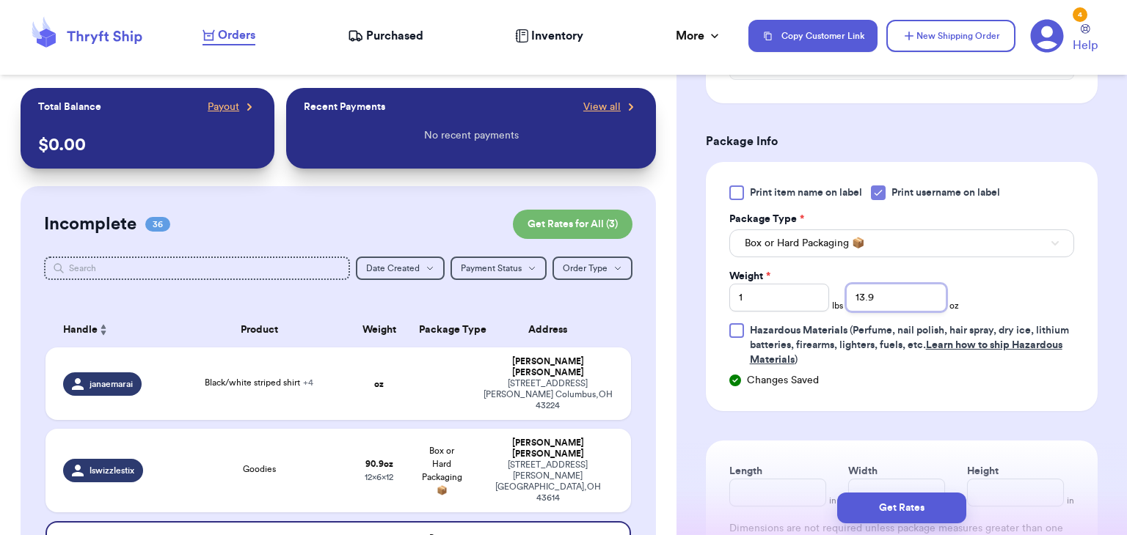
type input "13.9"
click at [957, 323] on span "Hazardous Materials (Perfume, nail polish, hair spray, dry ice, lithium batteri…" at bounding box center [912, 345] width 324 height 44
click at [0, 0] on input "Hazardous Materials (Perfume, nail polish, hair spray, dry ice, lithium batteri…" at bounding box center [0, 0] width 0 height 0
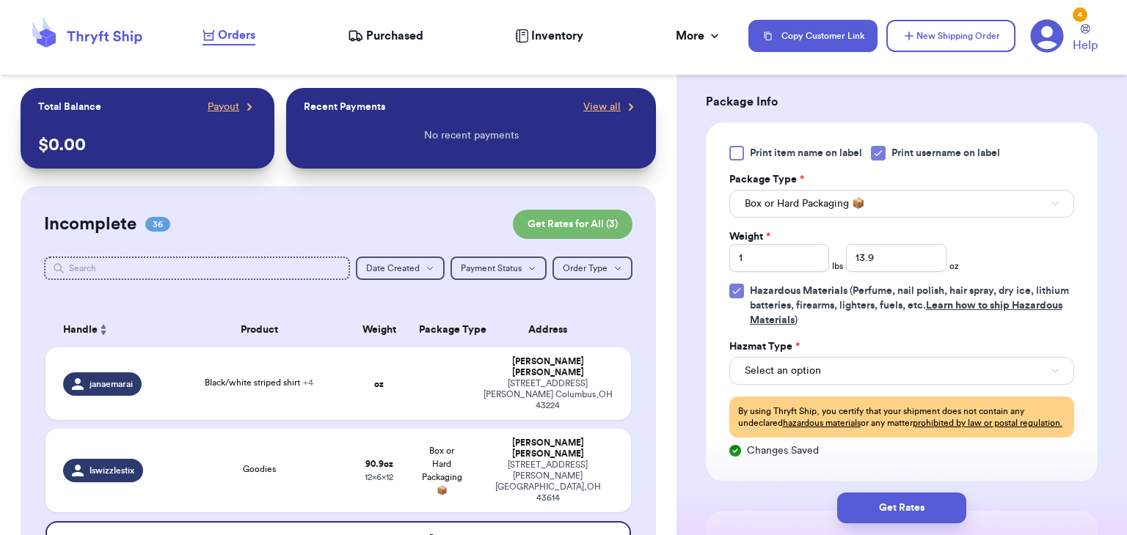
scroll to position [733, 0]
click at [740, 296] on div at bounding box center [736, 290] width 15 height 15
click at [0, 0] on input "Hazardous Materials (Perfume, nail polish, hair spray, dry ice, lithium batteri…" at bounding box center [0, 0] width 0 height 0
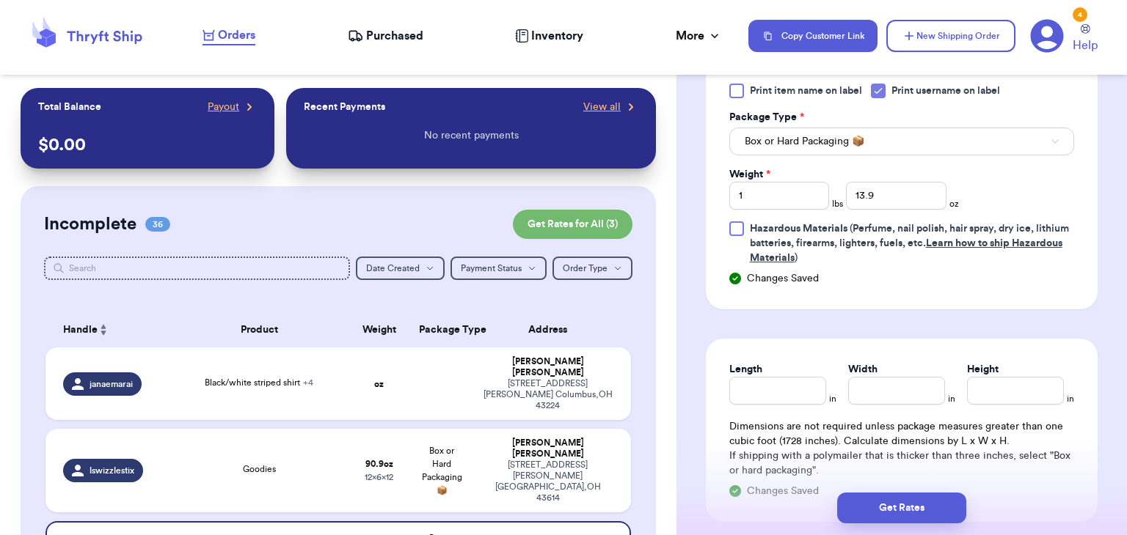
scroll to position [791, 0]
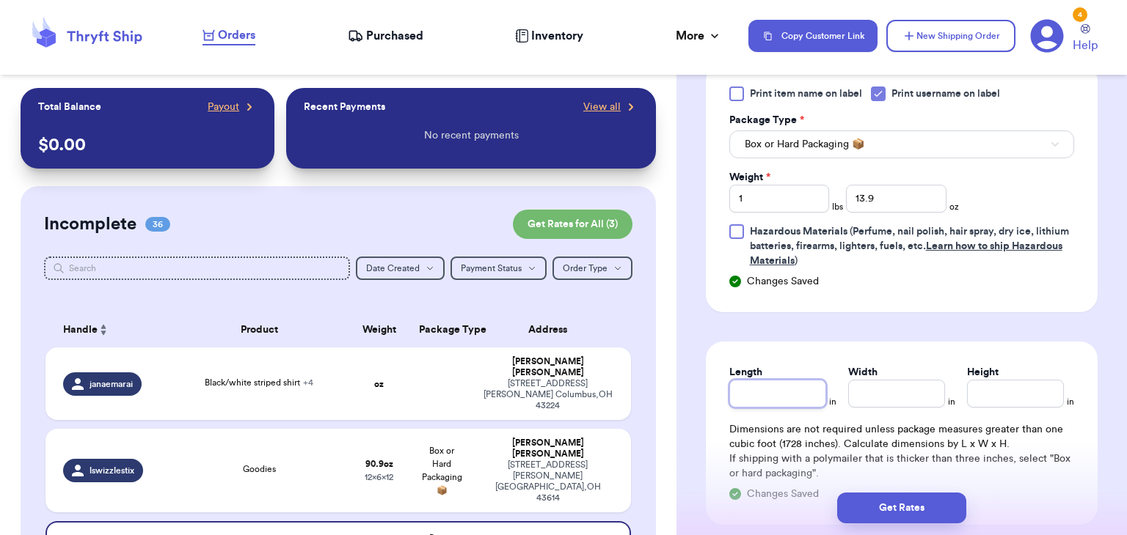
click at [761, 399] on input "Length" at bounding box center [777, 394] width 97 height 28
type input "14"
click at [899, 409] on div "Length * 14 in Width * in Height * in Dimensions are not required unless packag…" at bounding box center [902, 433] width 392 height 183
click at [911, 380] on input "Width *" at bounding box center [896, 394] width 97 height 28
type input "12.5"
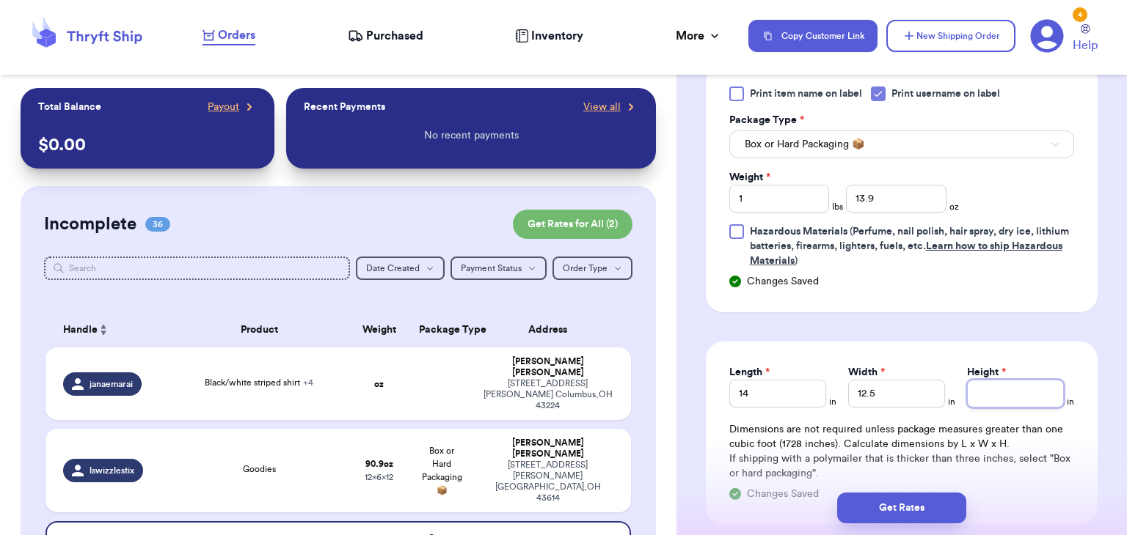
click at [992, 390] on input "Height *" at bounding box center [1015, 394] width 97 height 28
type input "5"
click at [949, 510] on button "Get Rates" at bounding box center [901, 508] width 129 height 31
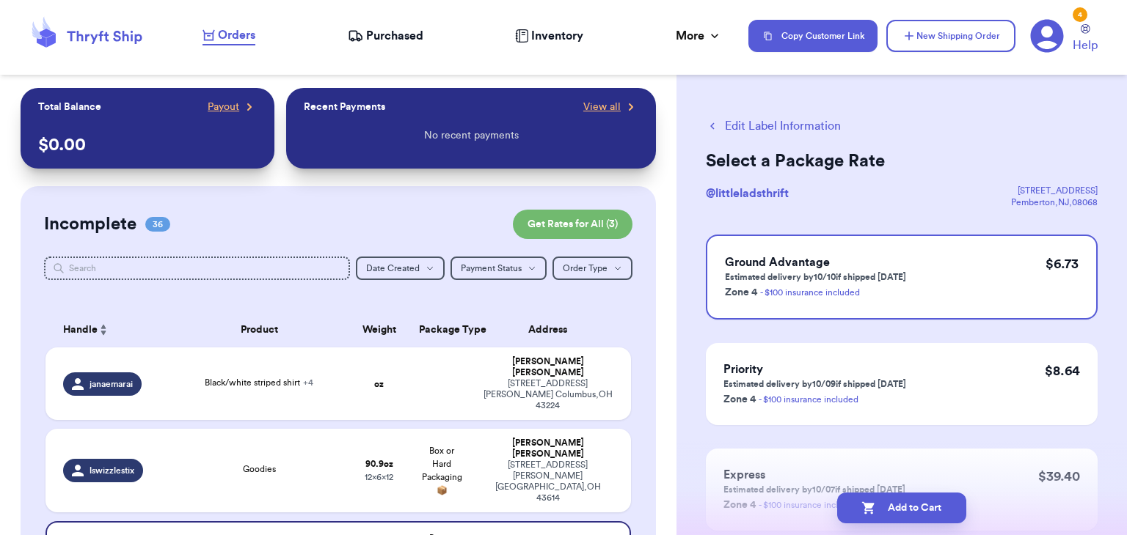
click at [949, 510] on button "Add to Cart" at bounding box center [901, 508] width 129 height 31
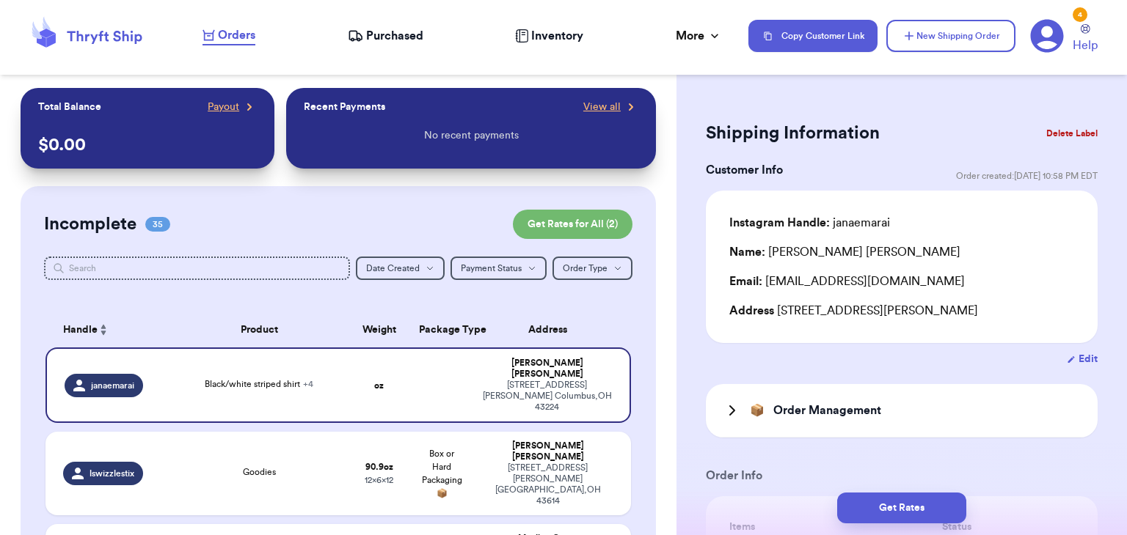
click at [286, 272] on input "text" at bounding box center [197, 268] width 306 height 23
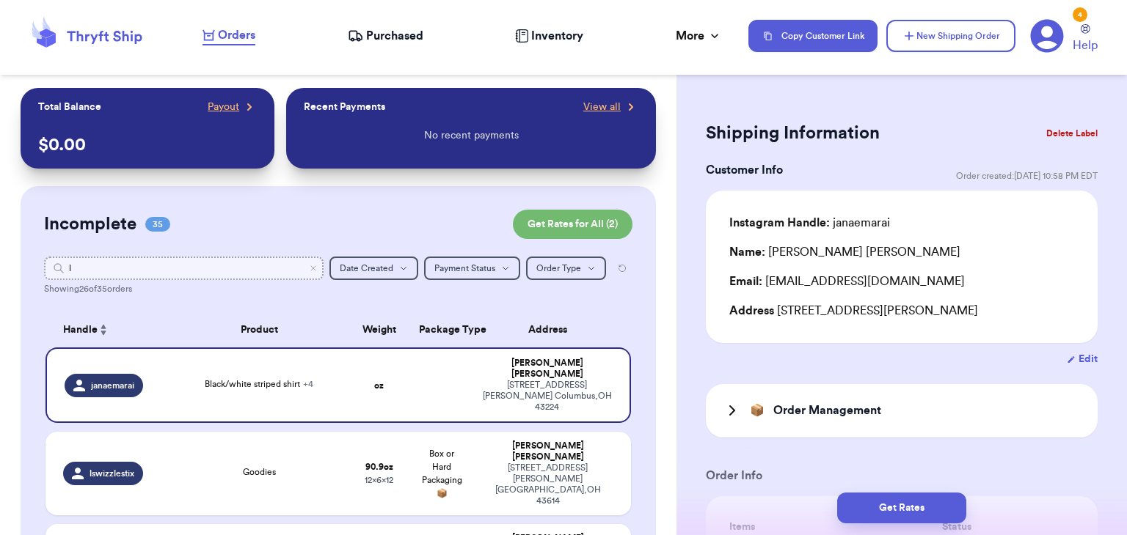
type input "la"
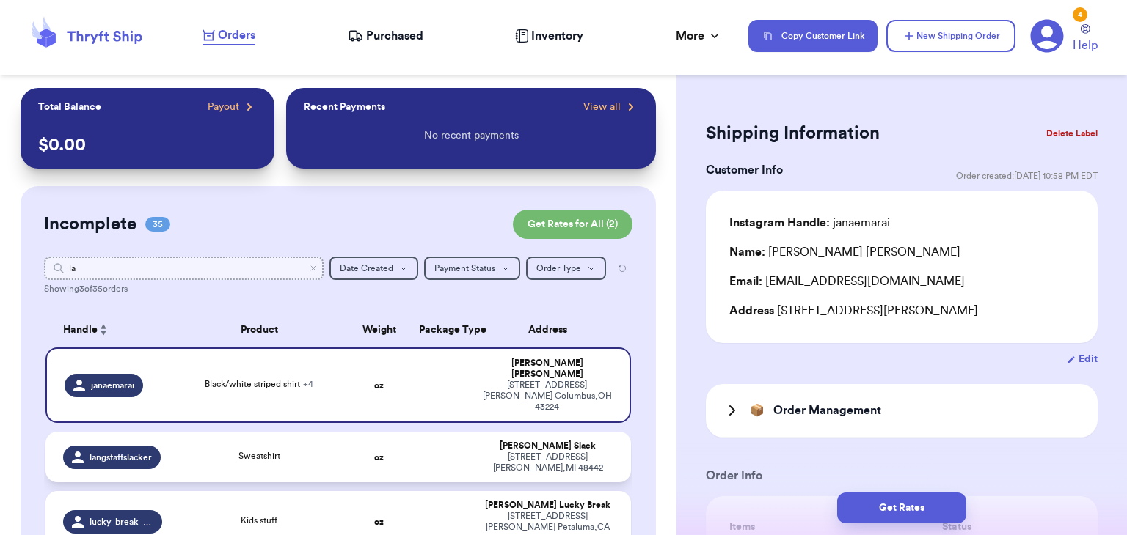
type input "la"
click at [301, 432] on td "Sweatshirt" at bounding box center [259, 457] width 176 height 51
type input "Sweatshirt"
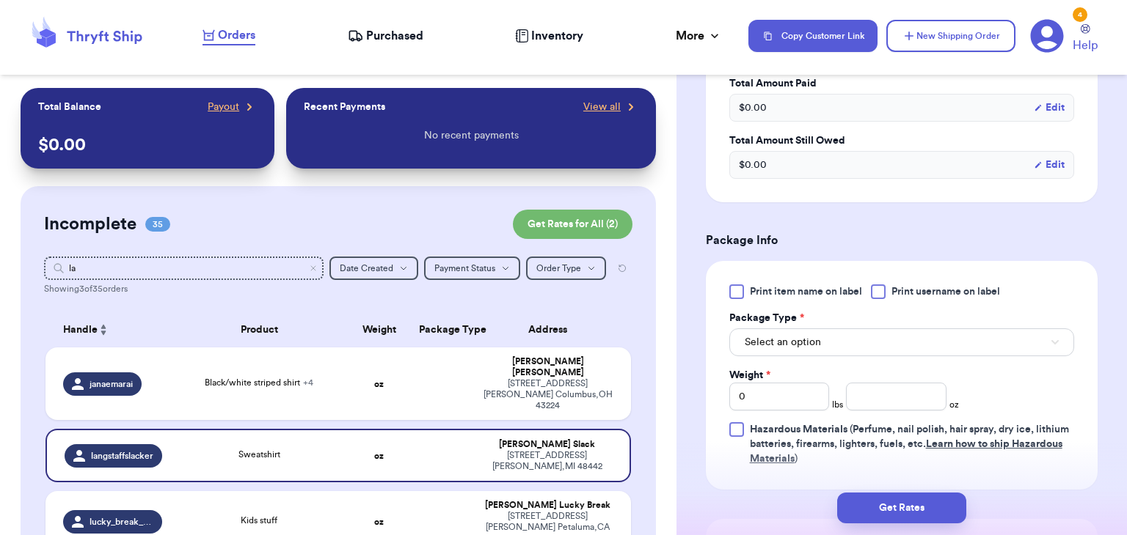
scroll to position [554, 0]
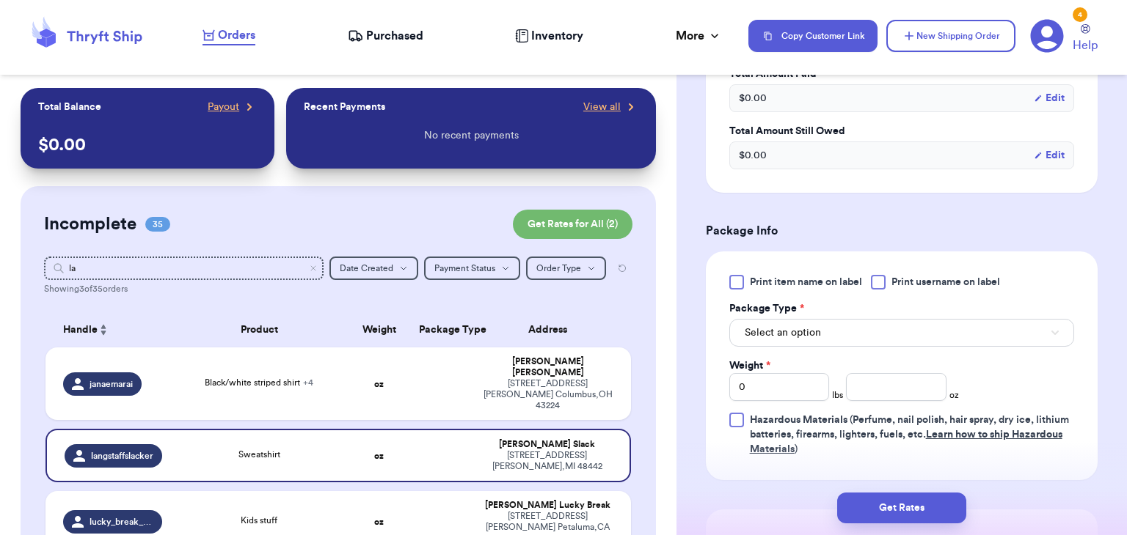
click at [883, 287] on div at bounding box center [878, 282] width 15 height 15
click at [0, 0] on input "Print username on label" at bounding box center [0, 0] width 0 height 0
click at [884, 329] on button "Select an option" at bounding box center [901, 333] width 345 height 28
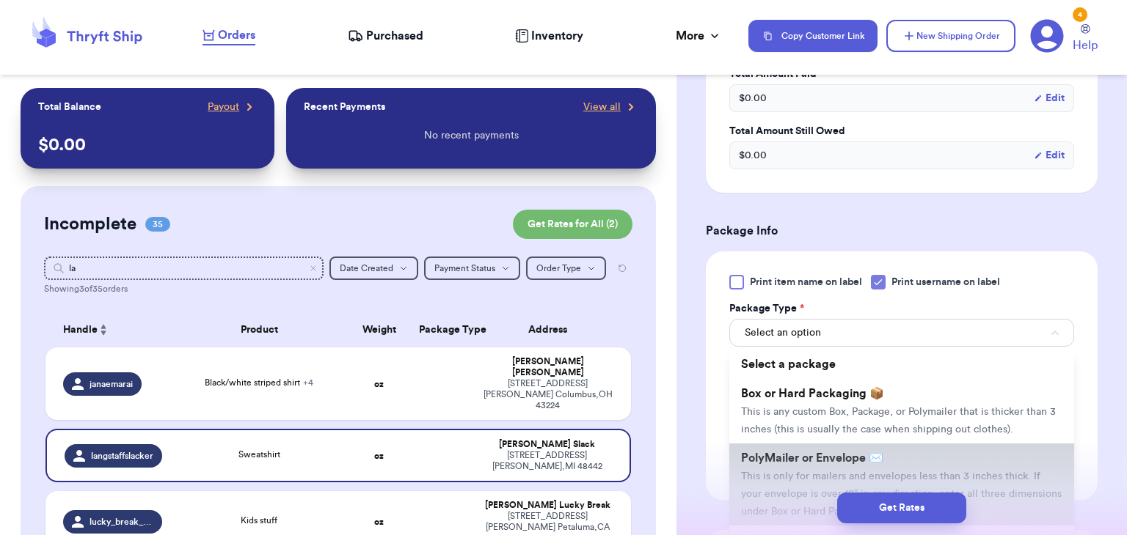
click at [880, 454] on span "PolyMailer or Envelope ✉️" at bounding box center [812, 459] width 142 height 12
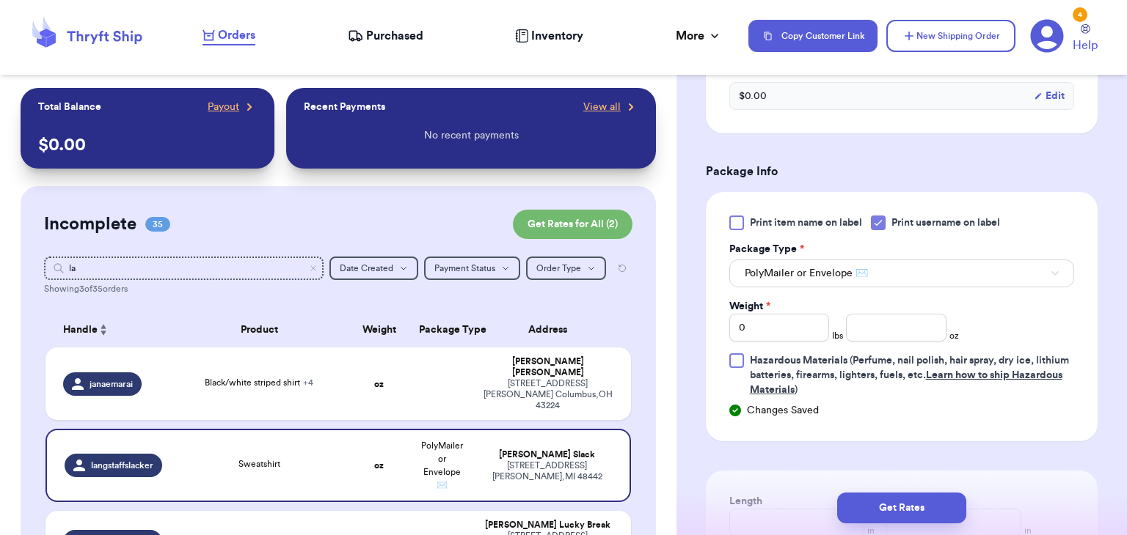
scroll to position [618, 0]
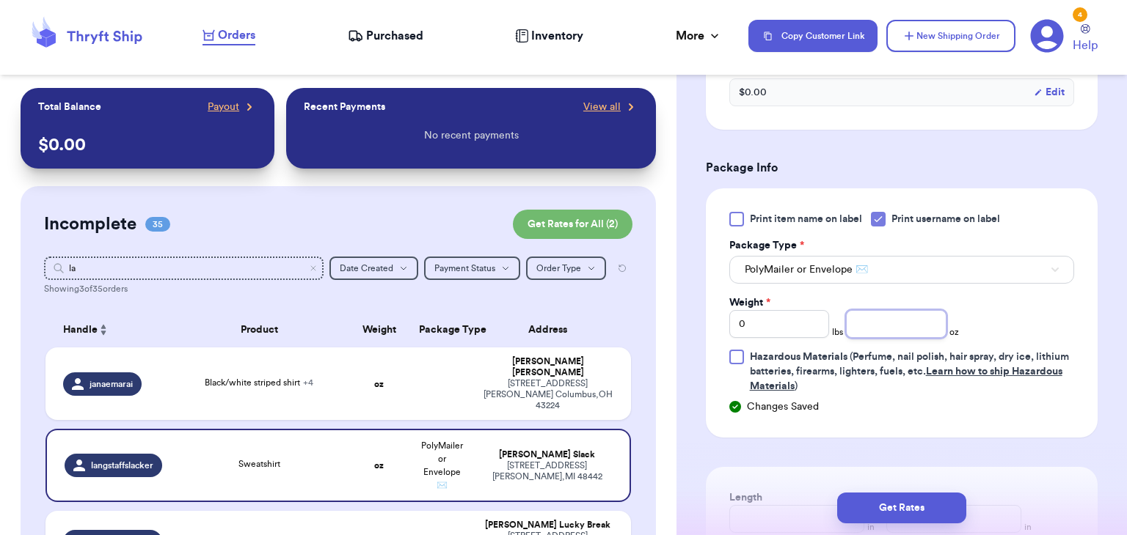
click at [920, 329] on input "number" at bounding box center [896, 324] width 100 height 28
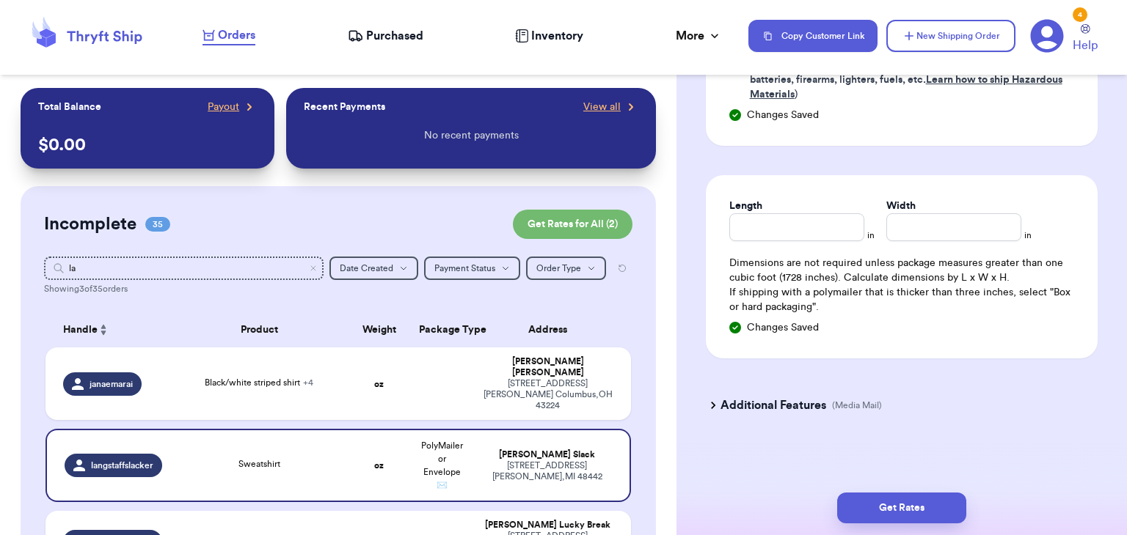
type input "11.5"
click at [846, 219] on input "Length" at bounding box center [796, 227] width 135 height 28
type input "10"
click at [909, 222] on input "Width *" at bounding box center [953, 227] width 135 height 28
type input "9.5"
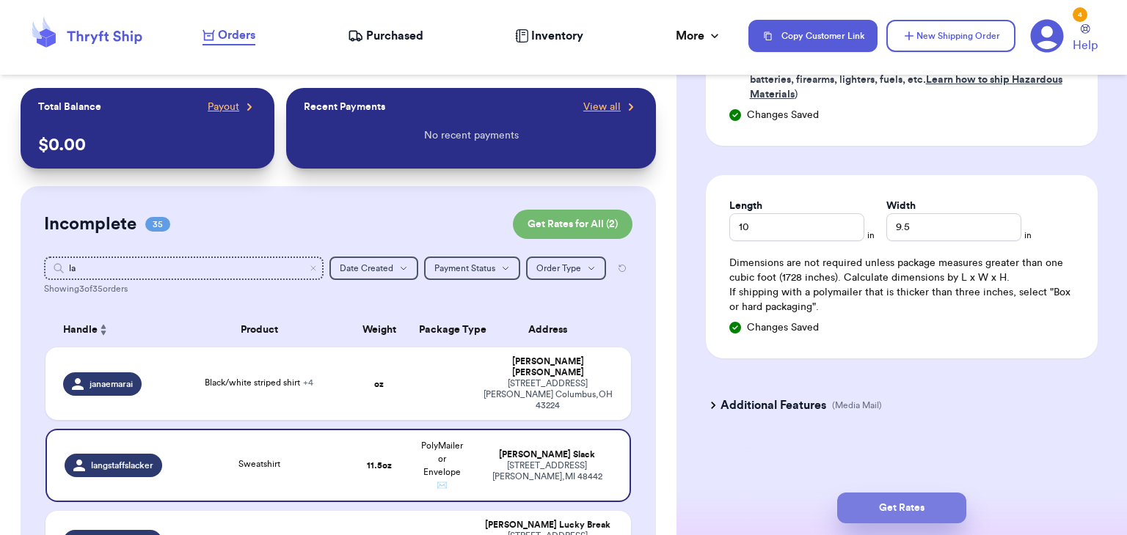
click at [898, 506] on button "Get Rates" at bounding box center [901, 508] width 129 height 31
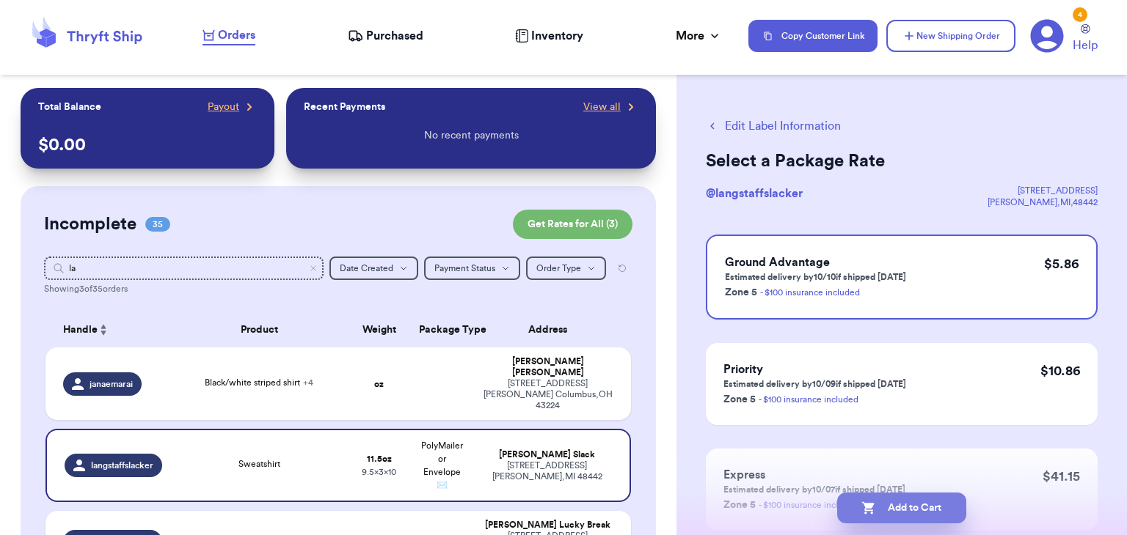
click at [928, 513] on button "Add to Cart" at bounding box center [901, 508] width 129 height 31
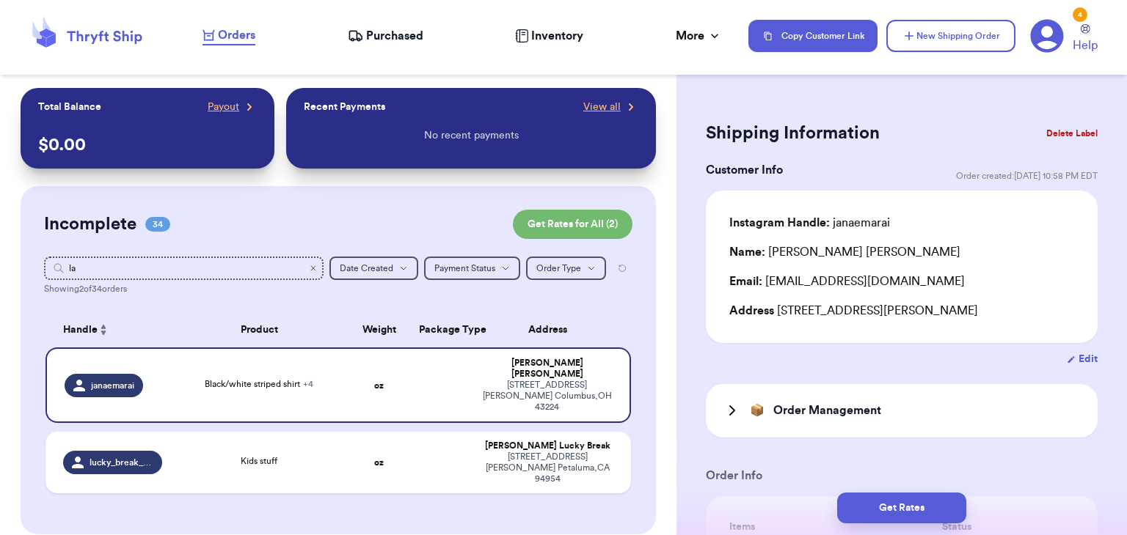
click at [314, 266] on icon "Clear search" at bounding box center [313, 268] width 9 height 9
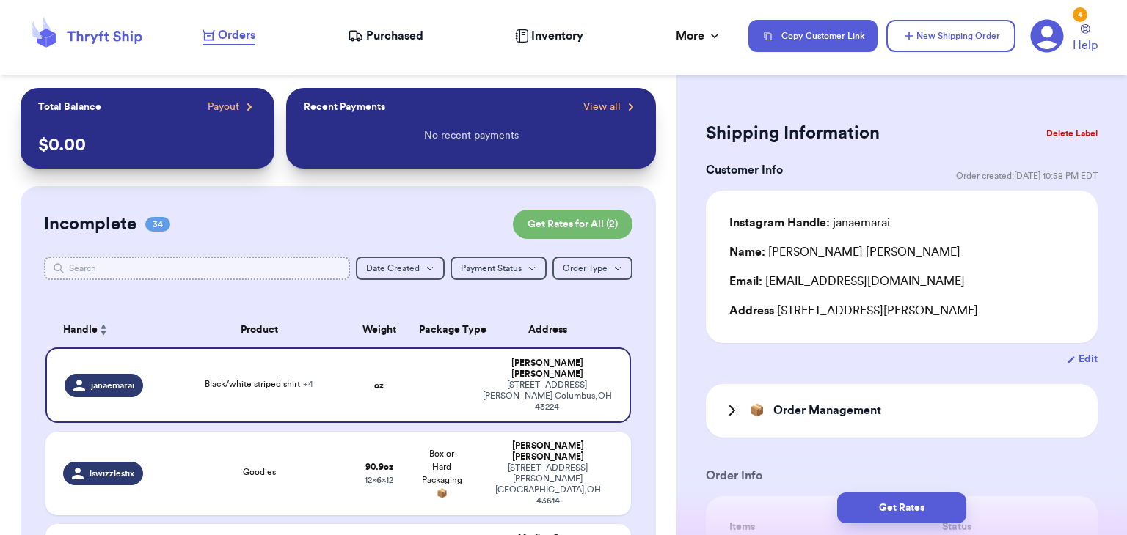
click at [294, 266] on input "text" at bounding box center [197, 268] width 306 height 23
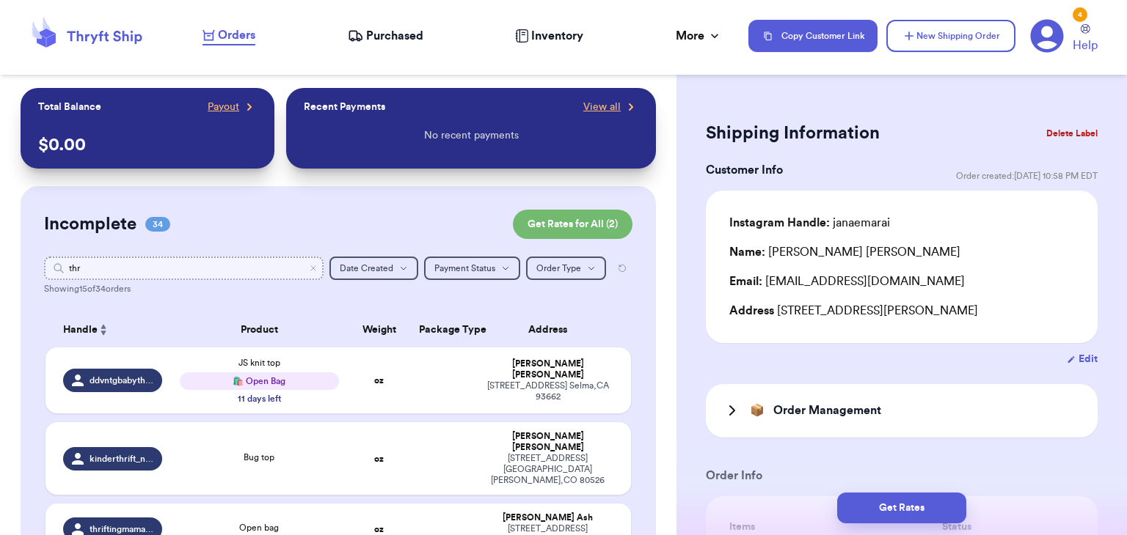
type input "thri"
type input "thrifti"
type input "thri"
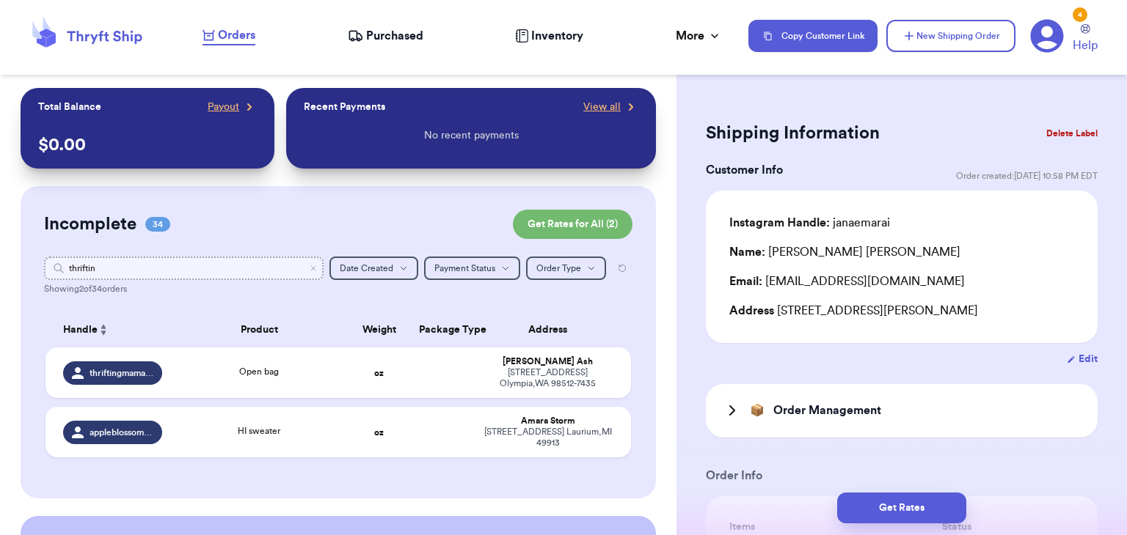
type input "thrifting"
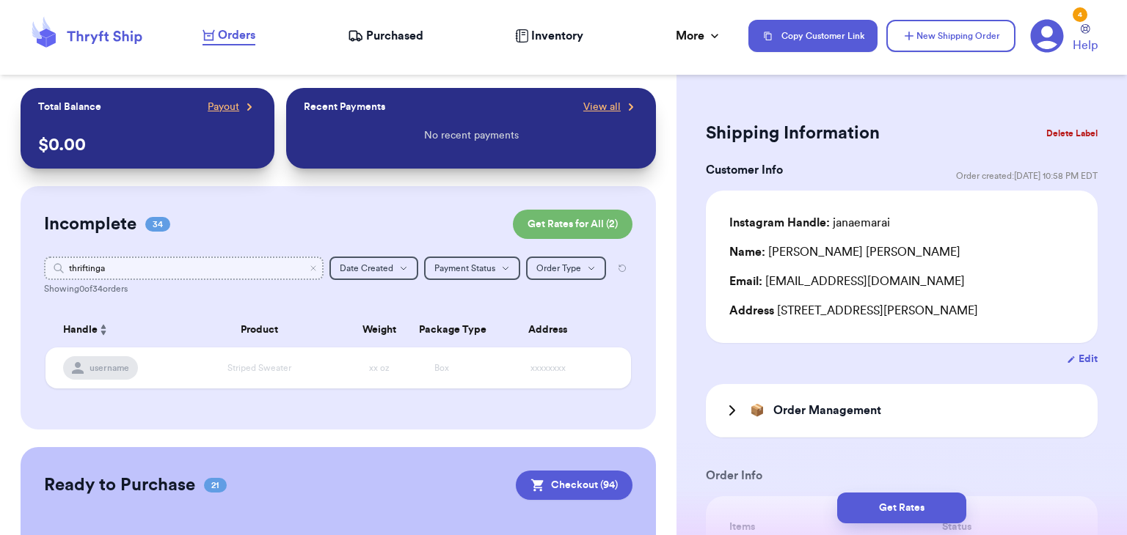
type input "thriftingan"
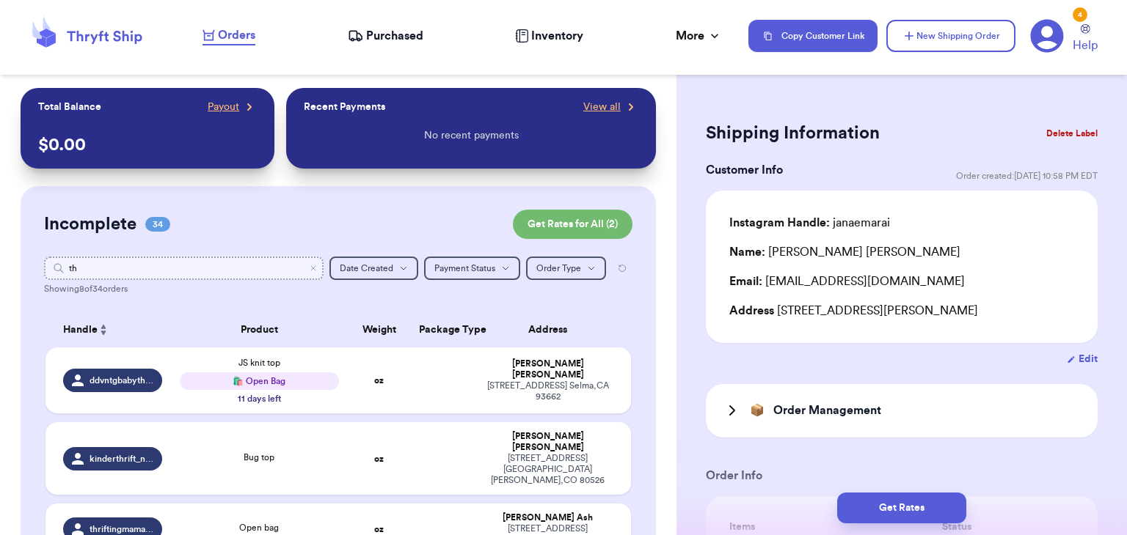
type input "t"
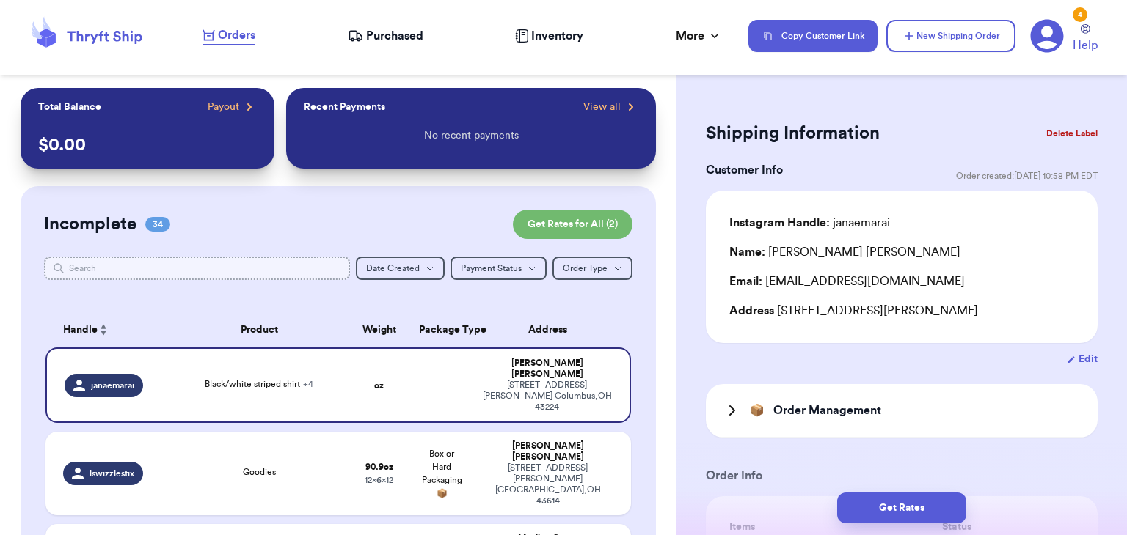
click at [147, 270] on input "text" at bounding box center [197, 268] width 306 height 23
type input "_"
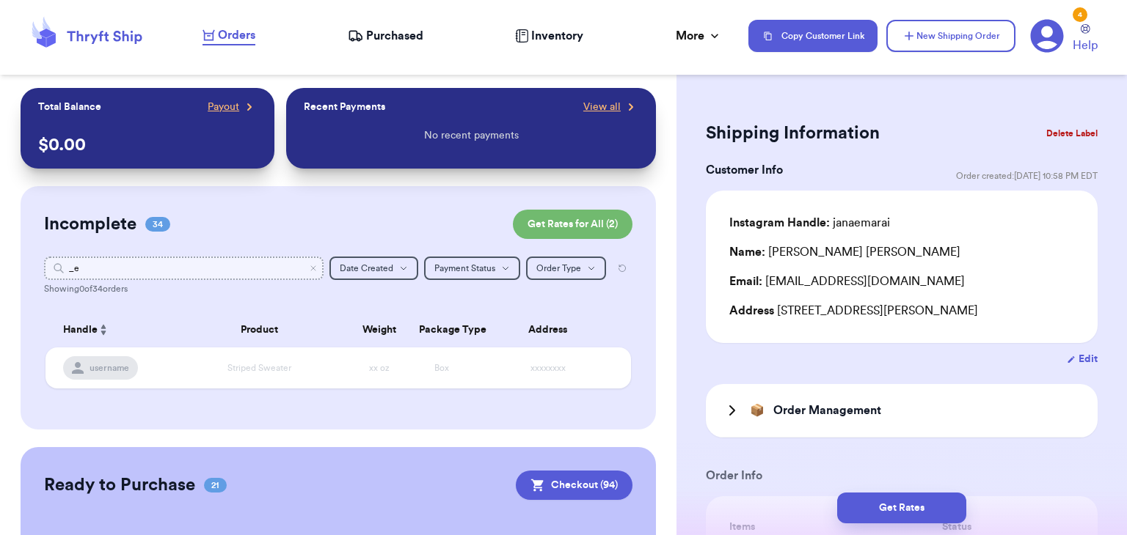
type input "_"
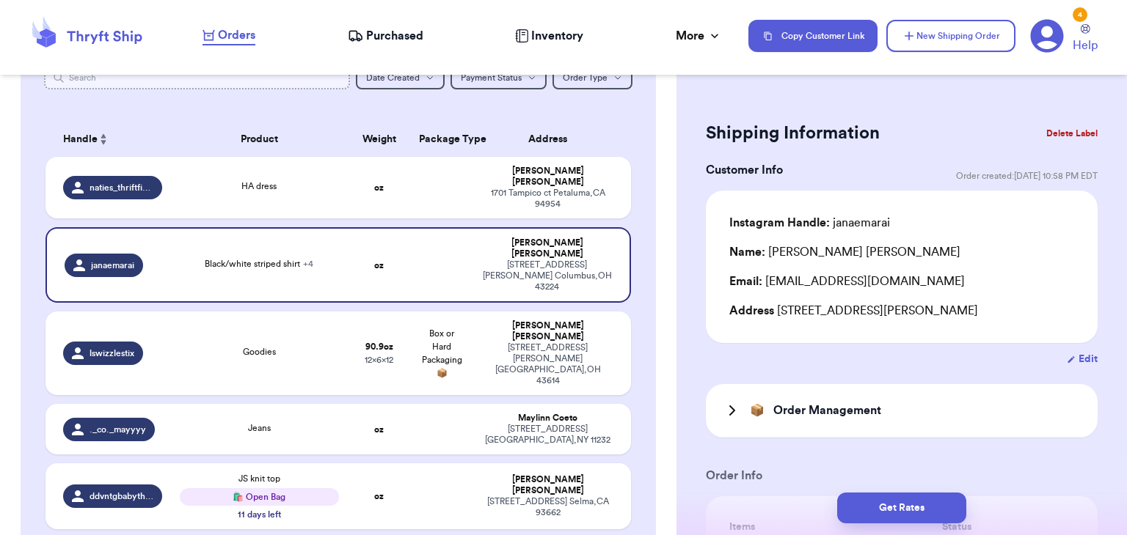
scroll to position [189, 0]
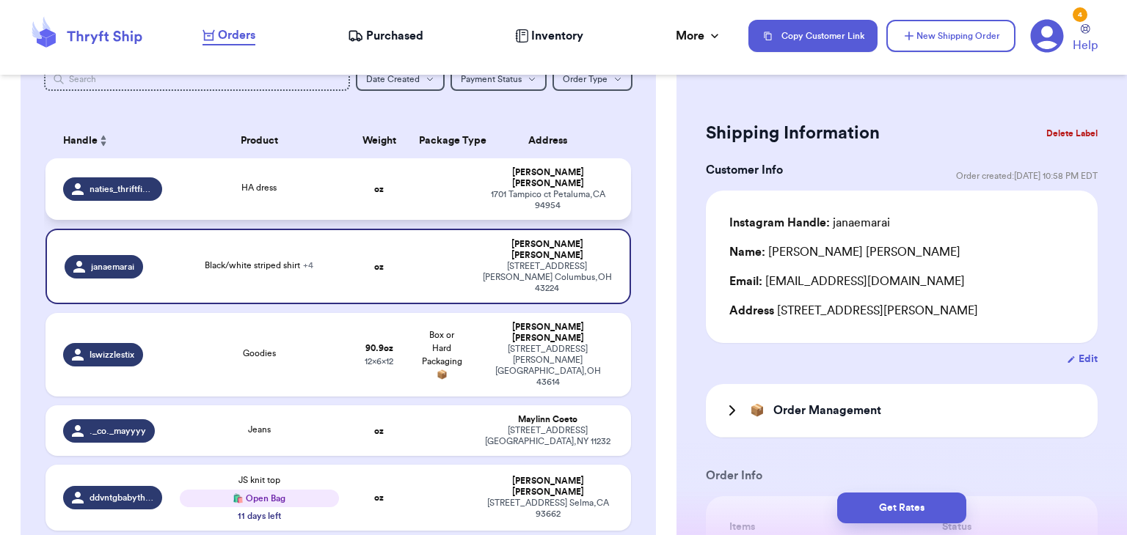
click at [334, 169] on td "HA dress" at bounding box center [259, 189] width 176 height 62
type input "HA dress"
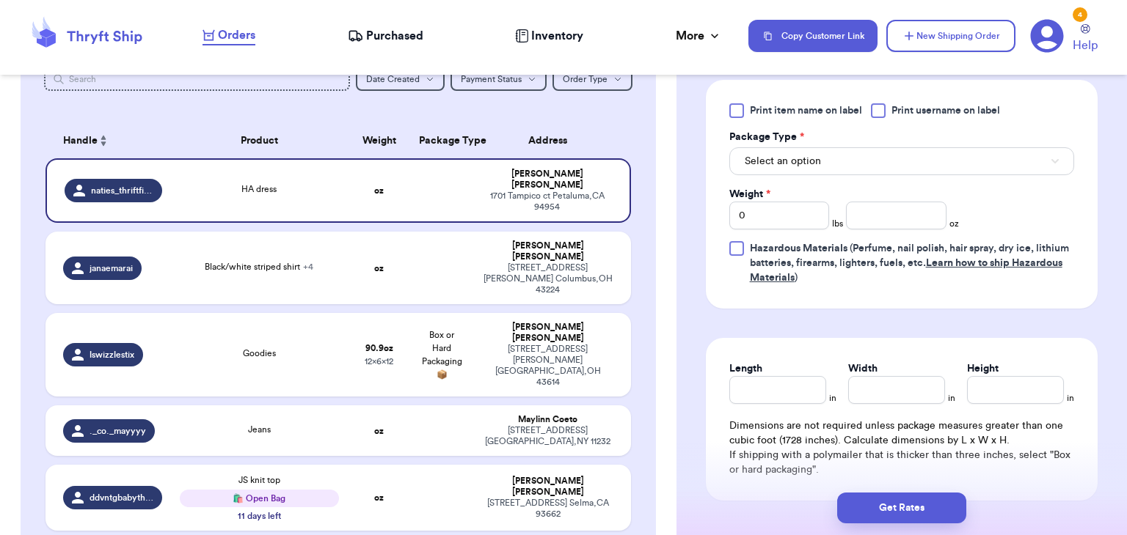
scroll to position [732, 0]
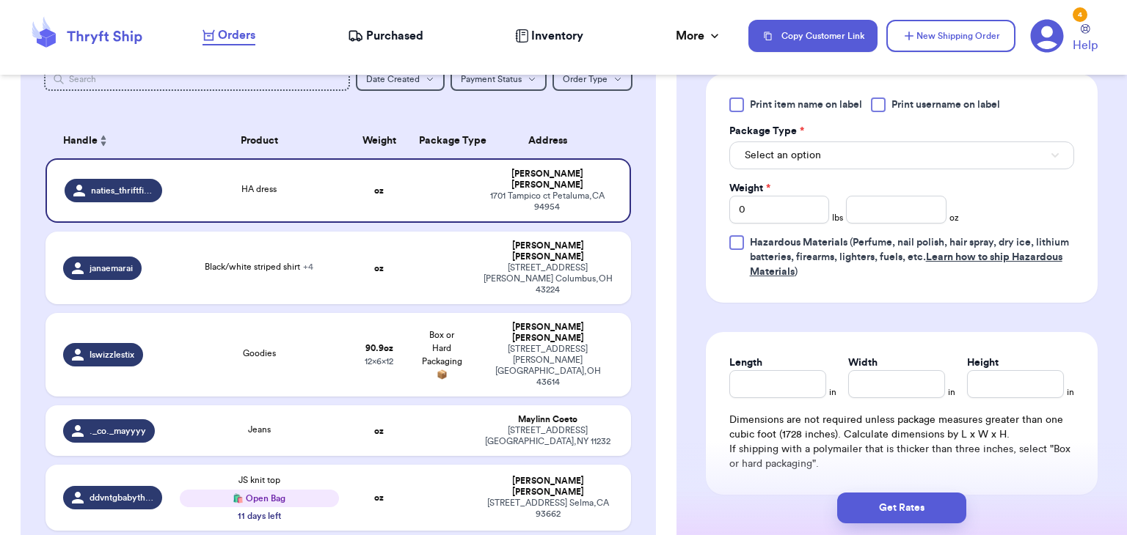
click at [874, 106] on div at bounding box center [878, 105] width 15 height 15
click at [0, 0] on input "Print username on label" at bounding box center [0, 0] width 0 height 0
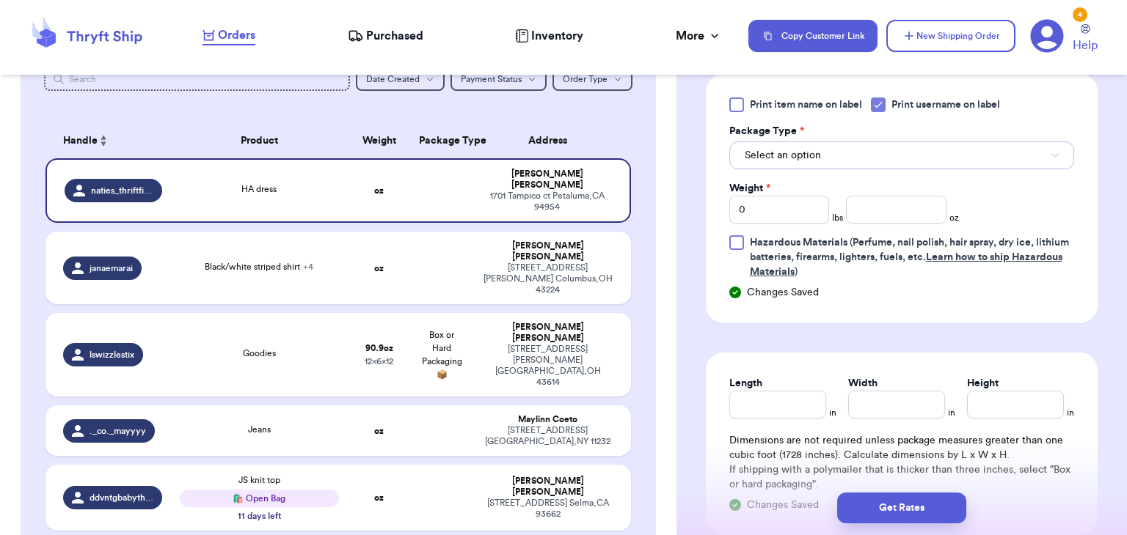
click at [864, 163] on button "Select an option" at bounding box center [901, 156] width 345 height 28
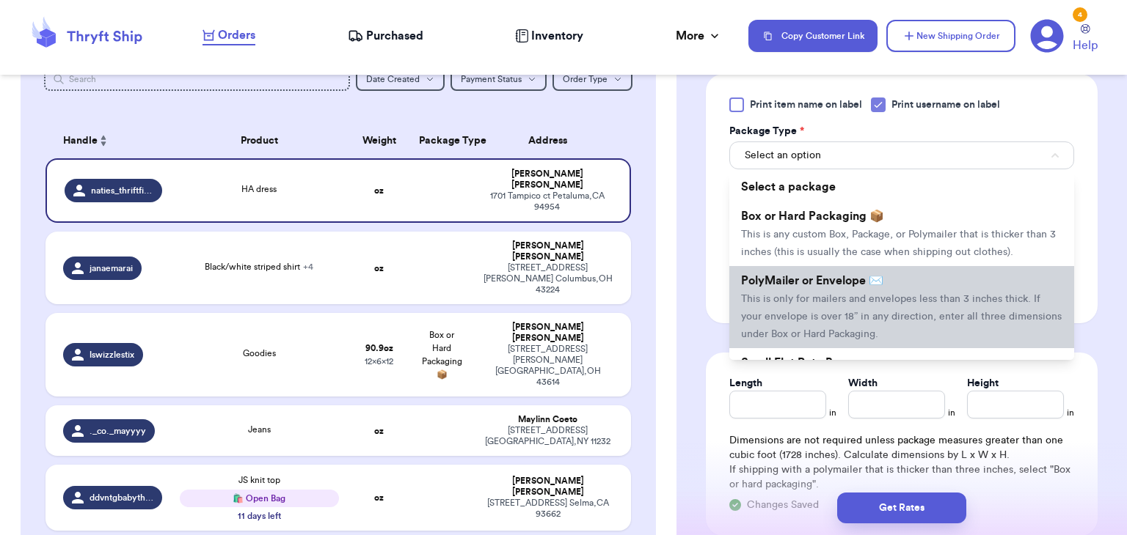
click at [862, 296] on span "This is only for mailers and envelopes less than 3 inches thick. If your envelo…" at bounding box center [901, 316] width 320 height 45
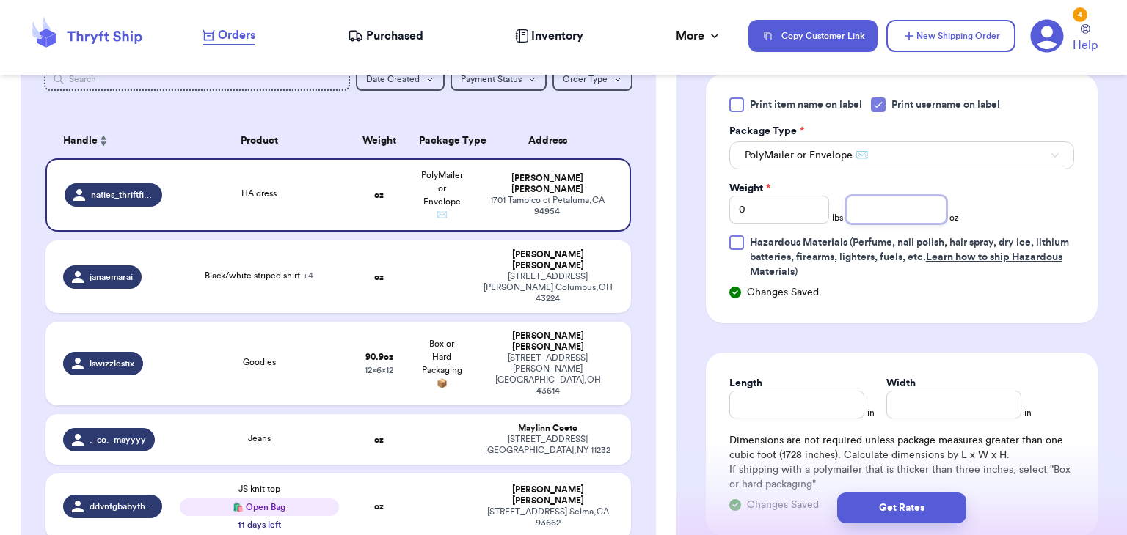
click at [894, 208] on input "number" at bounding box center [896, 210] width 100 height 28
type input "15.0"
click at [802, 400] on input "Length" at bounding box center [796, 405] width 135 height 28
type input "10"
click at [944, 405] on input "Width *" at bounding box center [953, 405] width 135 height 28
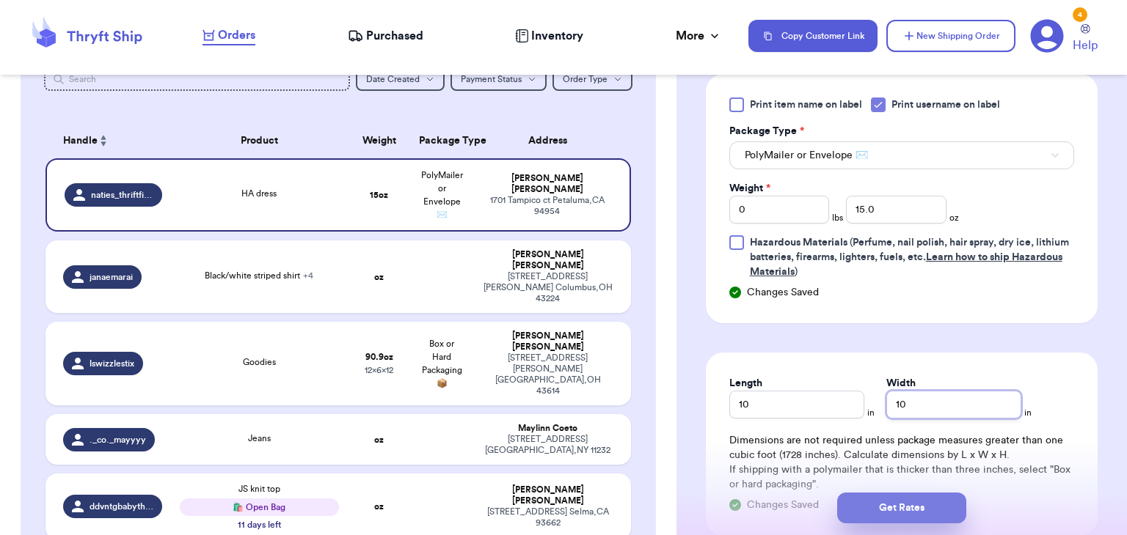
type input "10"
click at [897, 517] on button "Get Rates" at bounding box center [901, 508] width 129 height 31
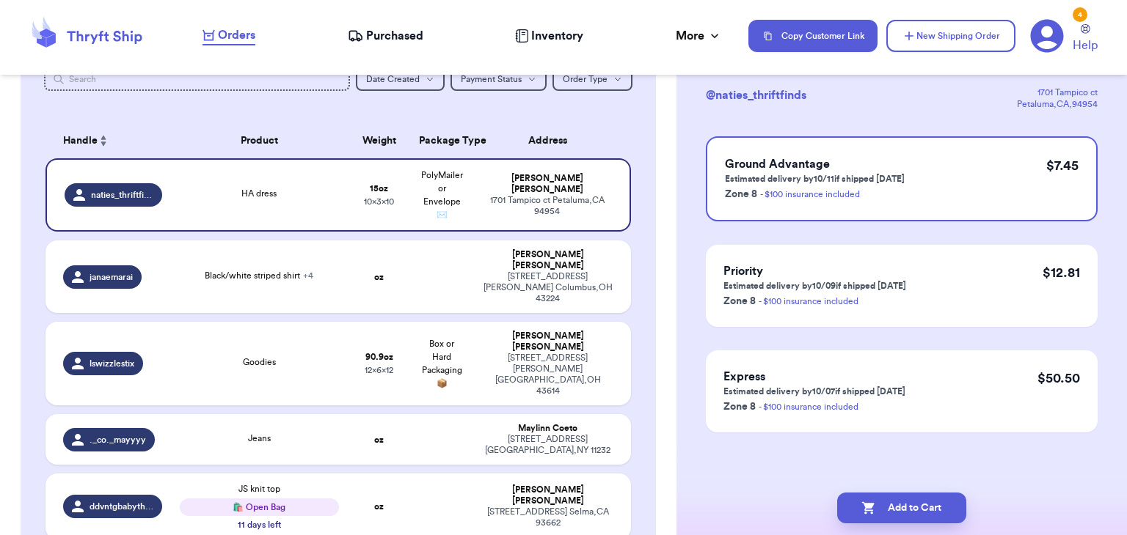
scroll to position [0, 0]
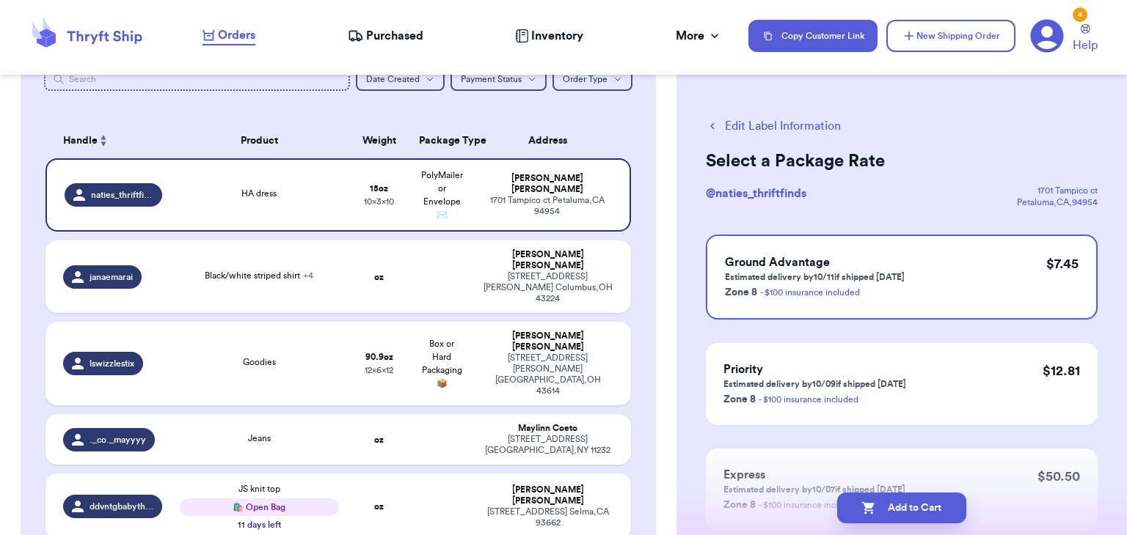
click at [897, 517] on button "Add to Cart" at bounding box center [901, 508] width 129 height 31
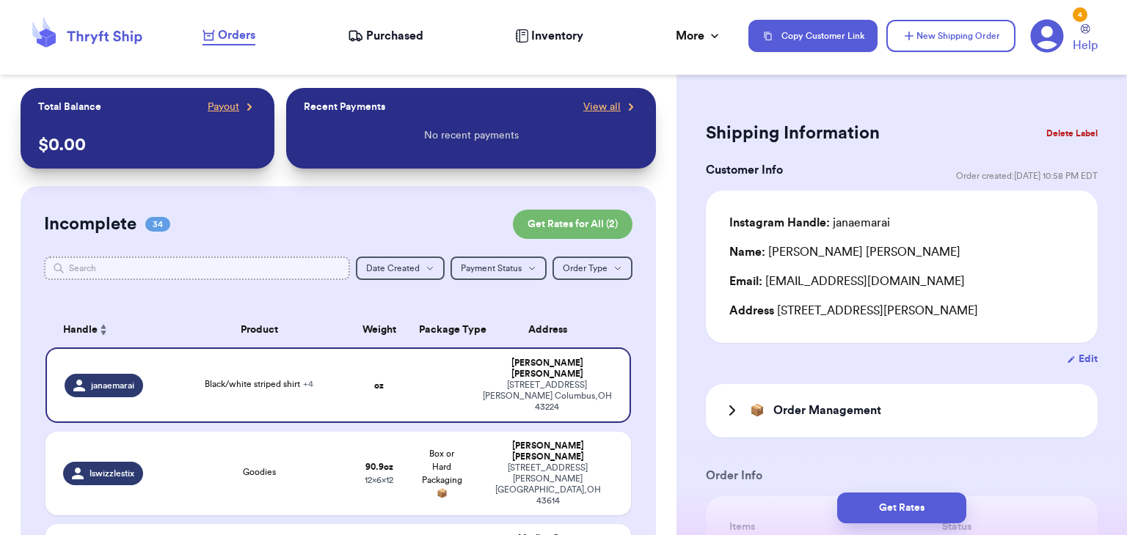
click at [155, 271] on input "text" at bounding box center [197, 268] width 306 height 23
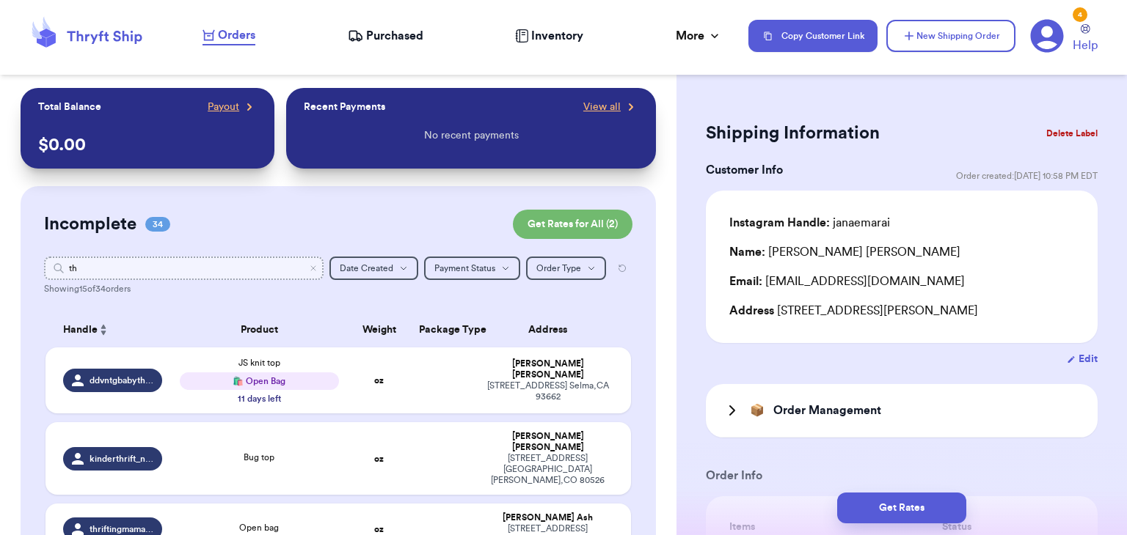
type input "thr"
type input "thr1"
type input "t"
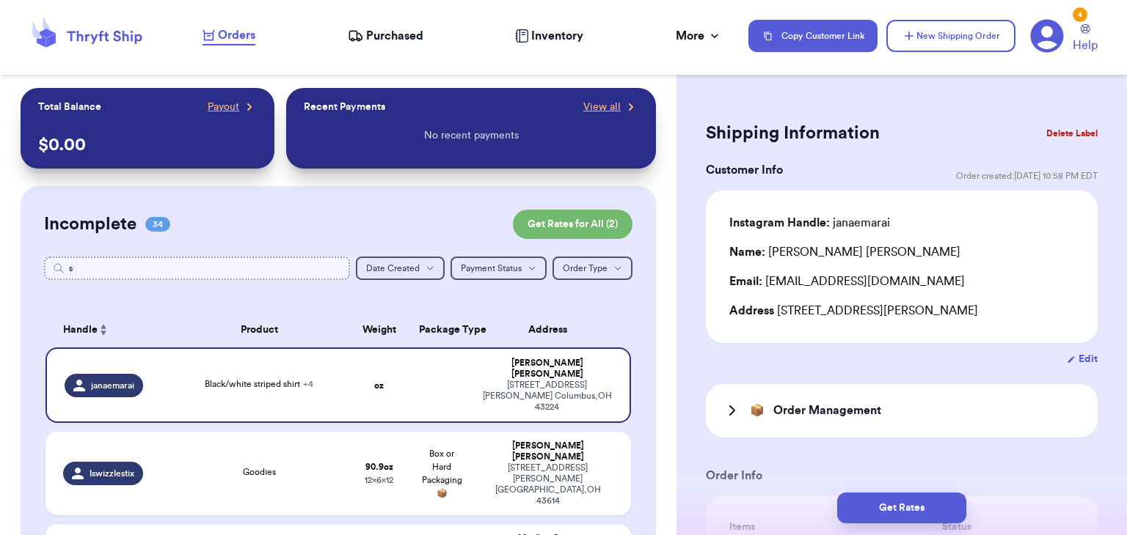
type input "so"
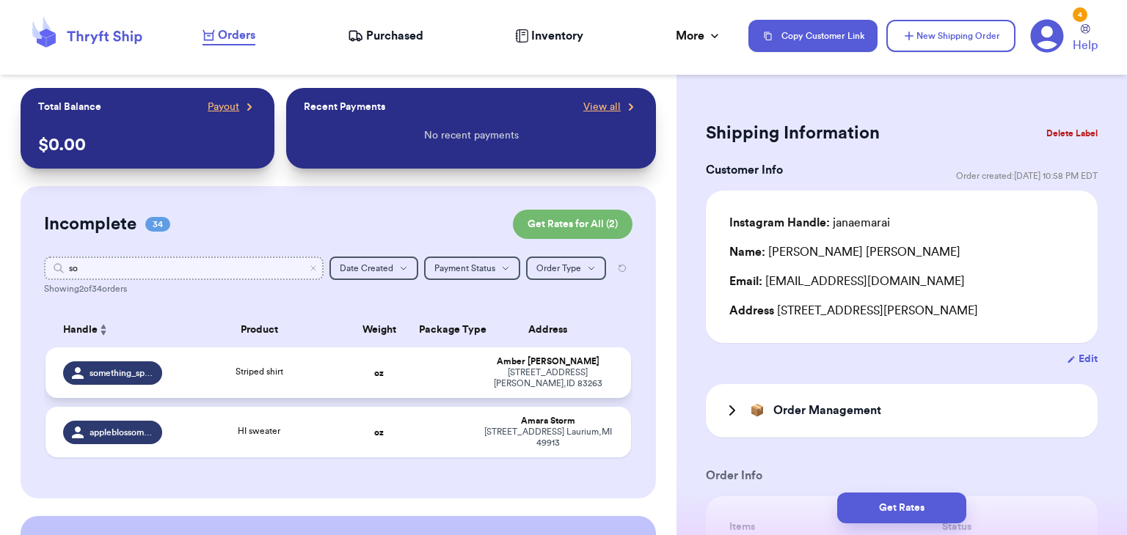
type input "so"
click at [243, 385] on td "Striped shirt" at bounding box center [259, 373] width 176 height 51
type input "Striped shirt"
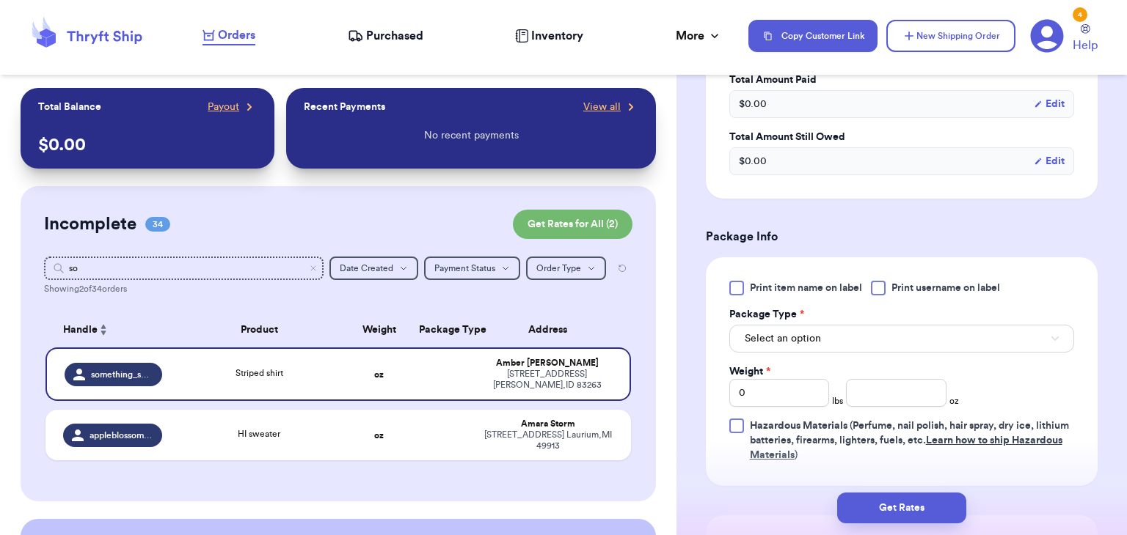
scroll to position [605, 0]
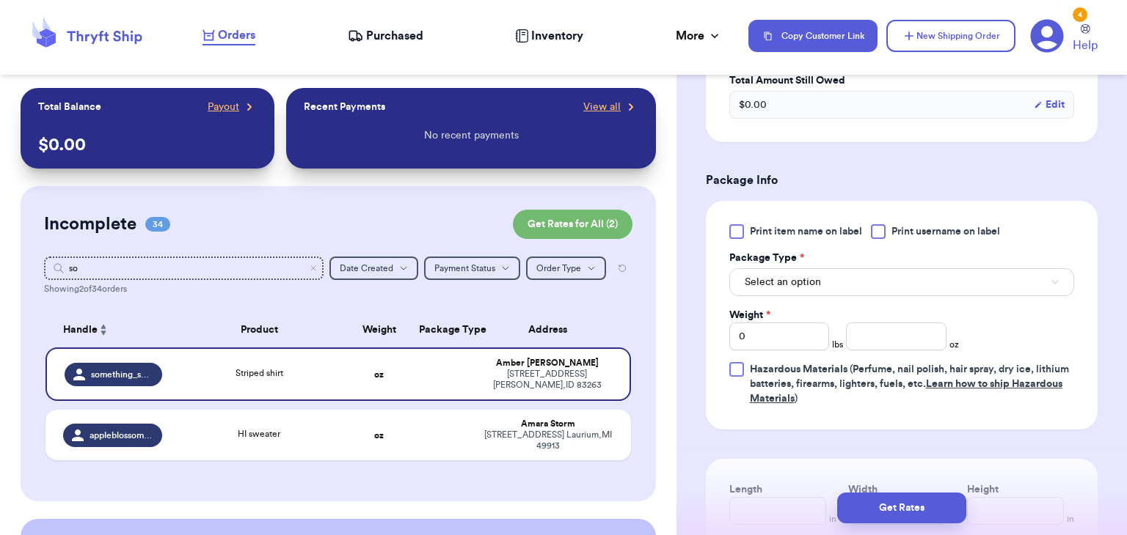
click at [889, 234] on label "Print username on label" at bounding box center [935, 231] width 129 height 15
click at [0, 0] on input "Print username on label" at bounding box center [0, 0] width 0 height 0
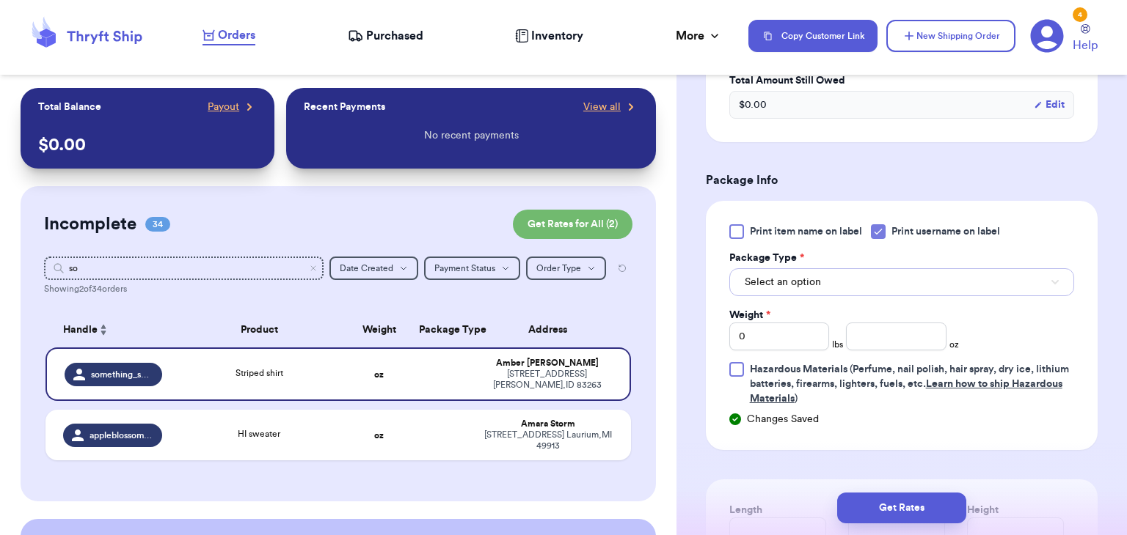
click at [865, 274] on button "Select an option" at bounding box center [901, 282] width 345 height 28
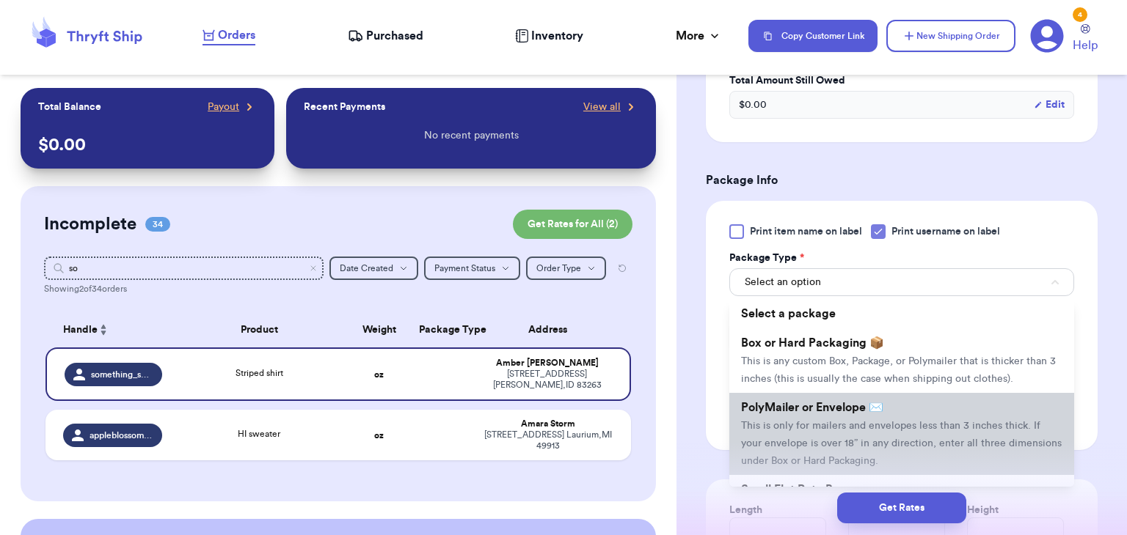
click at [865, 405] on span "PolyMailer or Envelope ✉️" at bounding box center [812, 408] width 142 height 12
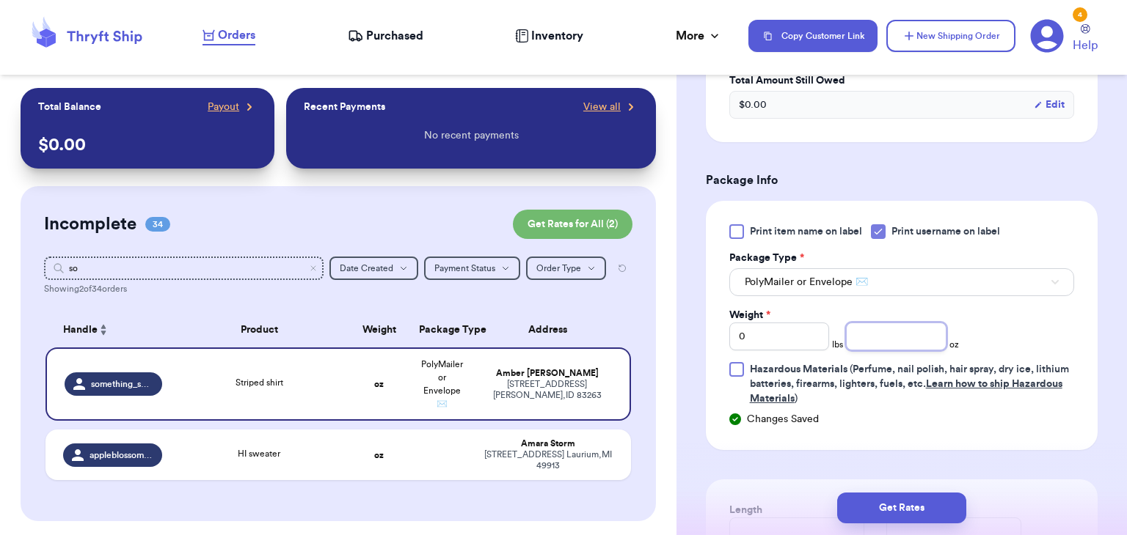
click at [911, 345] on input "number" at bounding box center [896, 337] width 100 height 28
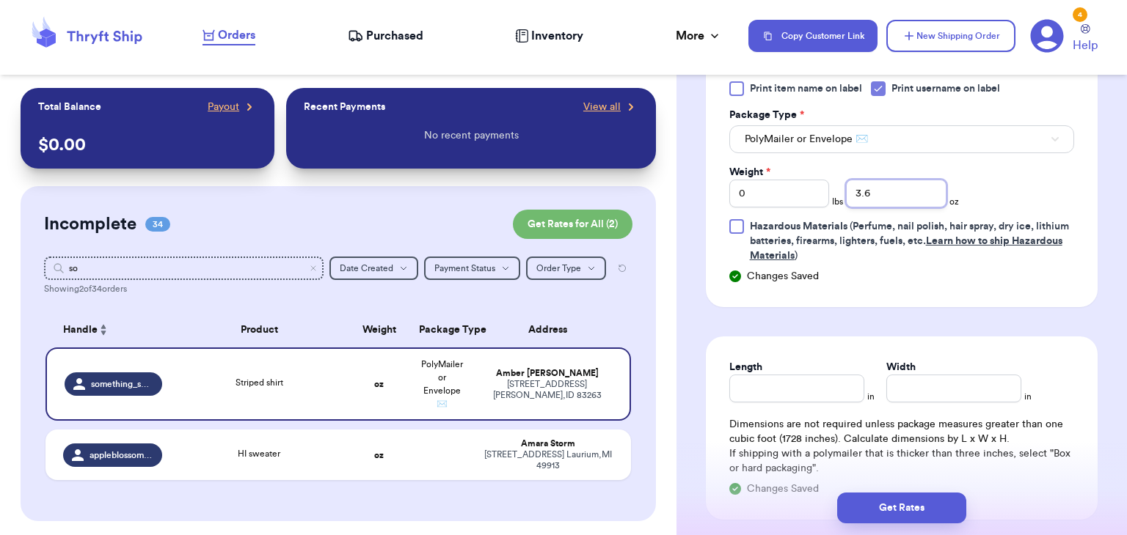
scroll to position [752, 0]
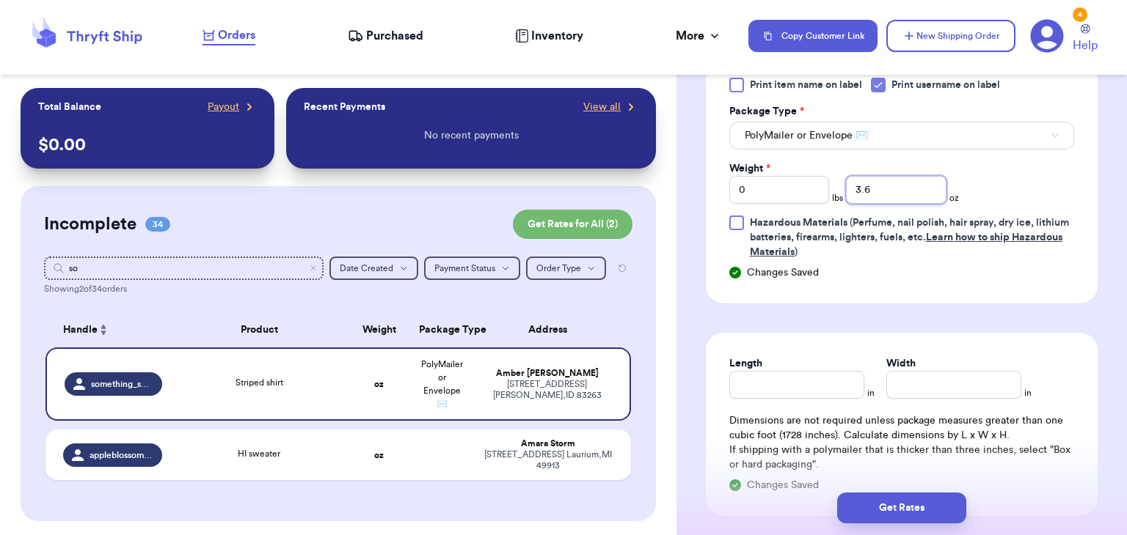
type input "3.6"
click at [801, 385] on input "Length" at bounding box center [796, 385] width 135 height 28
type input "7.5"
click at [933, 389] on input "Width *" at bounding box center [953, 385] width 135 height 28
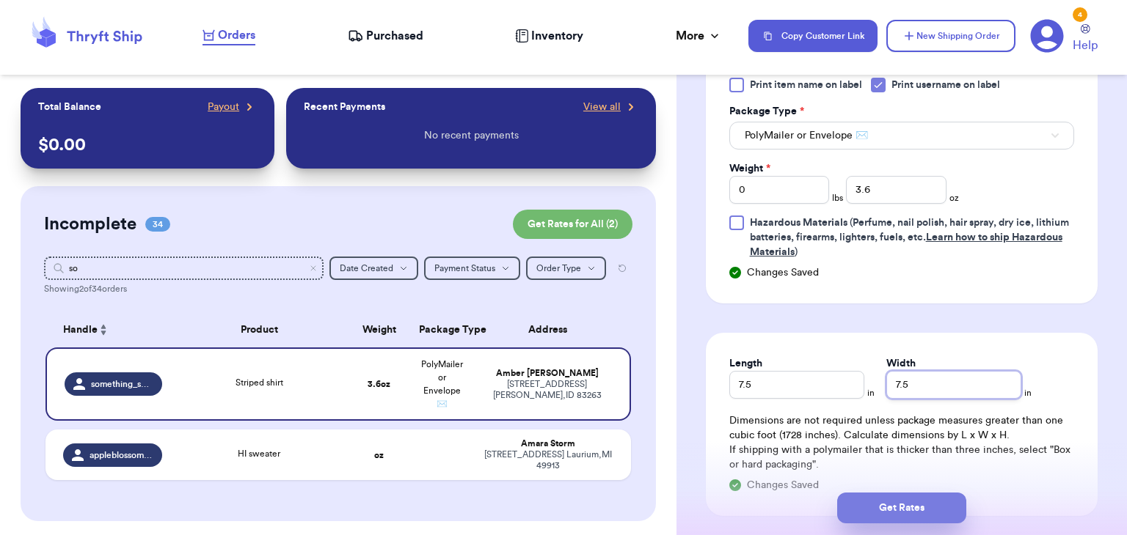
type input "7.5"
click at [914, 499] on button "Get Rates" at bounding box center [901, 508] width 129 height 31
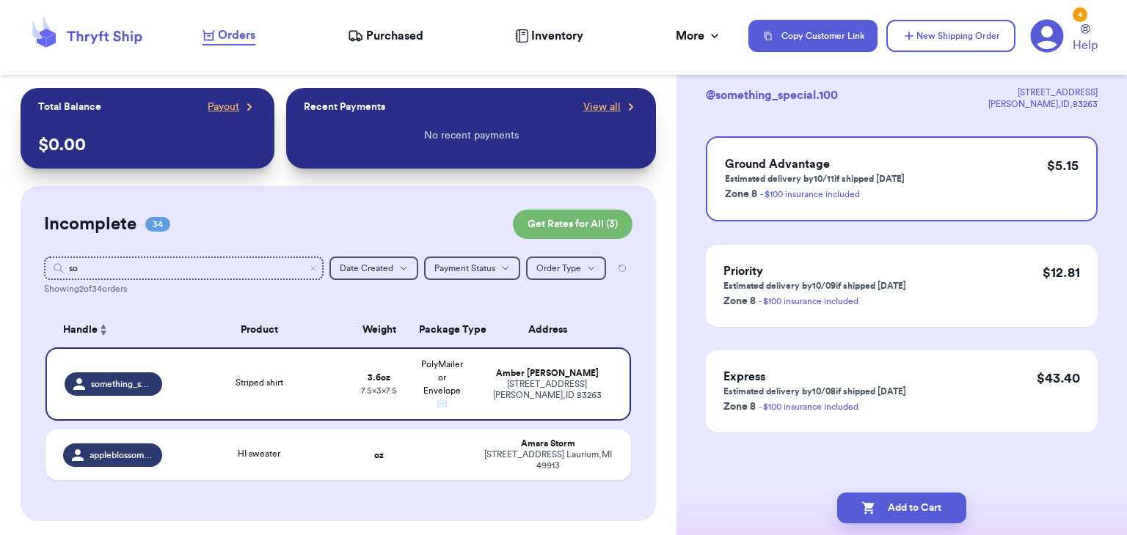
scroll to position [0, 0]
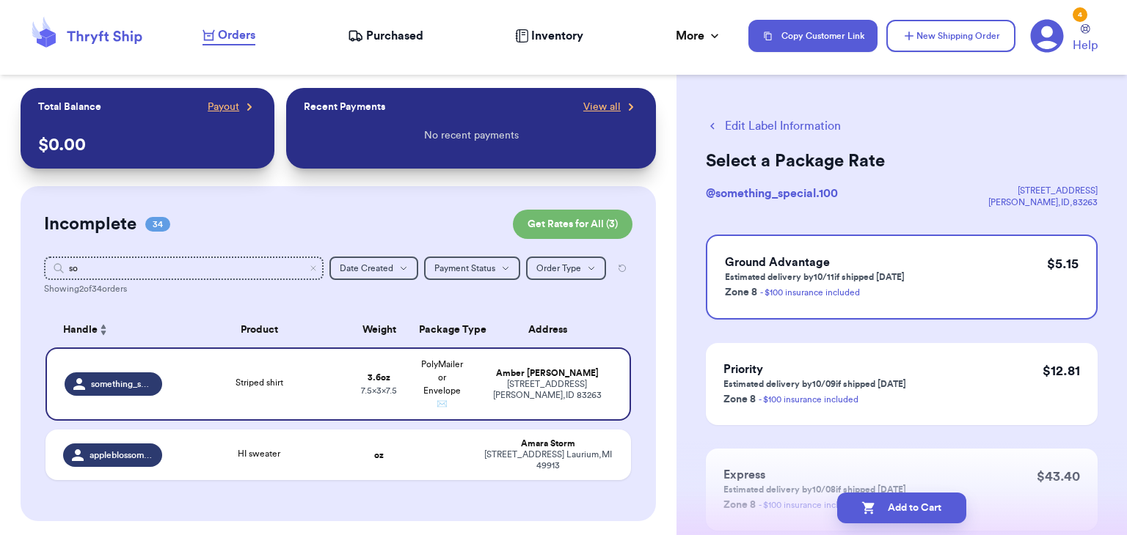
click at [914, 499] on button "Add to Cart" at bounding box center [901, 508] width 129 height 31
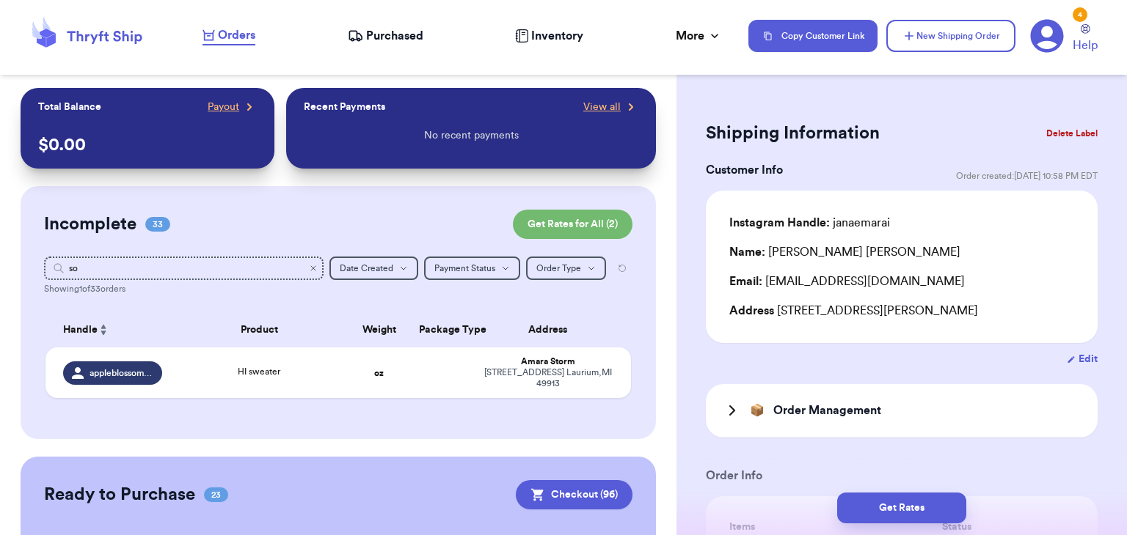
click at [315, 271] on icon "Clear search" at bounding box center [313, 268] width 9 height 9
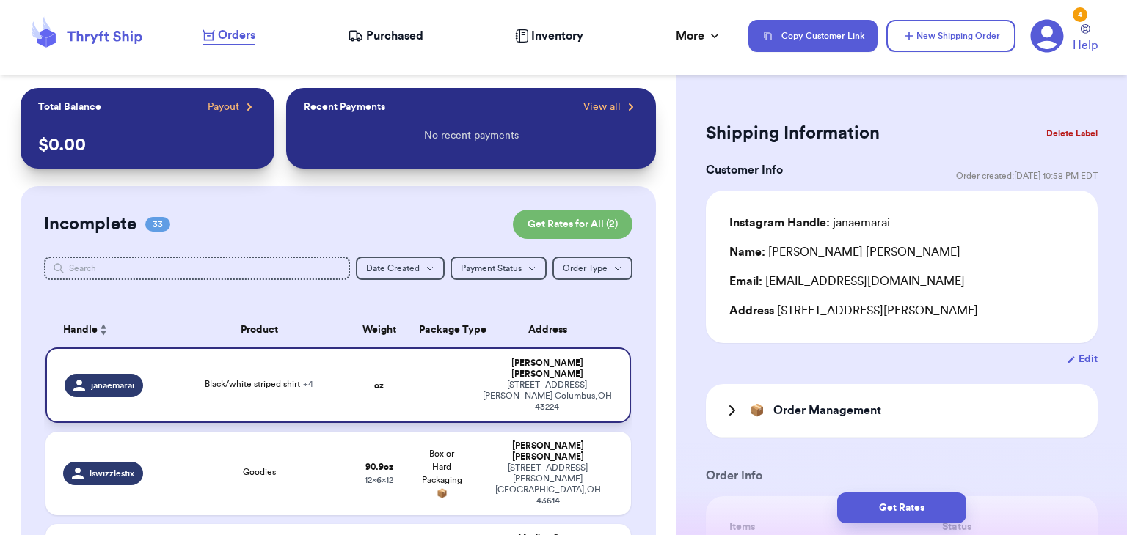
click at [258, 384] on td "Black/white striped shirt + 4" at bounding box center [259, 386] width 176 height 76
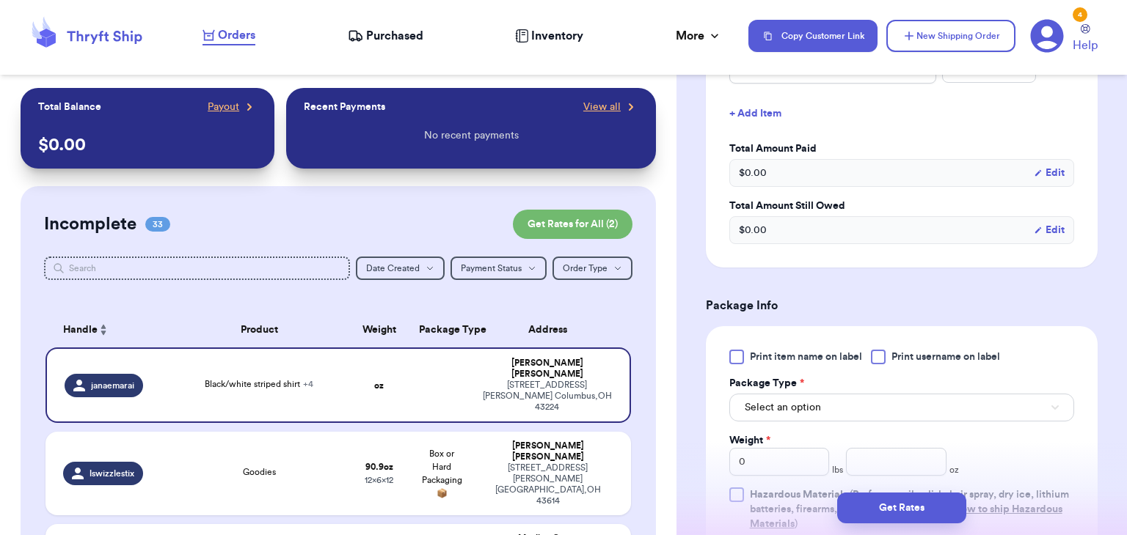
scroll to position [663, 0]
click at [881, 360] on div "Print item name on label Print username on label Package Type * Select an optio…" at bounding box center [901, 438] width 345 height 182
click at [880, 356] on div at bounding box center [878, 354] width 15 height 15
click at [0, 0] on input "Print username on label" at bounding box center [0, 0] width 0 height 0
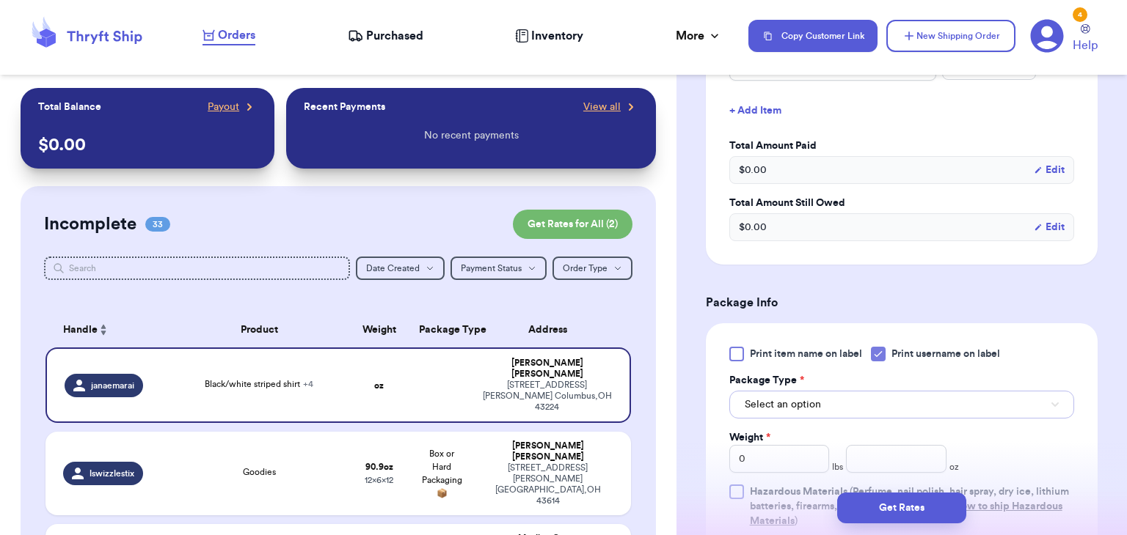
click at [896, 401] on button "Select an option" at bounding box center [901, 405] width 345 height 28
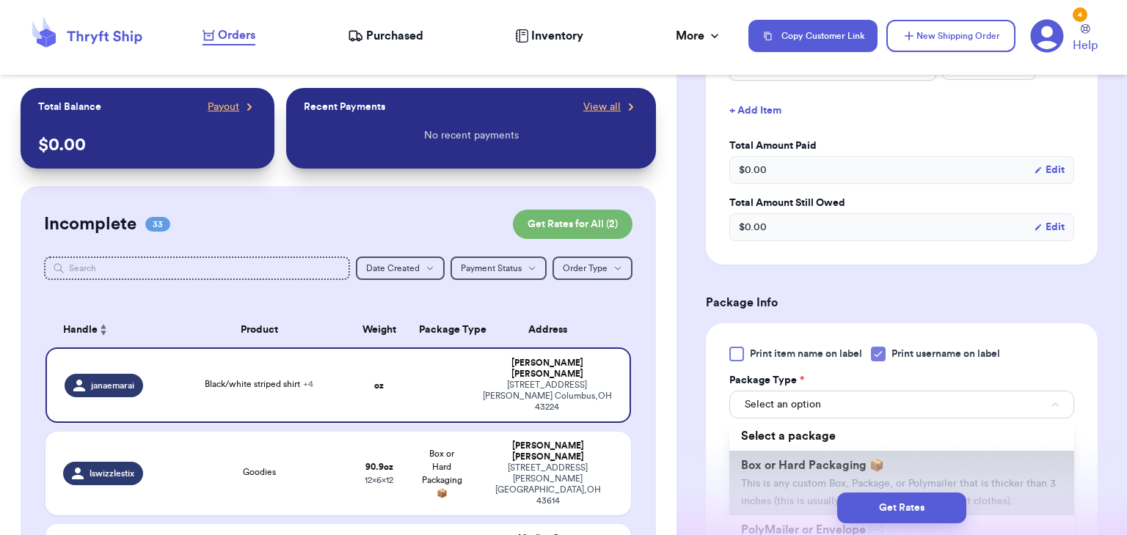
click at [901, 459] on li "Box or Hard Packaging 📦 This is any custom Box, Package, or Polymailer that is …" at bounding box center [901, 483] width 345 height 65
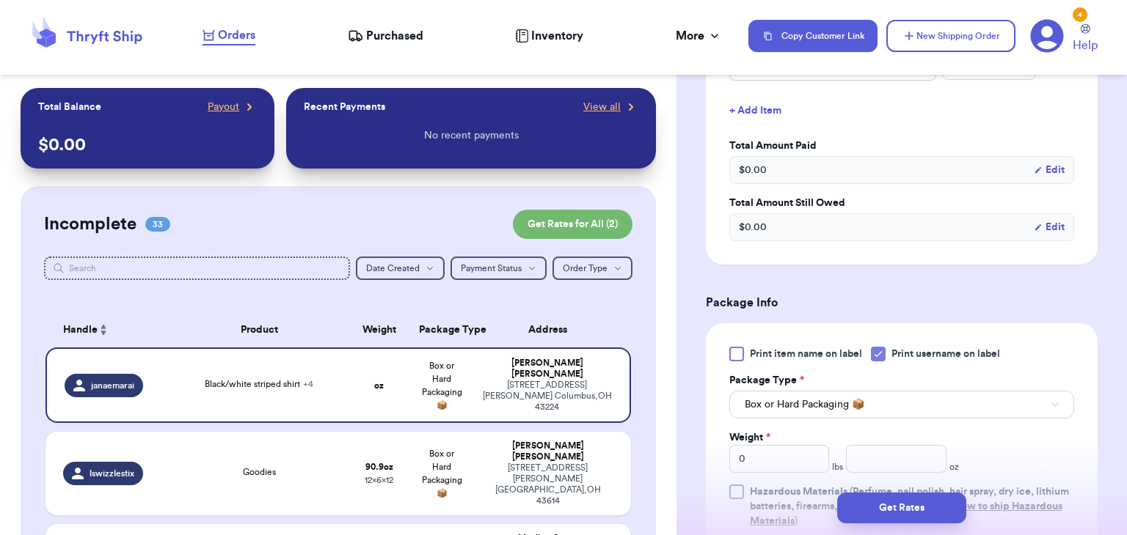
scroll to position [701, 0]
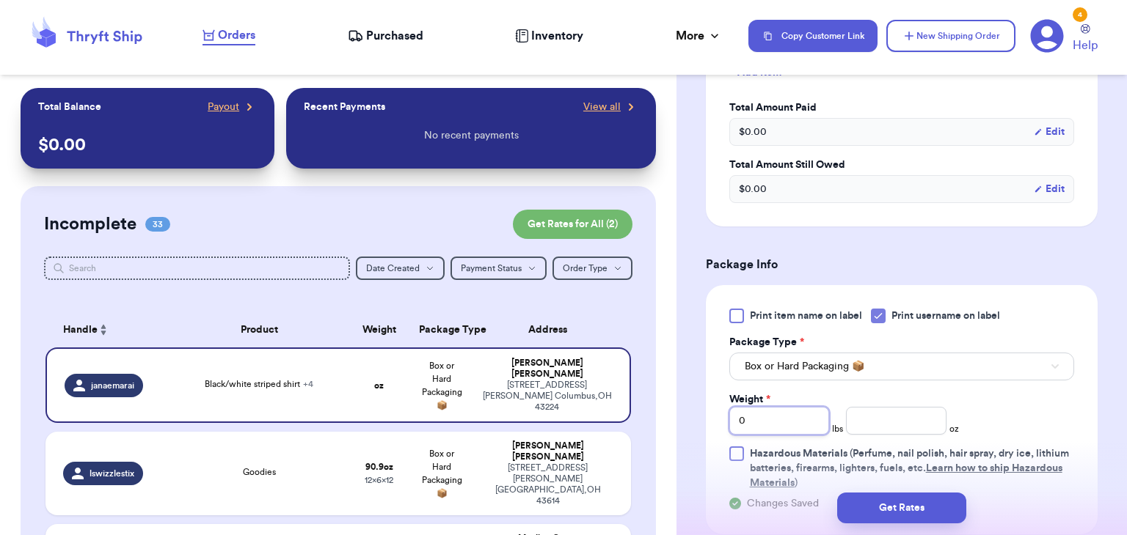
click at [810, 422] on input "0" at bounding box center [779, 421] width 100 height 28
type input "1"
click at [931, 422] on input "number" at bounding box center [896, 421] width 100 height 28
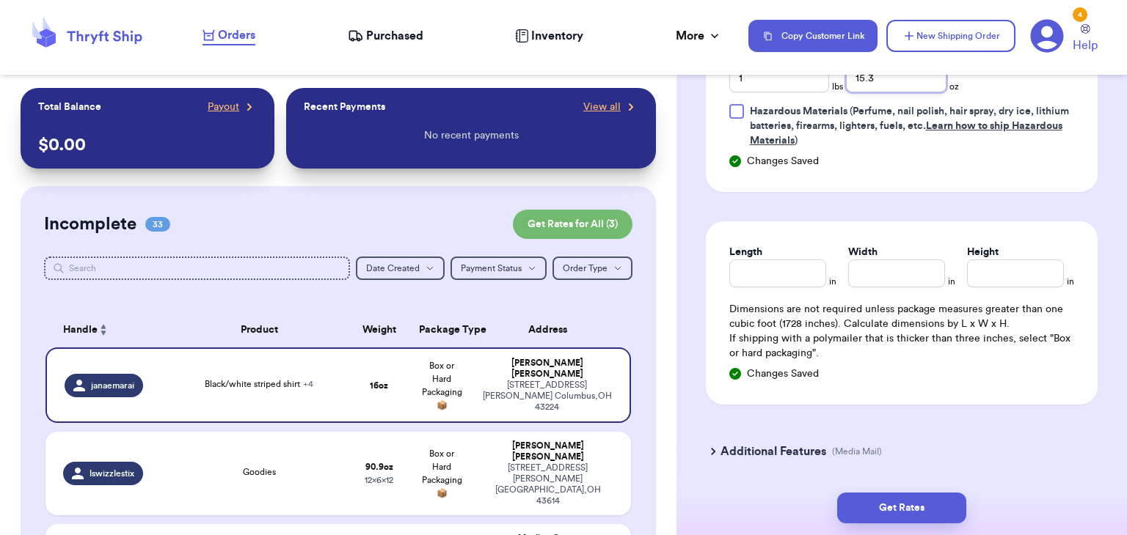
scroll to position [1080, 0]
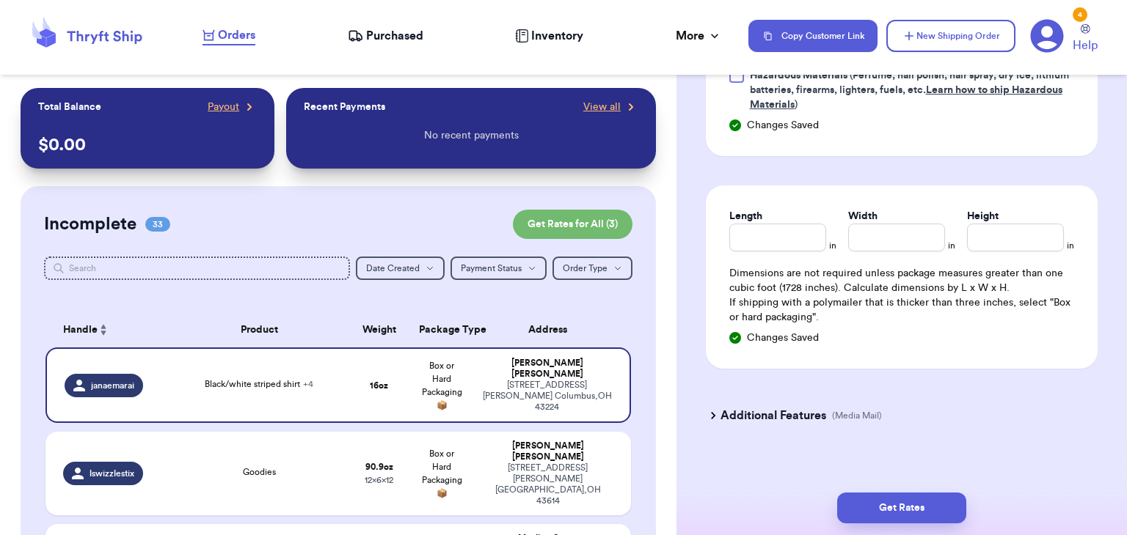
type input "15.3"
click at [772, 237] on input "Length" at bounding box center [777, 238] width 97 height 28
type input "11"
click at [854, 232] on input "Width *" at bounding box center [896, 238] width 97 height 28
type input "10"
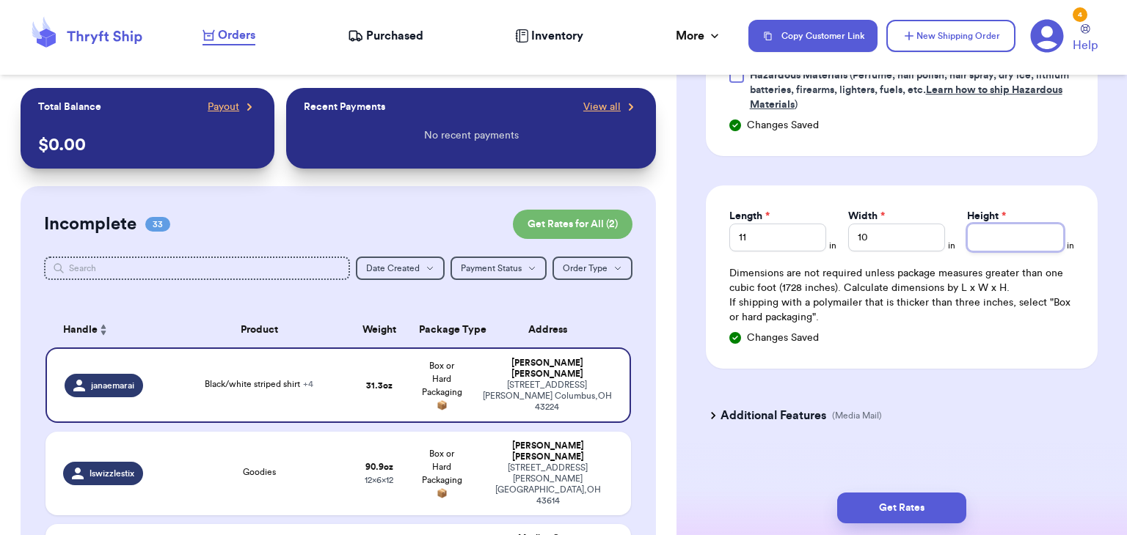
click at [1041, 230] on input "Height *" at bounding box center [1015, 238] width 97 height 28
type input "5"
click at [934, 507] on button "Get Rates" at bounding box center [901, 508] width 129 height 31
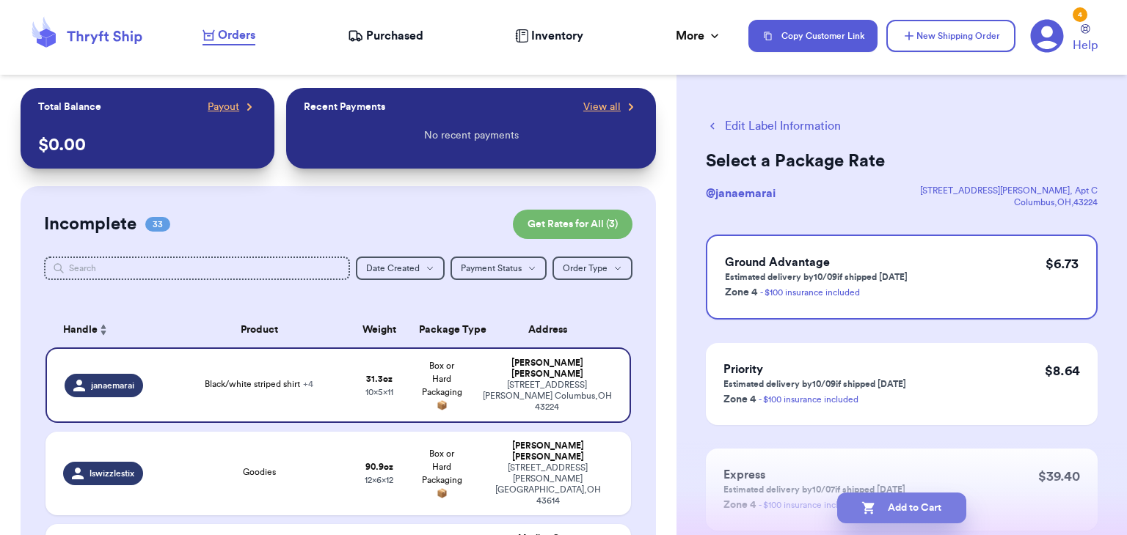
click at [875, 505] on button "Add to Cart" at bounding box center [901, 508] width 129 height 31
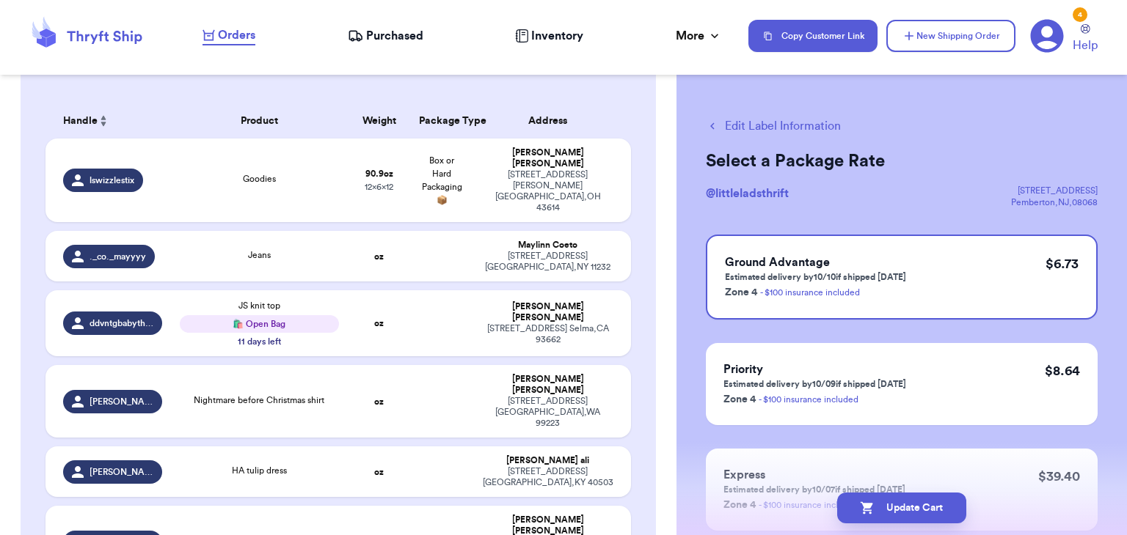
scroll to position [98, 0]
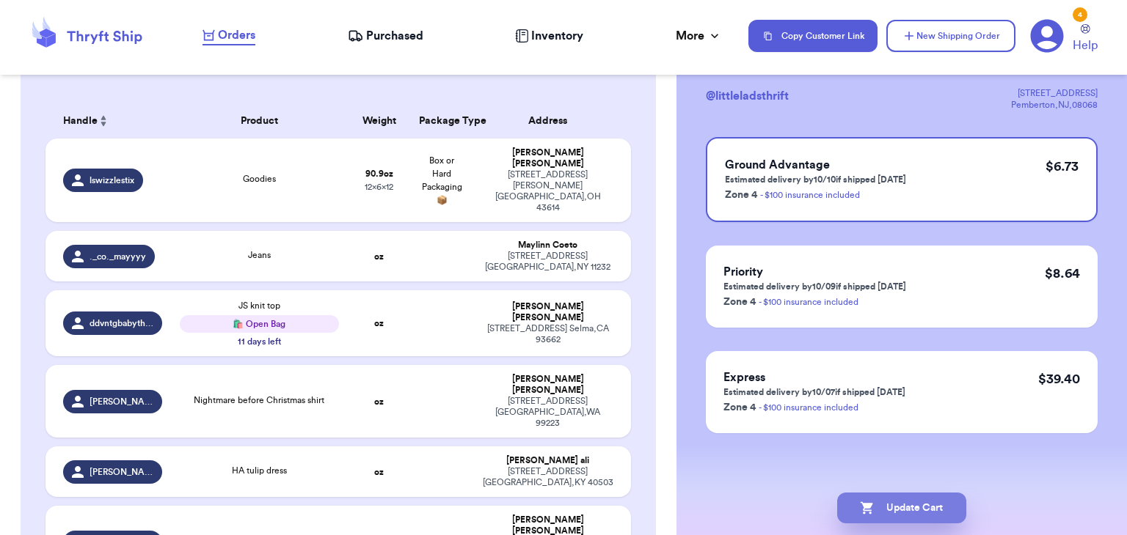
click at [895, 516] on button "Update Cart" at bounding box center [901, 508] width 129 height 31
